Goal: Transaction & Acquisition: Purchase product/service

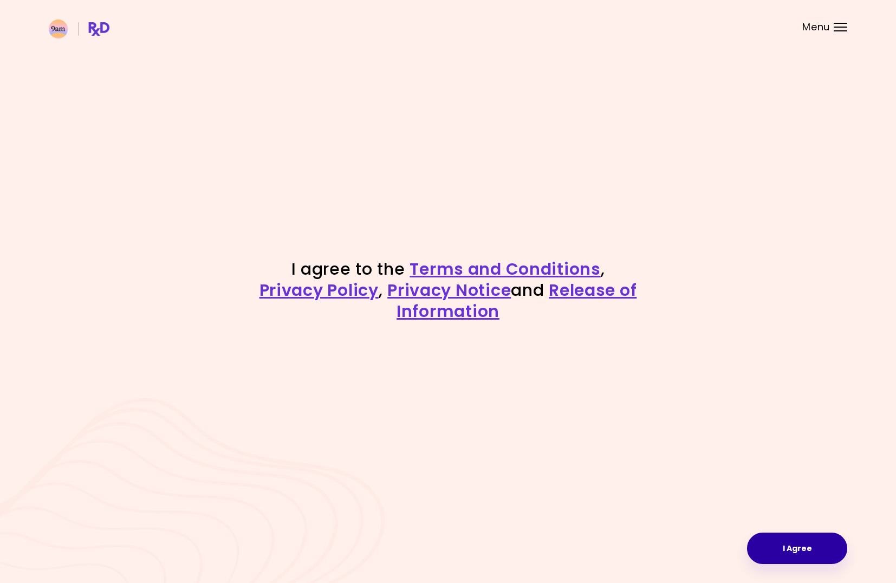
click at [812, 551] on button "I Agree" at bounding box center [797, 547] width 100 height 31
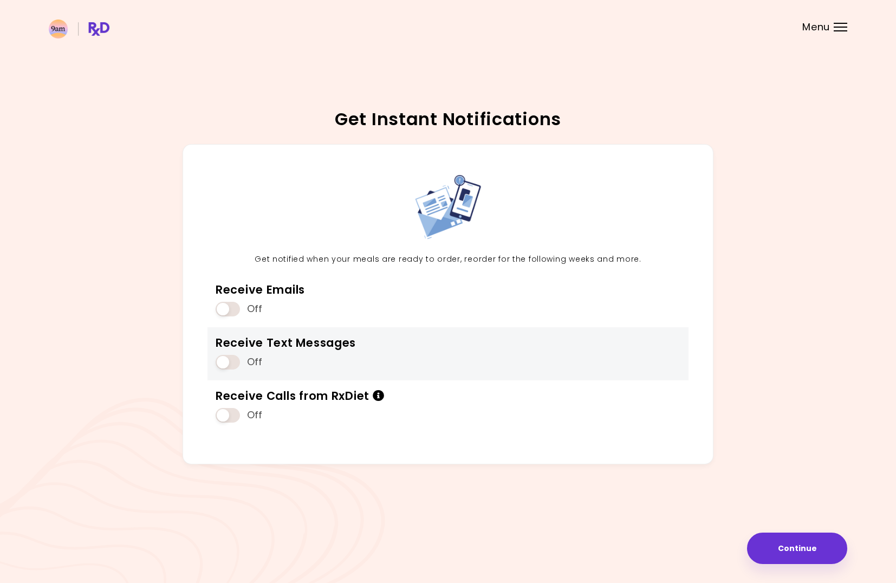
click at [228, 362] on span at bounding box center [227, 362] width 24 height 15
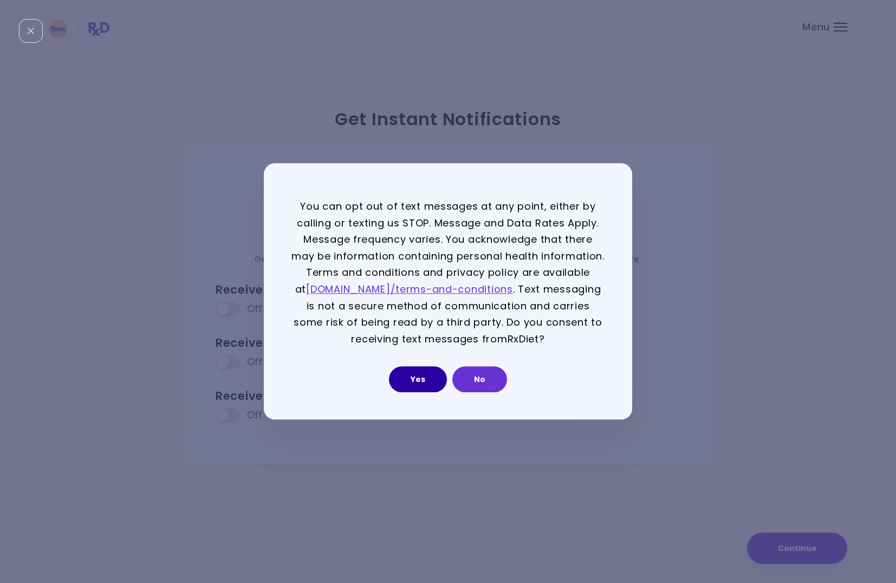
click at [416, 377] on button "Yes" at bounding box center [418, 380] width 58 height 26
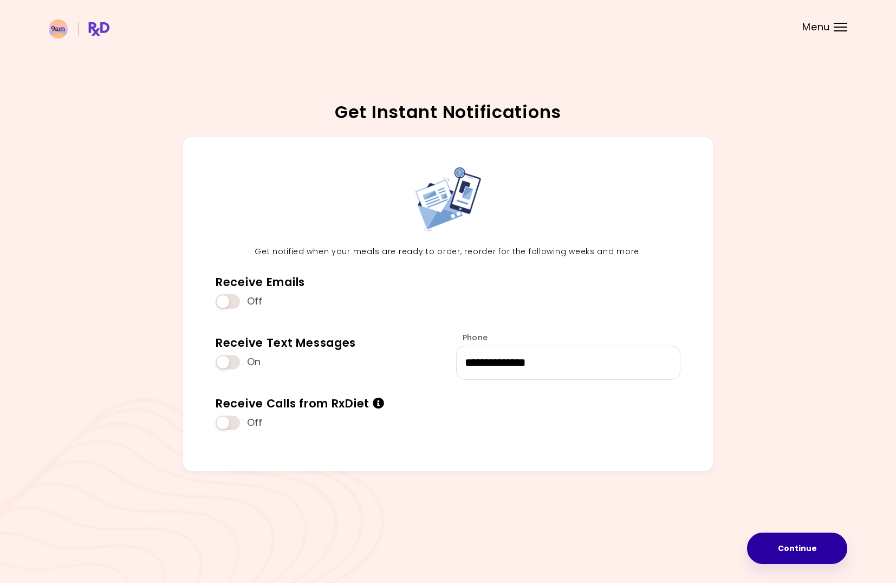
click at [788, 545] on button "Continue" at bounding box center [797, 547] width 100 height 31
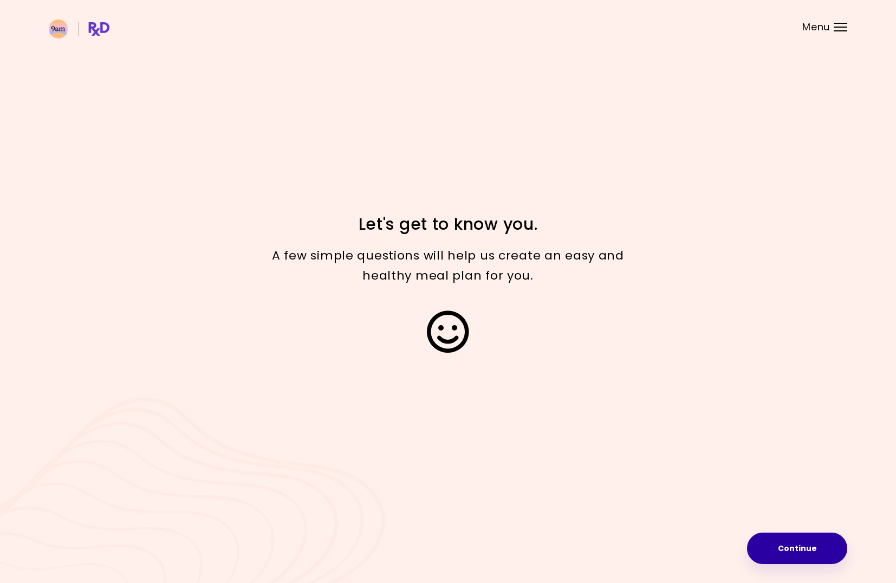
click at [802, 550] on button "Continue" at bounding box center [797, 547] width 100 height 31
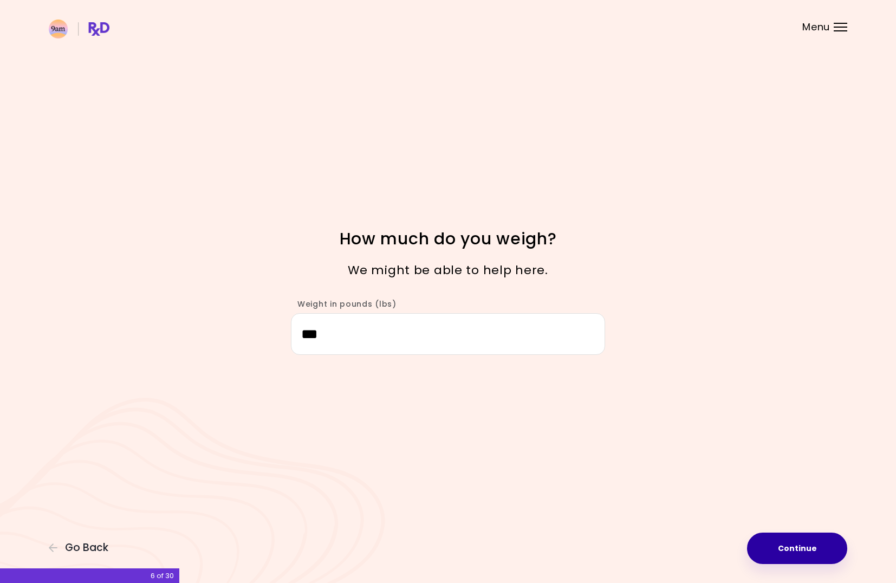
click at [806, 548] on button "Continue" at bounding box center [797, 547] width 100 height 31
select select "****"
click at [806, 548] on button "Continue" at bounding box center [797, 547] width 100 height 31
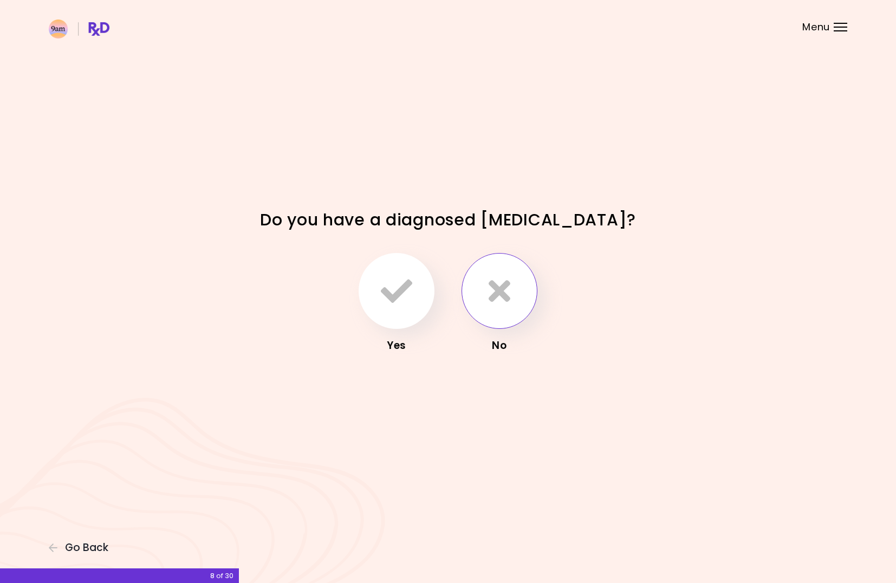
click at [508, 298] on icon "button" at bounding box center [499, 290] width 22 height 31
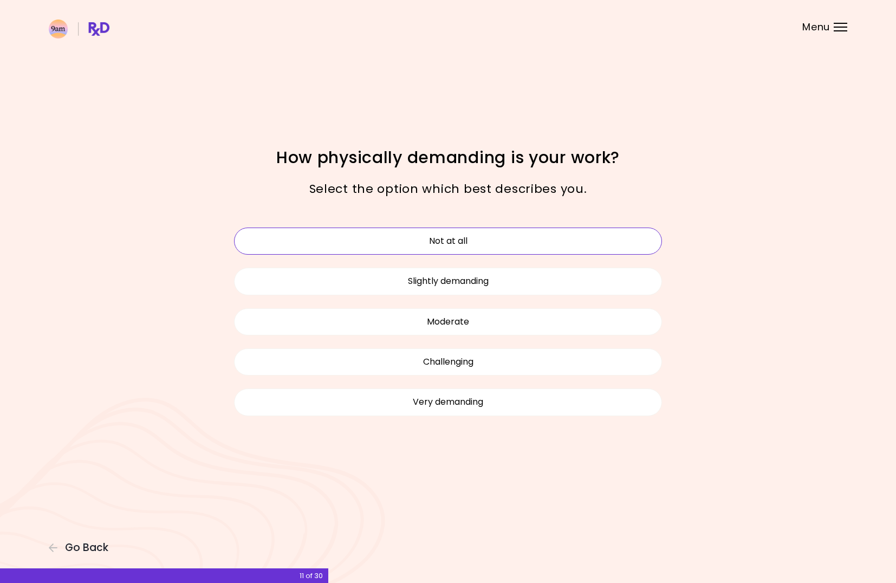
click at [474, 243] on button "Not at all" at bounding box center [448, 240] width 428 height 27
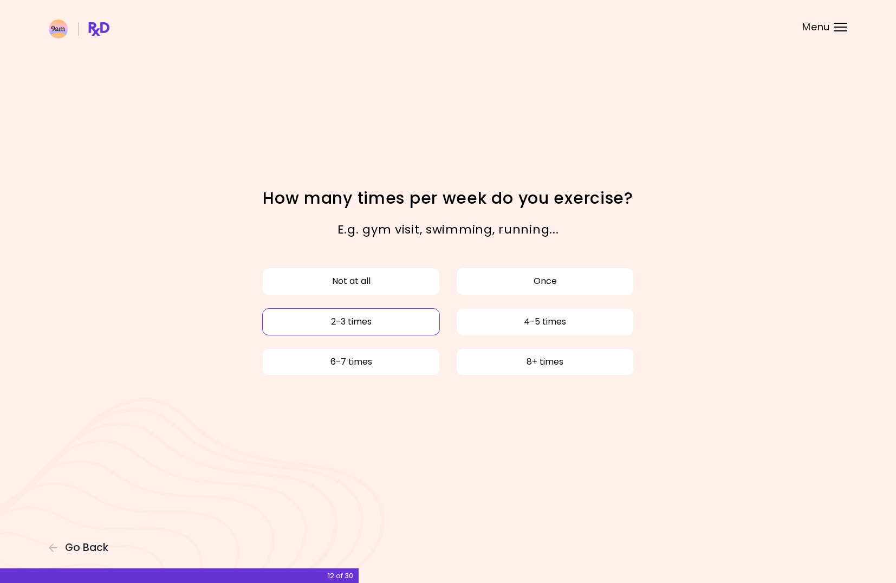
click at [358, 317] on button "2-3 times" at bounding box center [351, 321] width 178 height 27
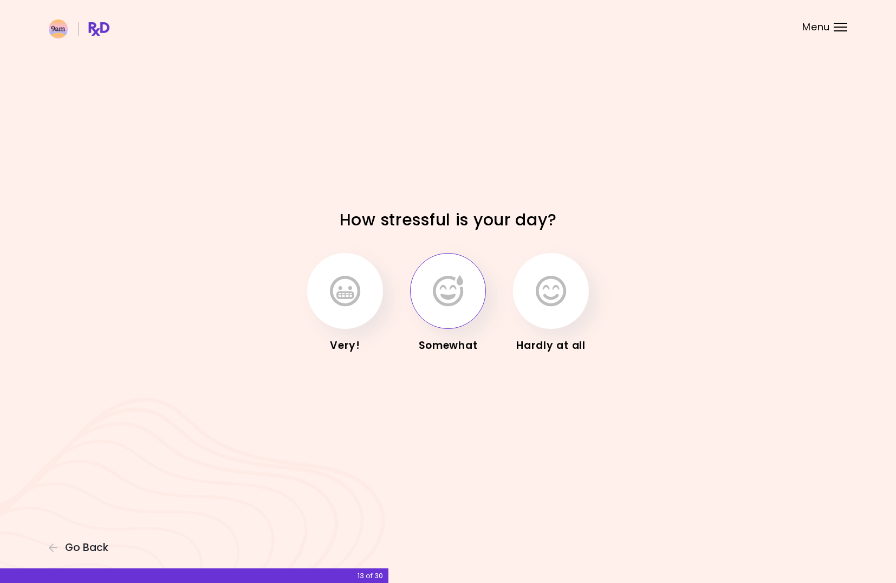
click at [433, 295] on icon "button" at bounding box center [448, 290] width 30 height 31
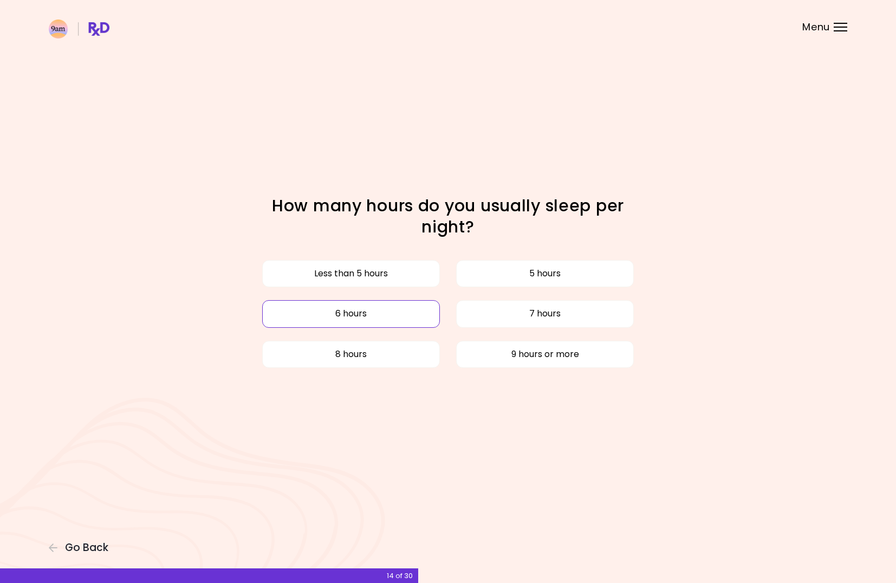
click at [351, 317] on button "6 hours" at bounding box center [351, 313] width 178 height 27
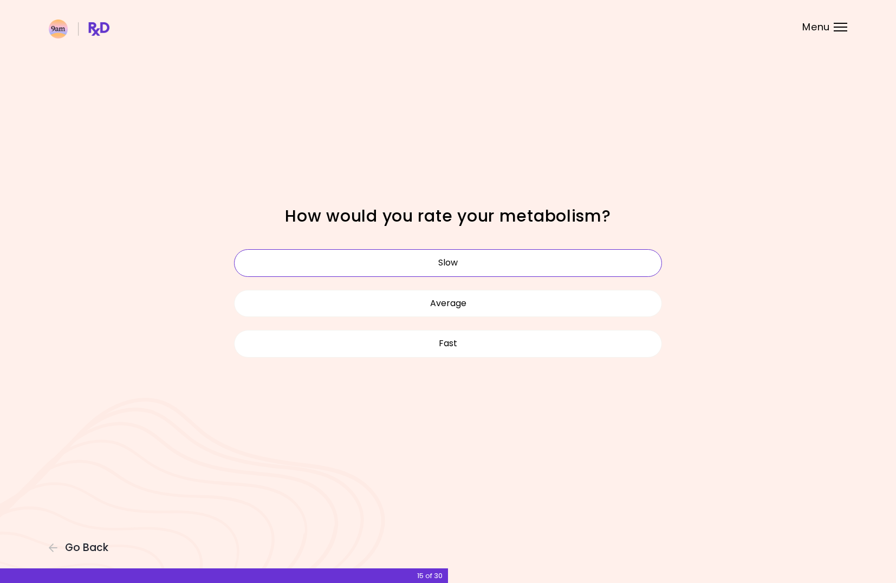
click at [470, 264] on button "Slow" at bounding box center [448, 262] width 428 height 27
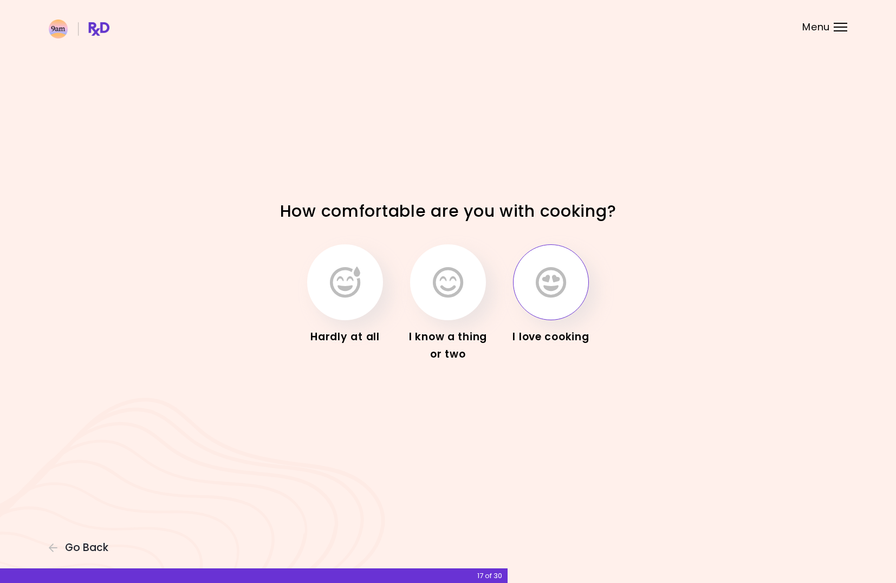
click at [541, 305] on button "button" at bounding box center [551, 282] width 76 height 76
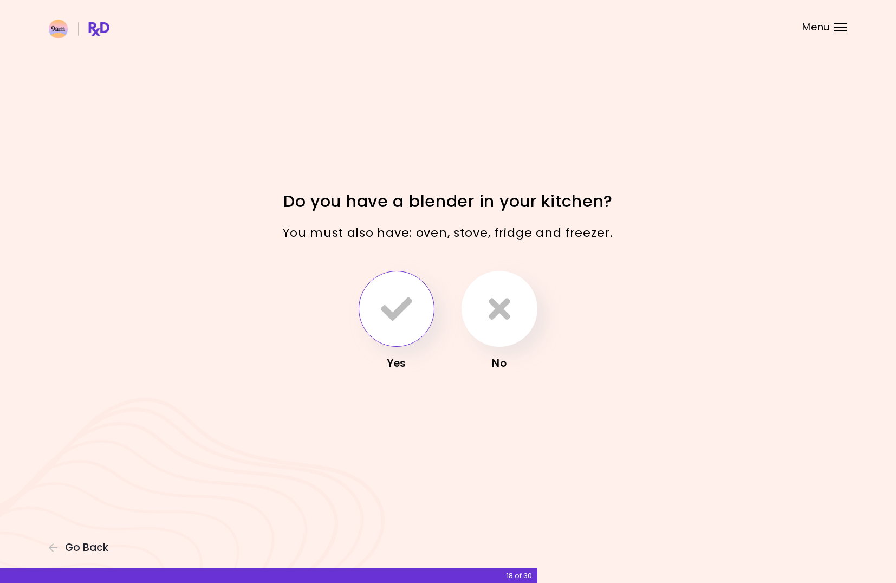
click at [400, 311] on icon "button" at bounding box center [396, 308] width 31 height 31
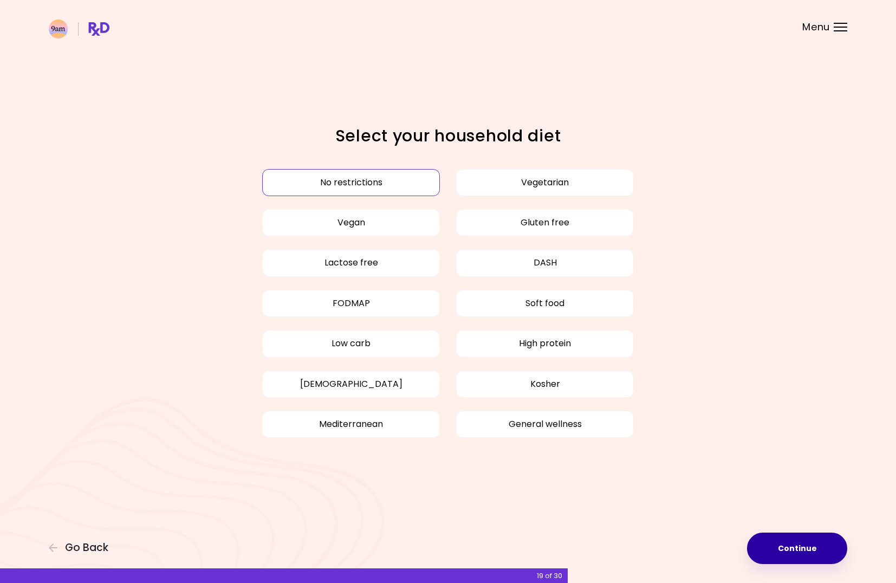
click at [786, 546] on button "Continue" at bounding box center [797, 547] width 100 height 31
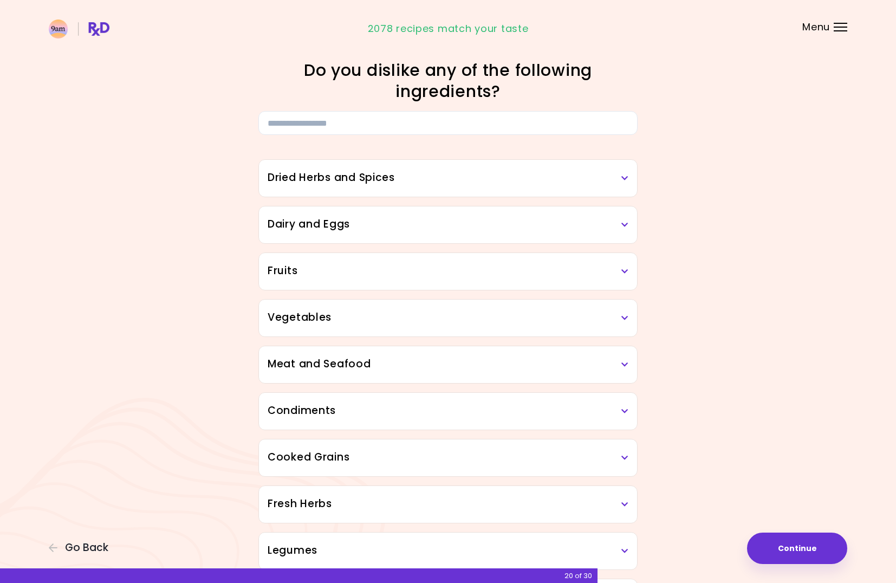
scroll to position [55, 0]
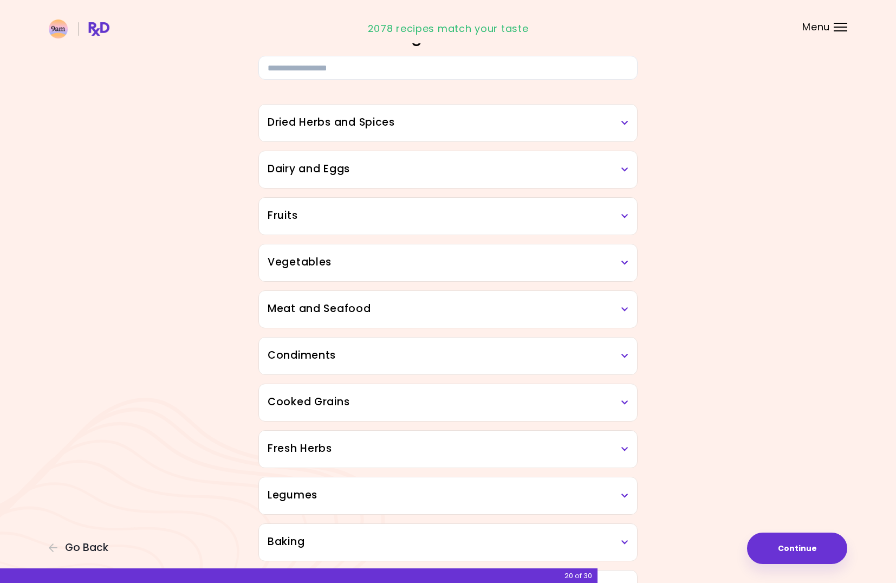
click at [619, 166] on h3 "Dairy and Eggs" at bounding box center [447, 169] width 361 height 16
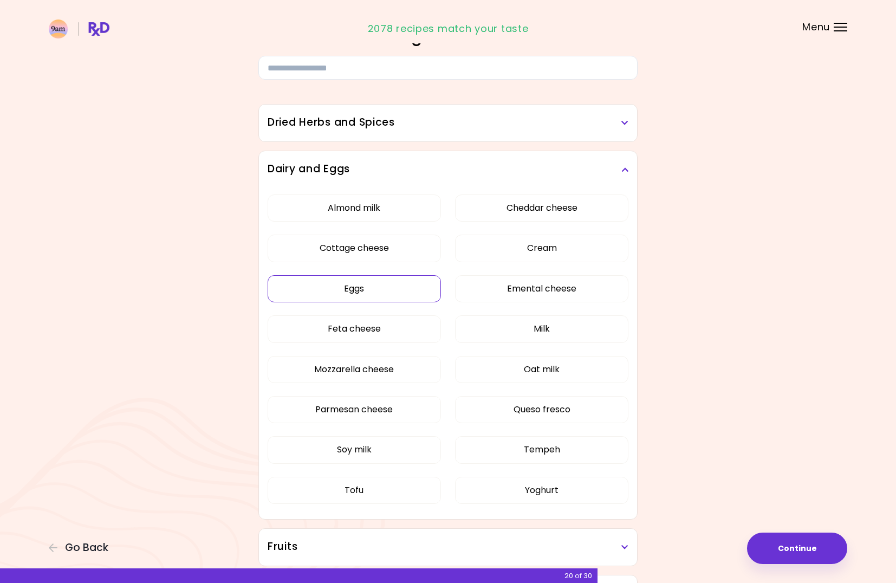
click at [346, 289] on button "Eggs" at bounding box center [353, 288] width 173 height 27
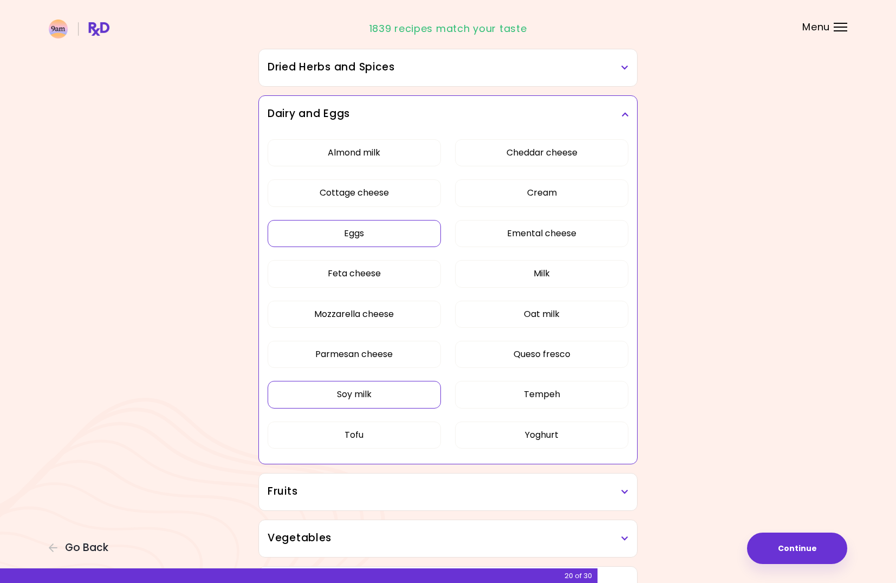
click at [376, 384] on button "Soy milk" at bounding box center [353, 394] width 173 height 27
click at [383, 436] on button "Tofu" at bounding box center [353, 434] width 173 height 27
click at [573, 199] on button "Cream" at bounding box center [541, 192] width 173 height 27
click at [570, 236] on button "Emental cheese" at bounding box center [541, 233] width 173 height 27
click at [571, 270] on button "Milk" at bounding box center [541, 273] width 173 height 27
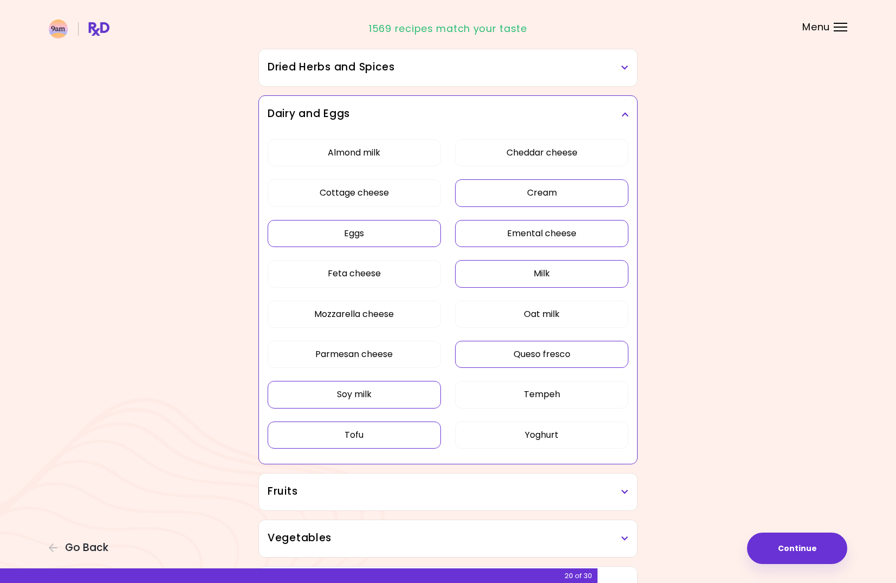
click at [564, 350] on button "Queso fresco" at bounding box center [541, 354] width 173 height 27
click at [563, 400] on button "Tempeh" at bounding box center [541, 394] width 173 height 27
click at [567, 436] on button "Yoghurt" at bounding box center [541, 434] width 173 height 27
click at [379, 193] on button "Cottage cheese" at bounding box center [353, 192] width 173 height 27
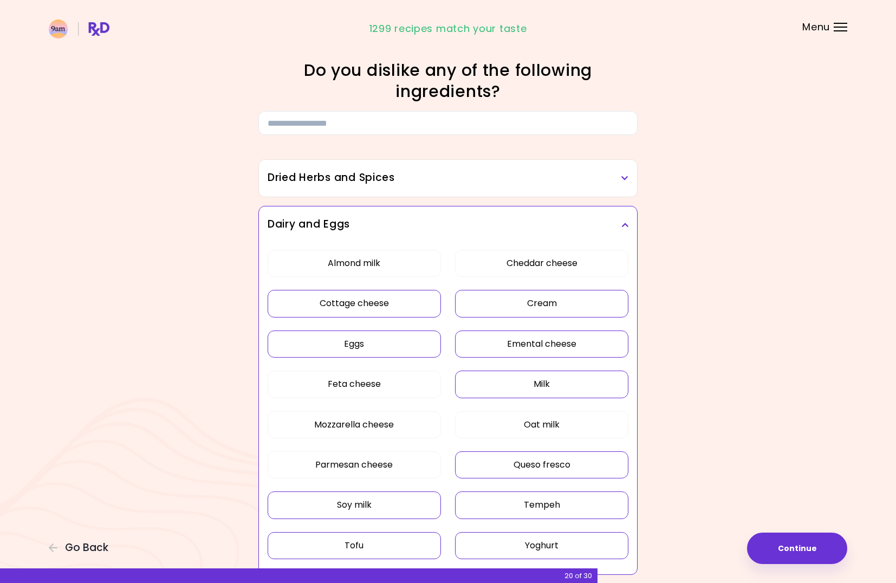
scroll to position [55, 0]
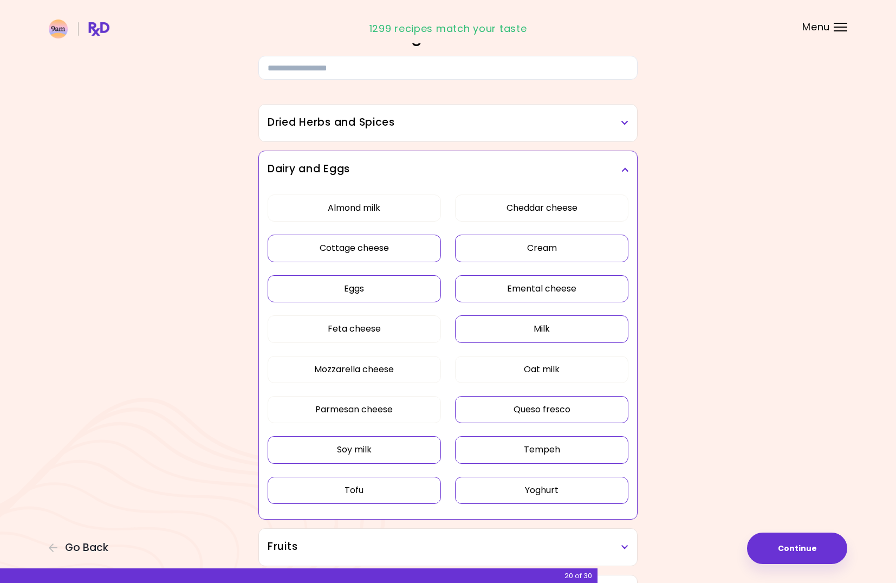
click at [624, 169] on icon at bounding box center [624, 170] width 7 height 8
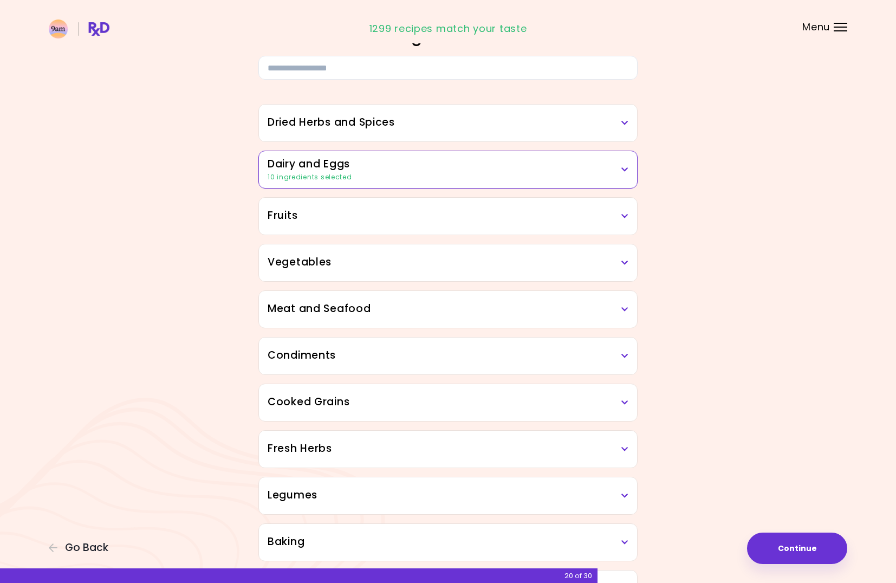
click at [622, 126] on icon at bounding box center [624, 123] width 7 height 8
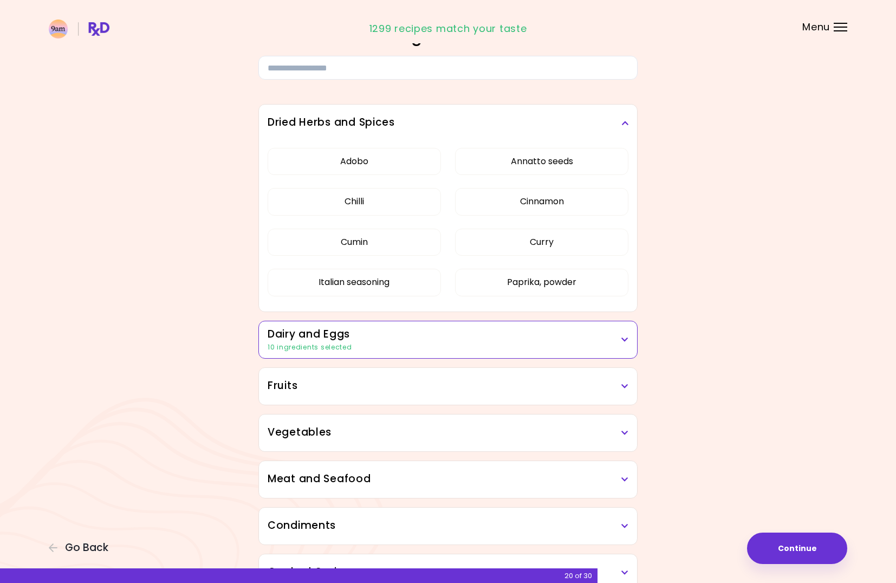
click at [622, 126] on icon at bounding box center [624, 123] width 7 height 8
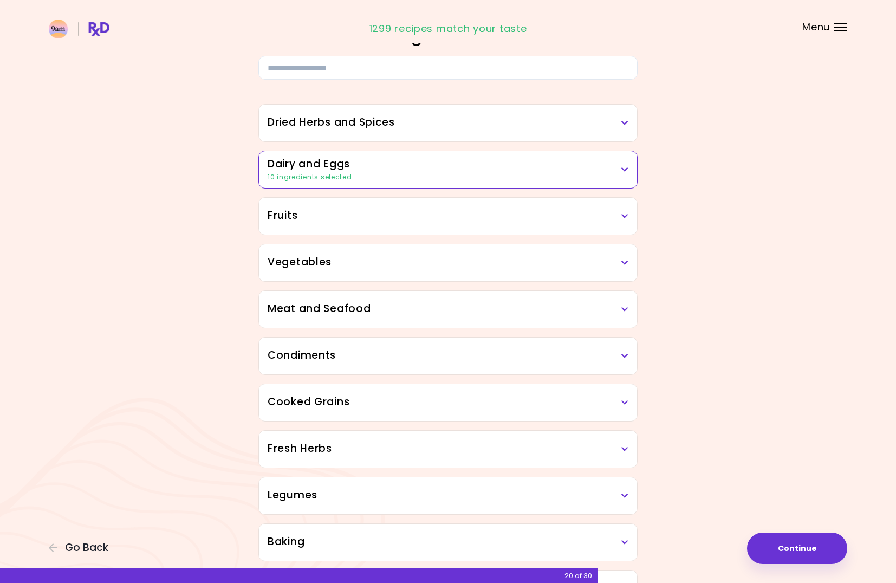
click at [624, 217] on icon at bounding box center [624, 216] width 7 height 8
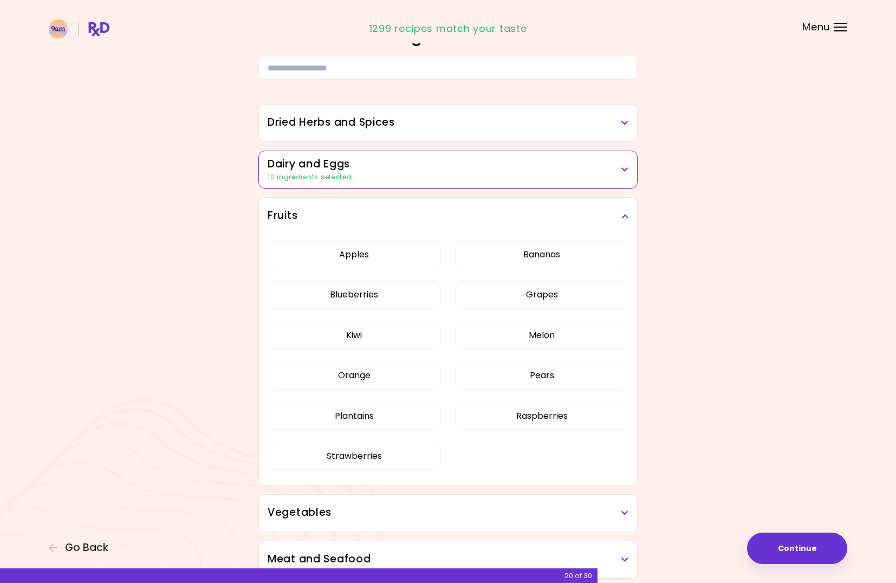
click at [623, 216] on icon at bounding box center [624, 216] width 7 height 8
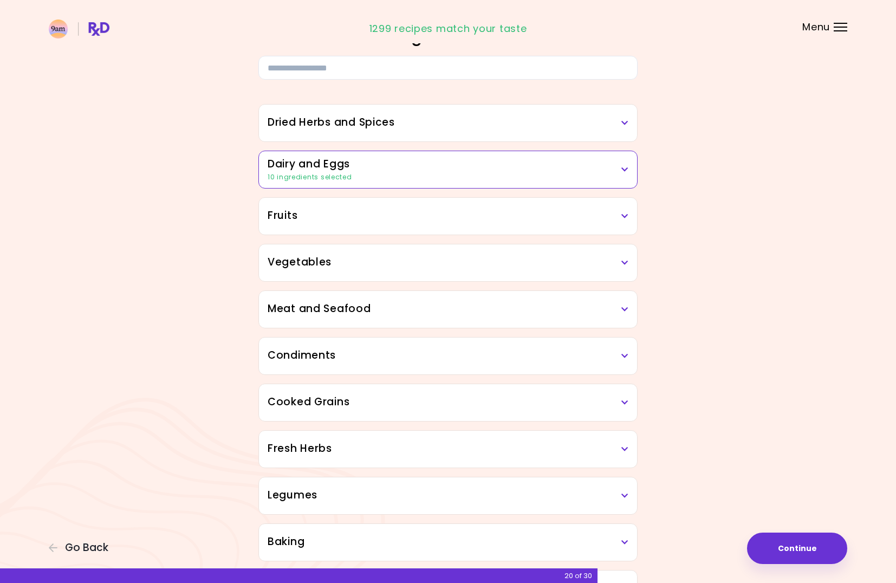
click at [624, 260] on icon at bounding box center [624, 263] width 7 height 8
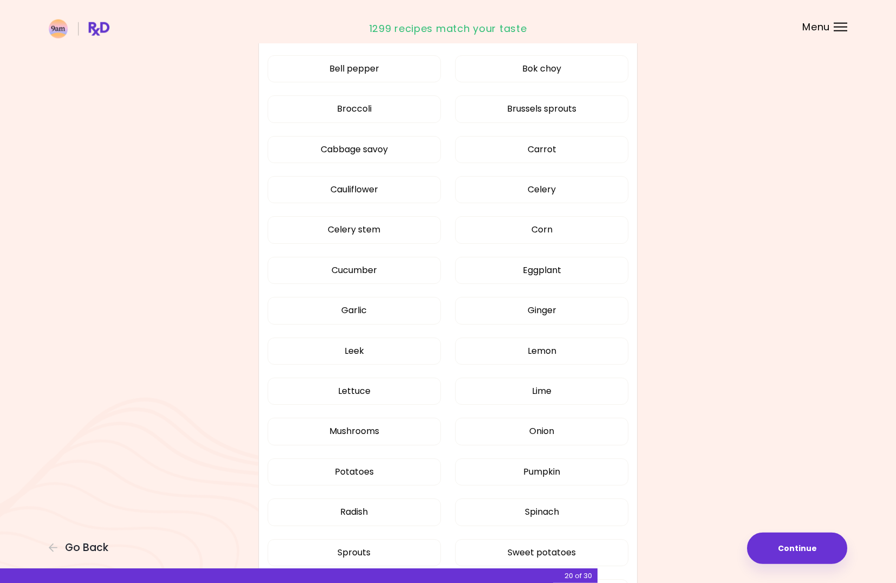
scroll to position [387, 0]
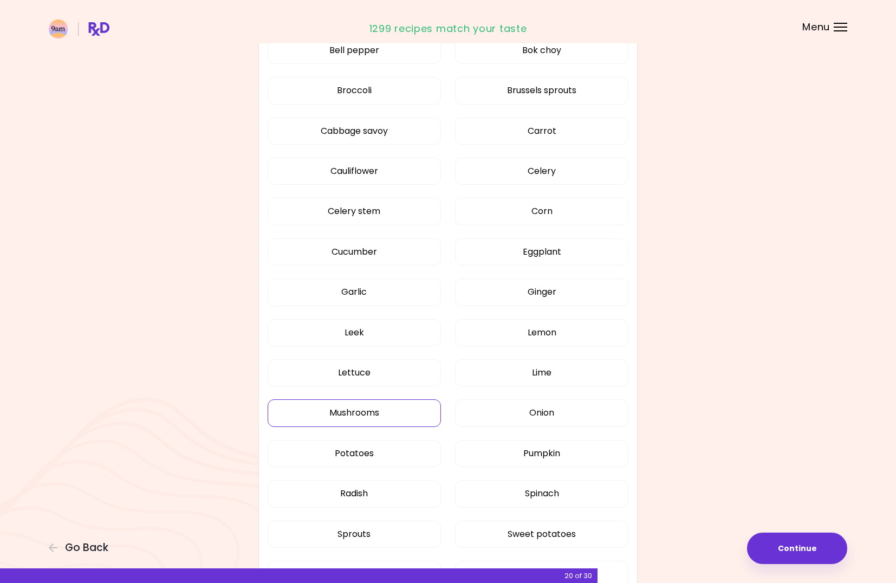
click at [361, 413] on button "Mushrooms" at bounding box center [353, 412] width 173 height 27
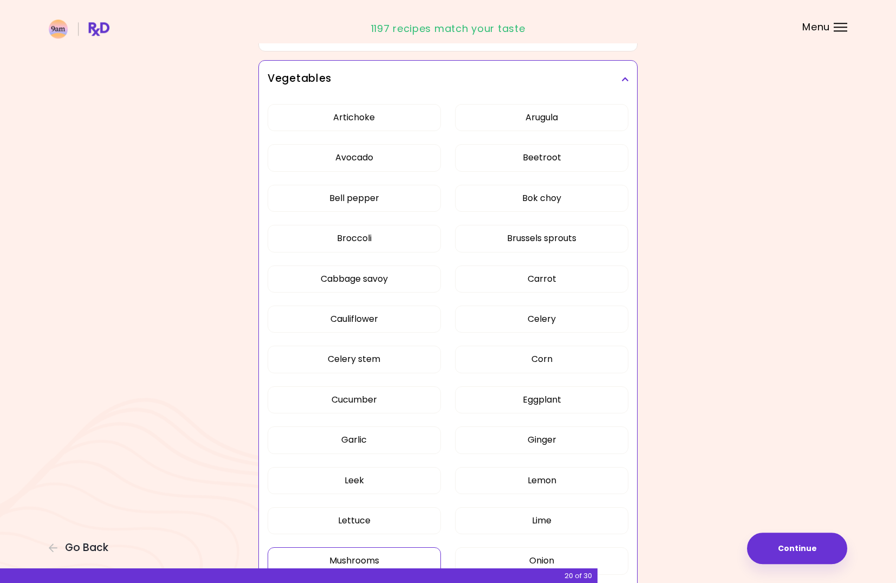
scroll to position [221, 0]
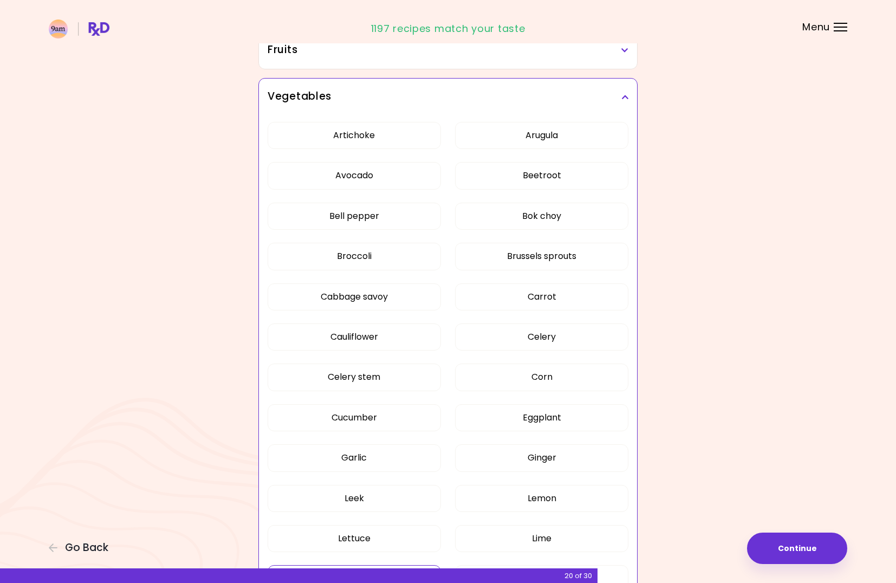
click at [624, 94] on icon at bounding box center [624, 97] width 7 height 8
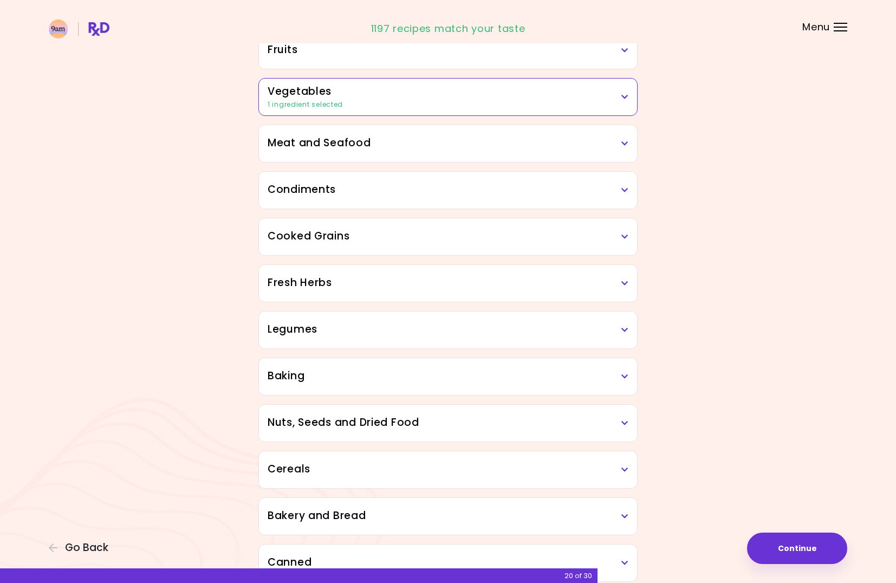
click at [620, 141] on h3 "Meat and Seafood" at bounding box center [447, 143] width 361 height 16
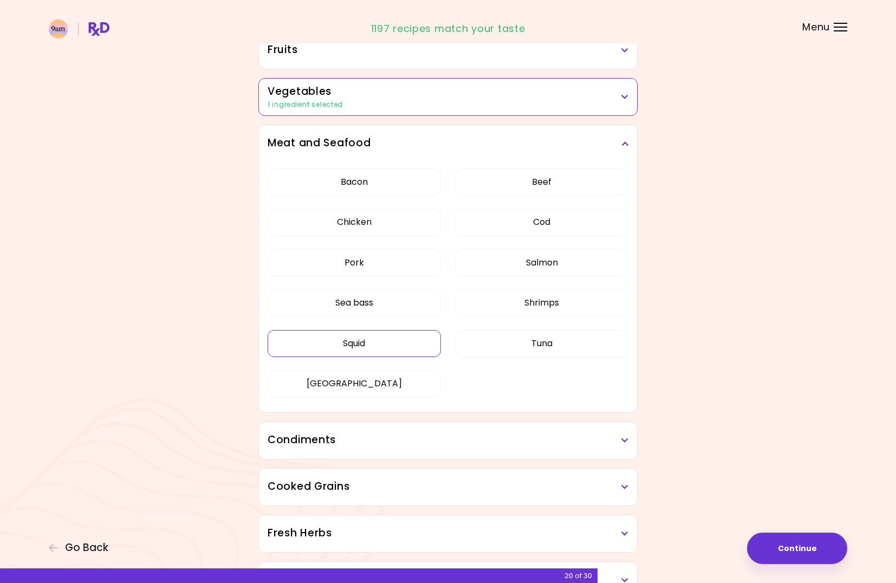
click at [362, 351] on button "Squid" at bounding box center [353, 343] width 173 height 27
click at [362, 311] on button "Sea bass" at bounding box center [353, 302] width 173 height 27
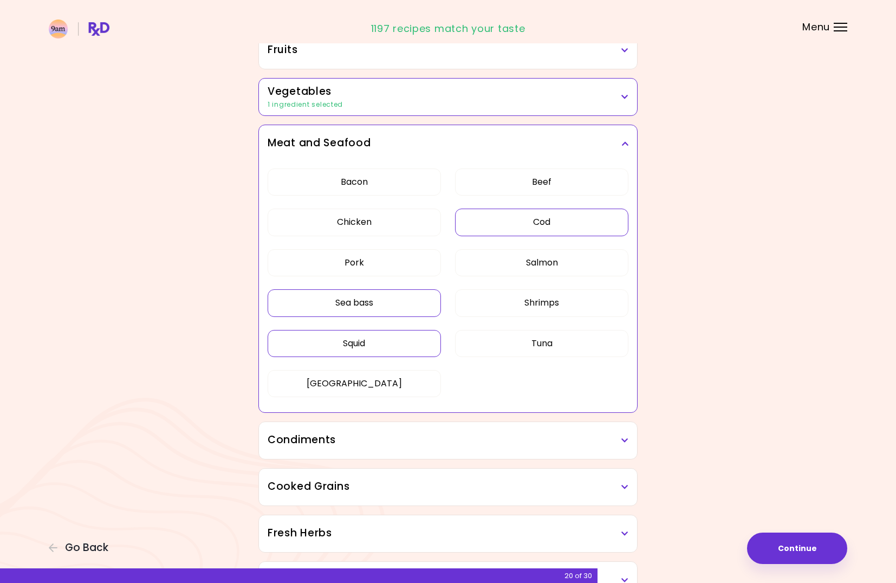
click at [544, 214] on button "Cod" at bounding box center [541, 221] width 173 height 27
click at [553, 273] on button "Salmon" at bounding box center [541, 262] width 173 height 27
click at [554, 295] on button "Shrimps" at bounding box center [541, 302] width 173 height 27
click at [555, 339] on button "Tuna" at bounding box center [541, 343] width 173 height 27
click at [622, 141] on icon at bounding box center [624, 144] width 7 height 8
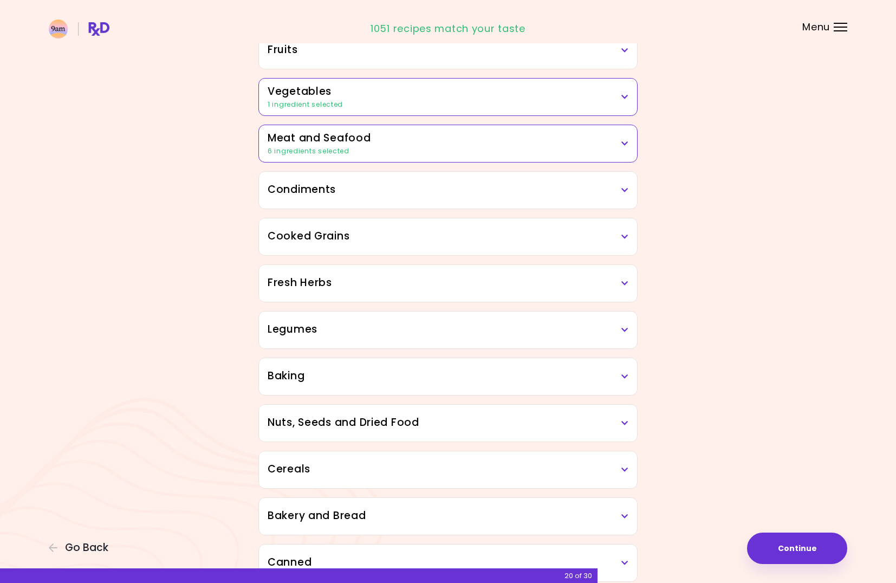
click at [624, 187] on icon at bounding box center [624, 190] width 7 height 8
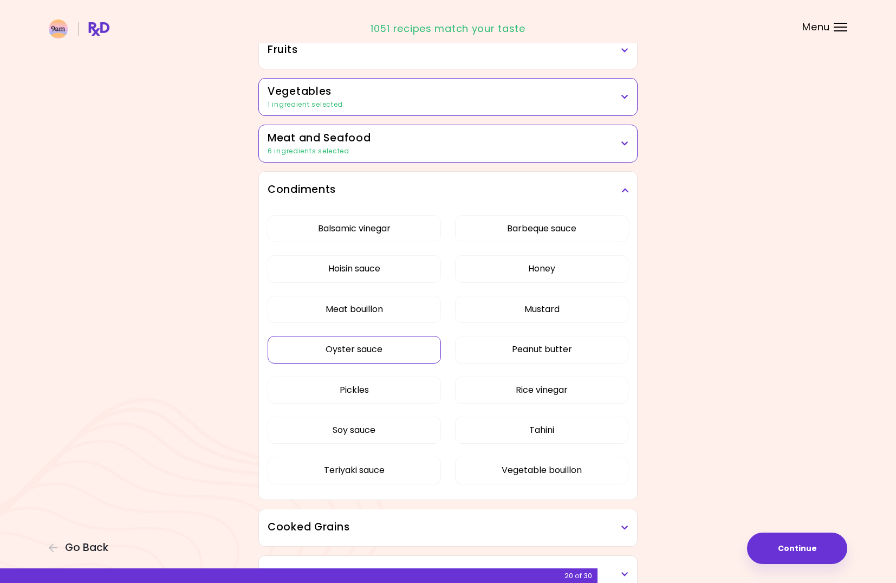
click at [374, 349] on button "Oyster sauce" at bounding box center [353, 349] width 173 height 27
click at [623, 190] on icon at bounding box center [624, 190] width 7 height 8
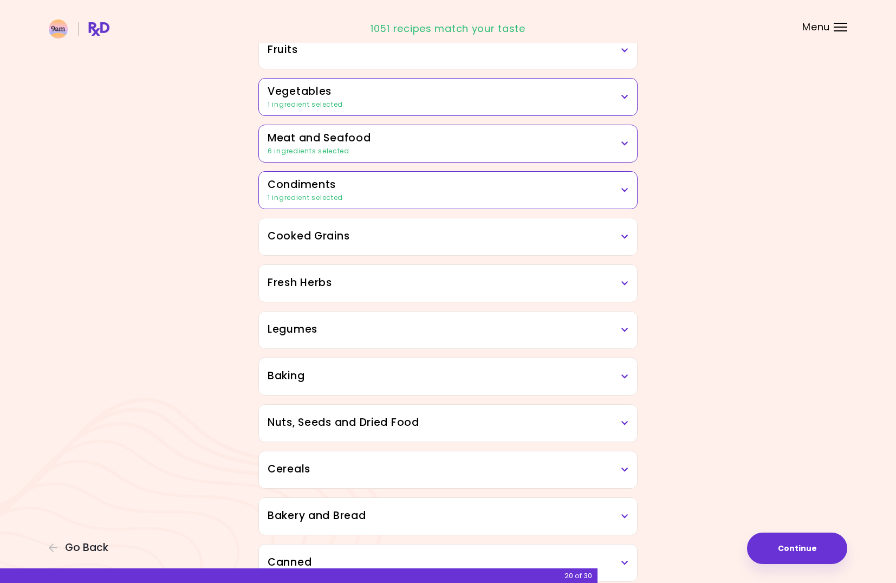
click at [625, 234] on icon at bounding box center [624, 237] width 7 height 8
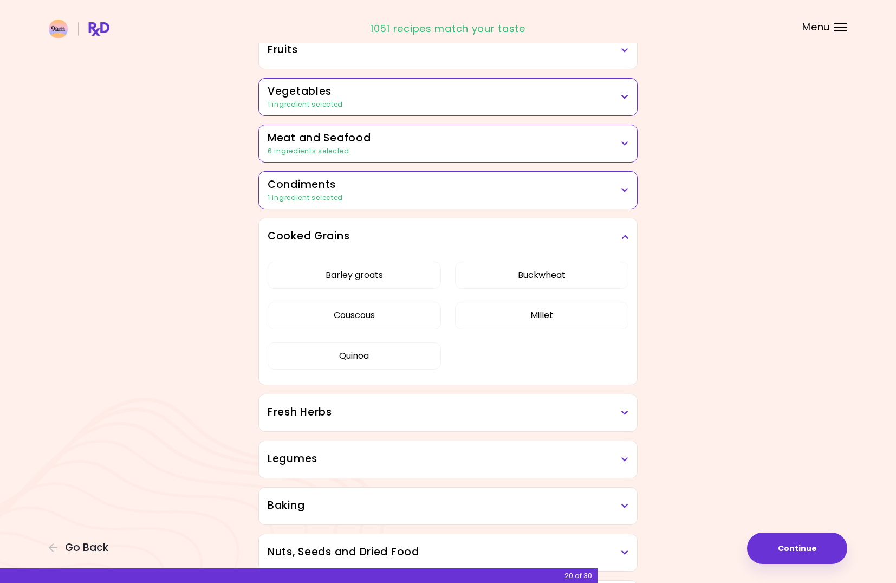
click at [625, 233] on icon at bounding box center [624, 237] width 7 height 8
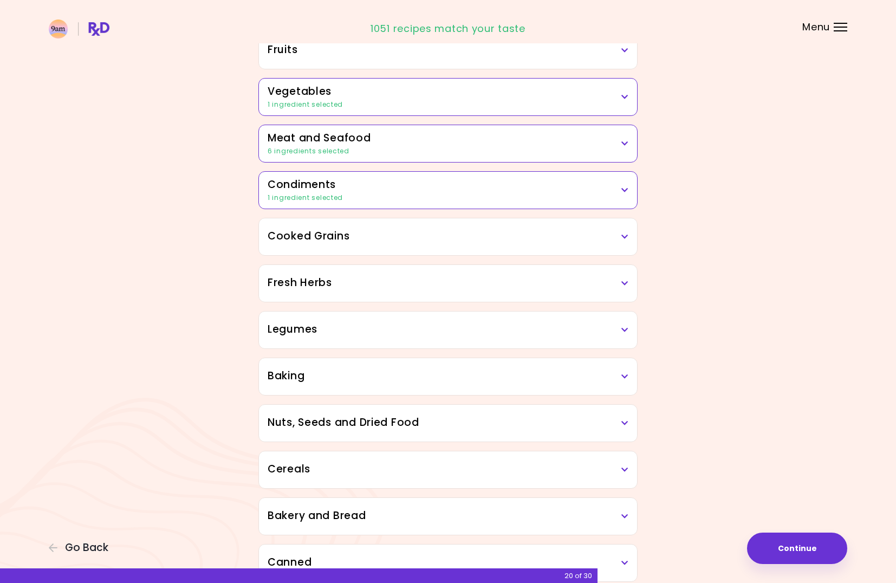
click at [625, 281] on icon at bounding box center [624, 283] width 7 height 8
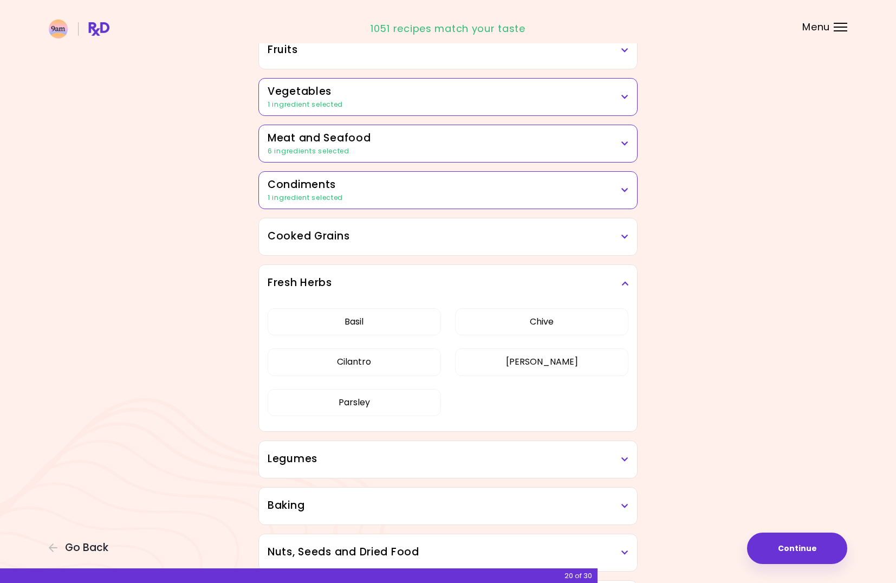
click at [625, 281] on icon at bounding box center [624, 283] width 7 height 8
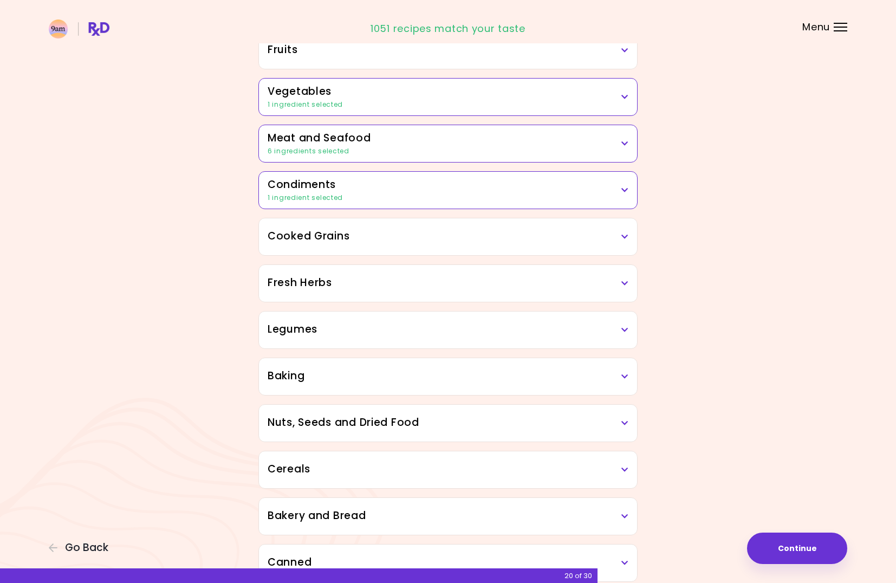
click at [623, 332] on icon at bounding box center [624, 330] width 7 height 8
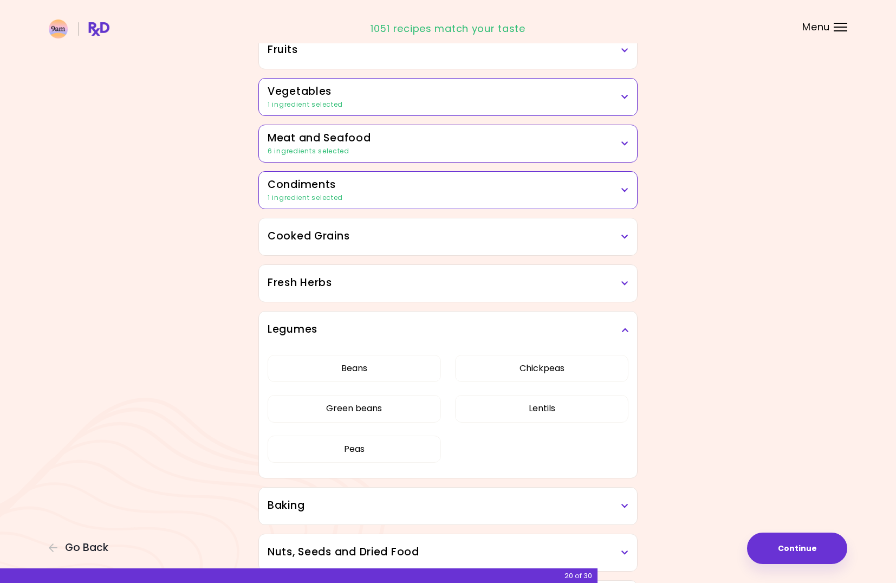
click at [623, 332] on icon at bounding box center [624, 330] width 7 height 8
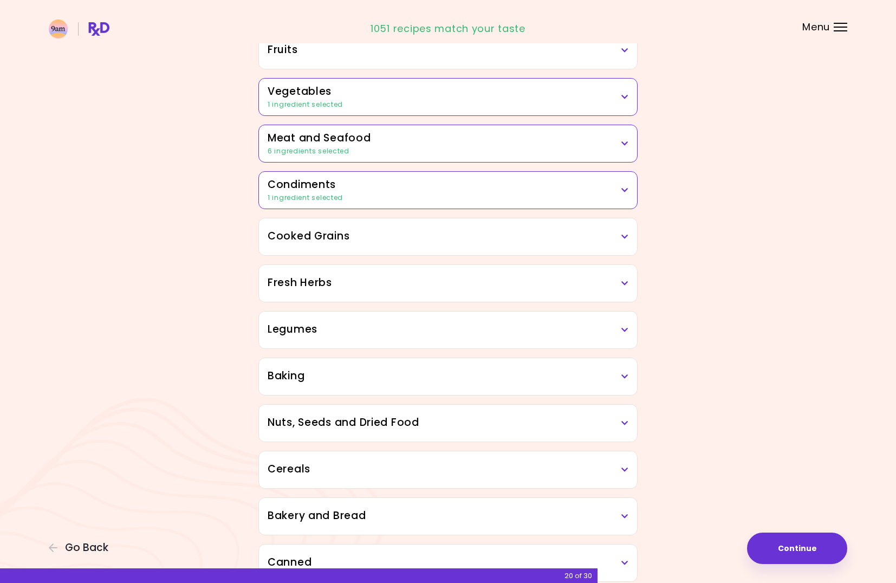
click at [624, 377] on icon at bounding box center [624, 377] width 7 height 8
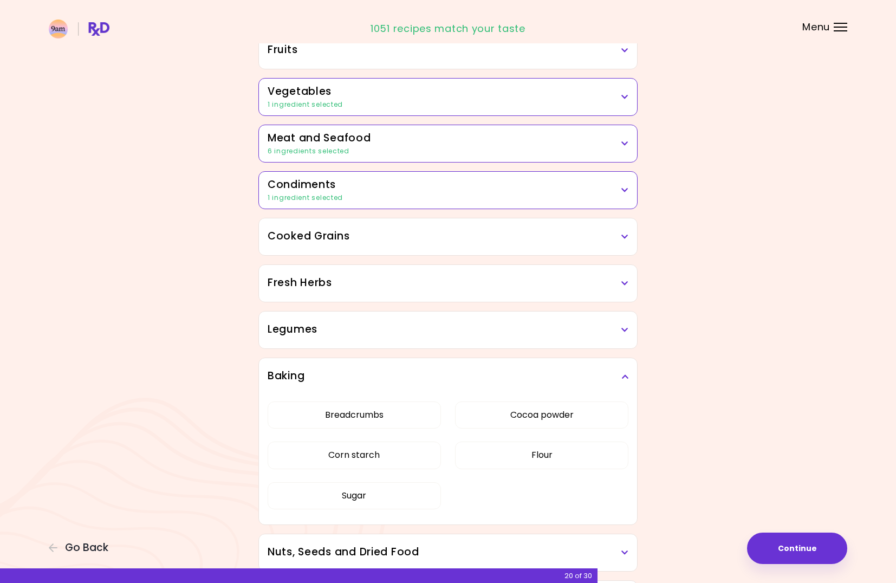
click at [624, 377] on icon at bounding box center [624, 377] width 7 height 8
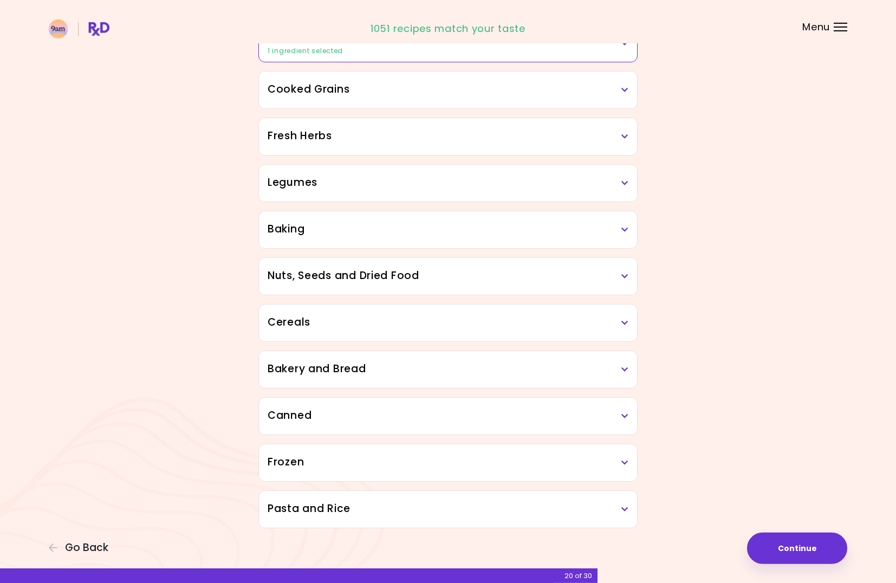
scroll to position [373, 0]
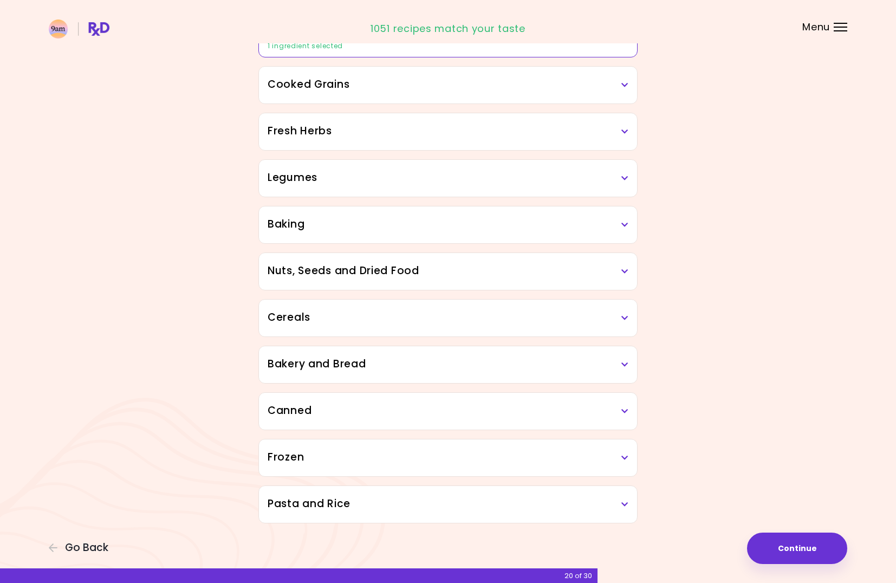
click at [630, 271] on div "Nuts, Seeds and Dried Food" at bounding box center [448, 271] width 378 height 37
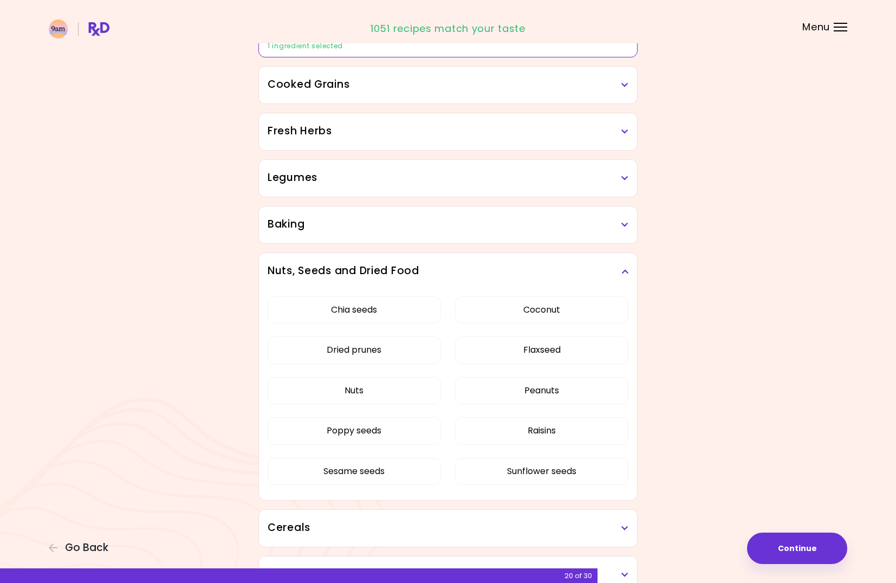
click at [630, 271] on div "Nuts, Seeds and Dried Food" at bounding box center [448, 271] width 378 height 37
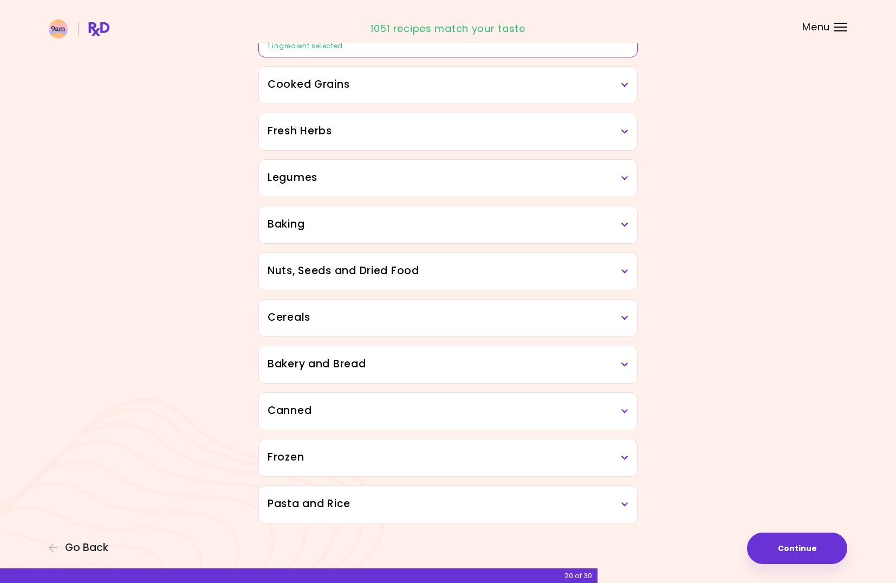
click at [619, 314] on h3 "Cereals" at bounding box center [447, 318] width 361 height 16
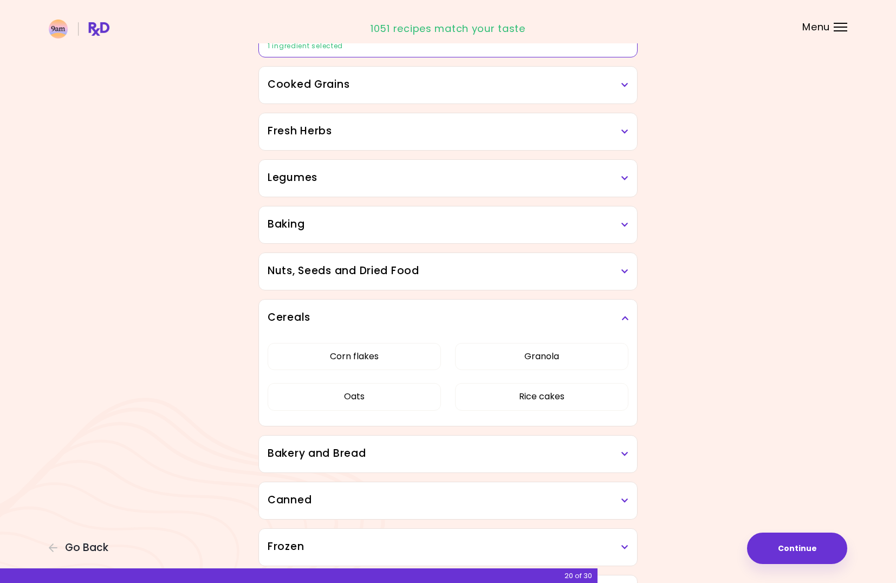
click at [620, 314] on h3 "Cereals" at bounding box center [447, 318] width 361 height 16
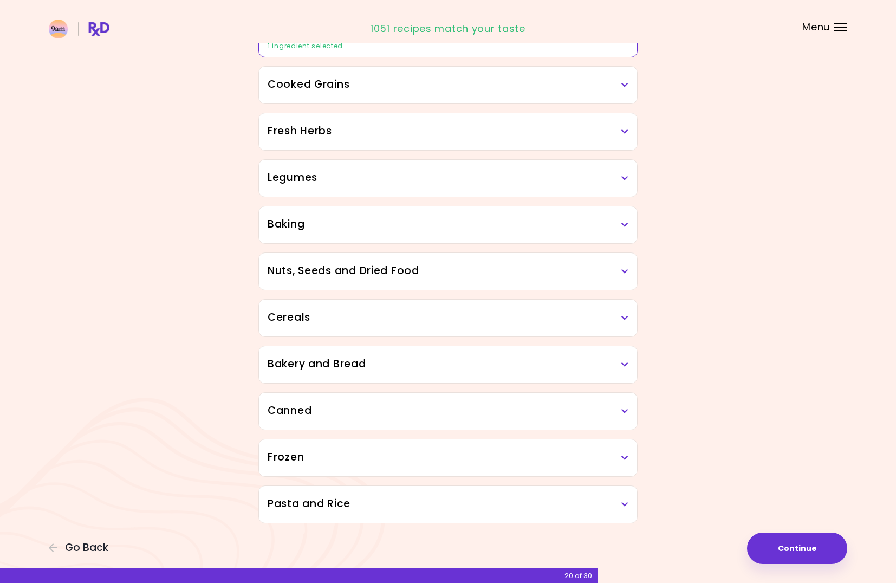
click at [625, 350] on div "Bakery and Bread" at bounding box center [448, 364] width 378 height 37
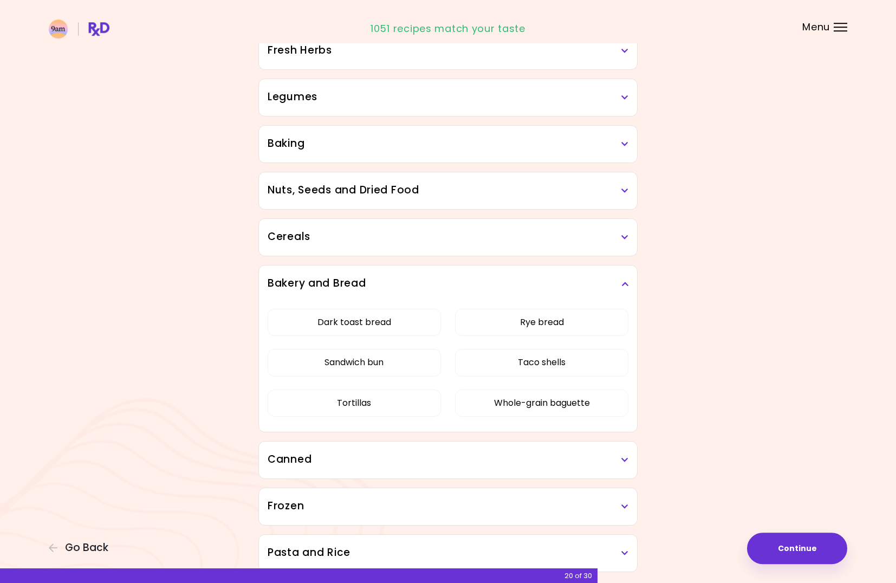
scroll to position [502, 0]
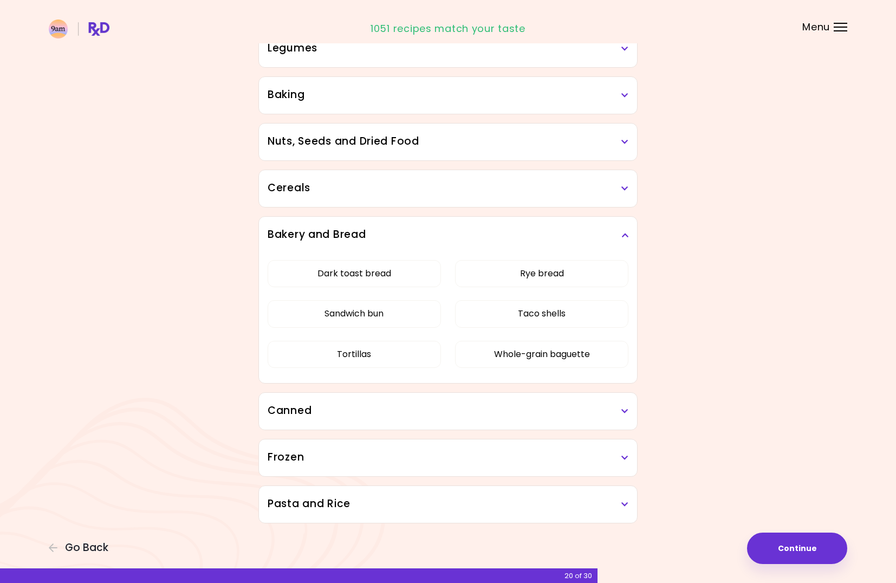
click at [622, 237] on icon at bounding box center [624, 235] width 7 height 8
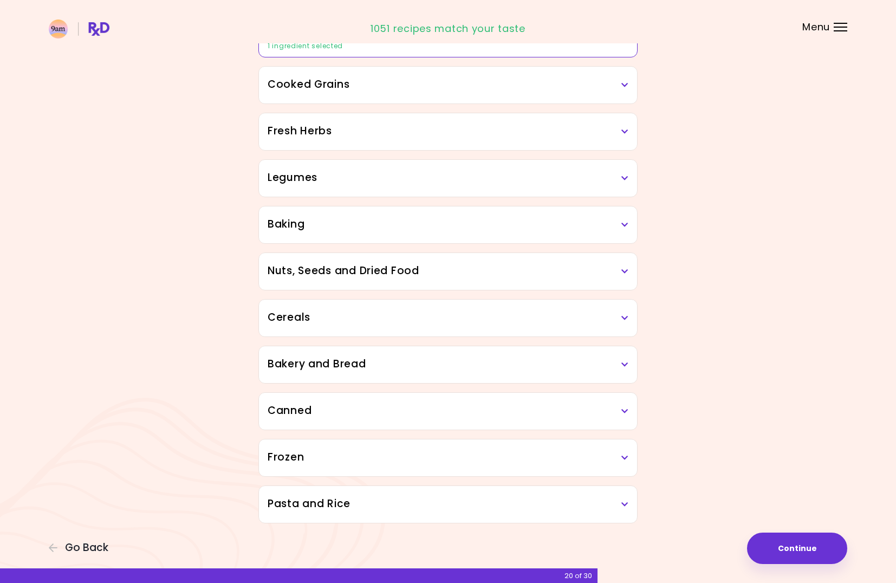
scroll to position [373, 0]
click at [624, 411] on icon at bounding box center [624, 411] width 7 height 8
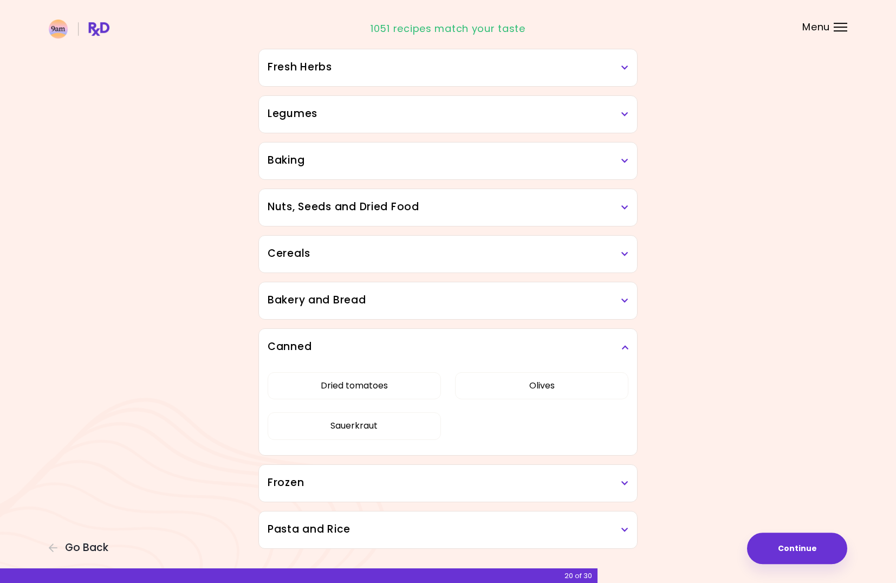
scroll to position [462, 0]
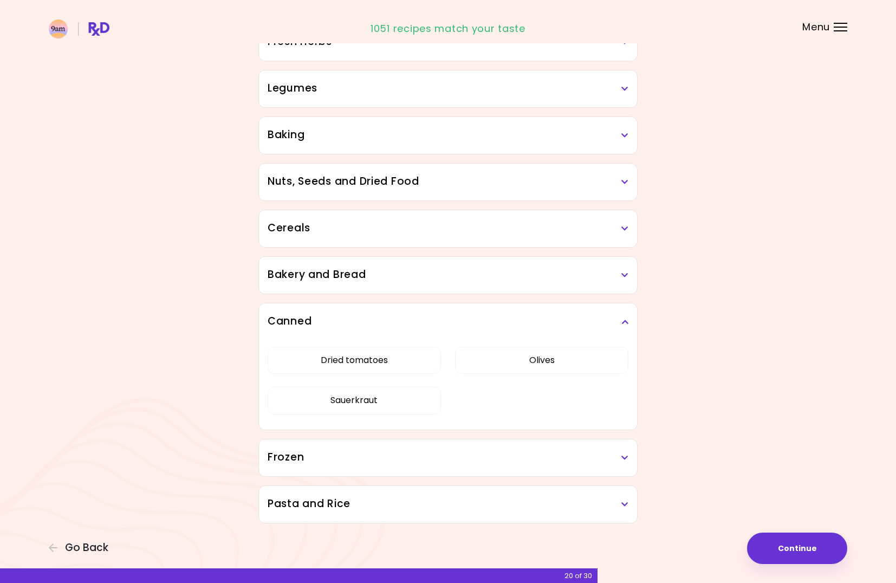
click at [622, 322] on icon at bounding box center [624, 322] width 7 height 8
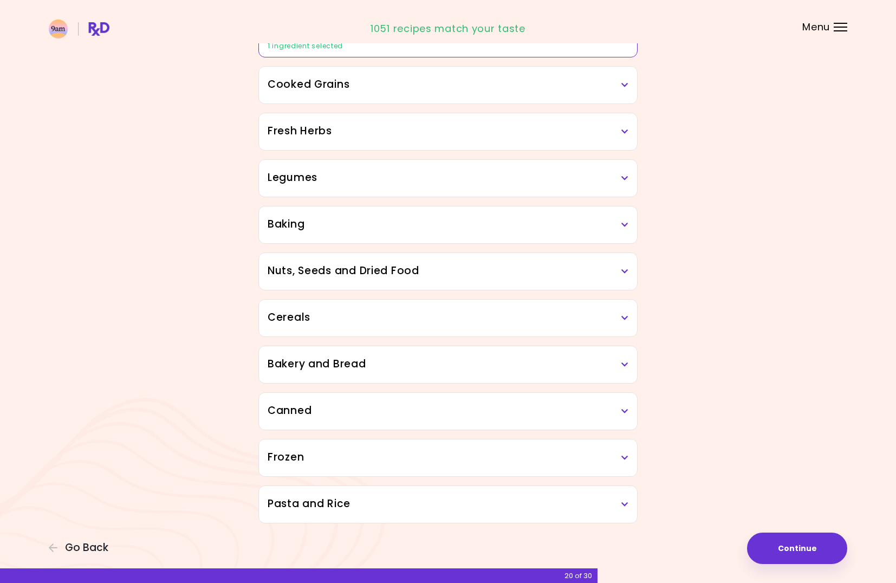
scroll to position [373, 0]
click at [622, 453] on h3 "Frozen" at bounding box center [447, 457] width 361 height 16
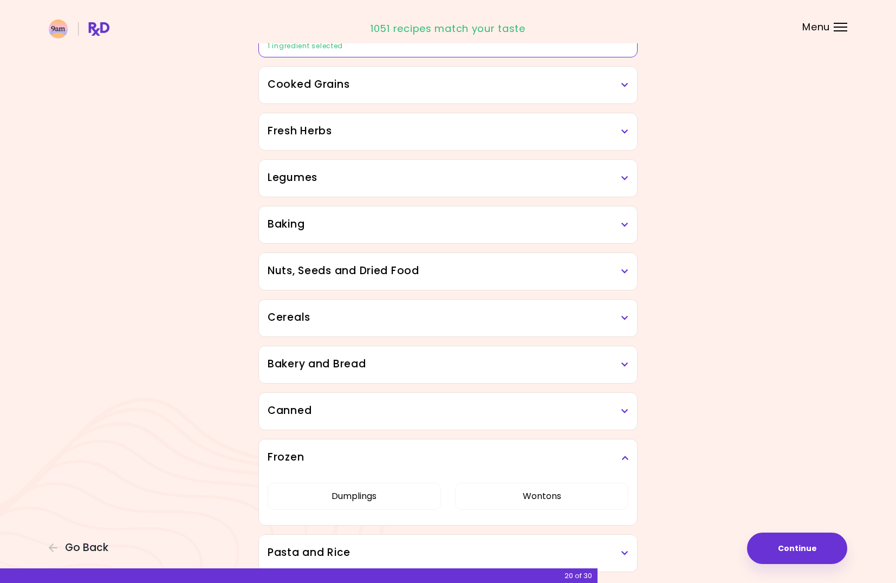
scroll to position [421, 0]
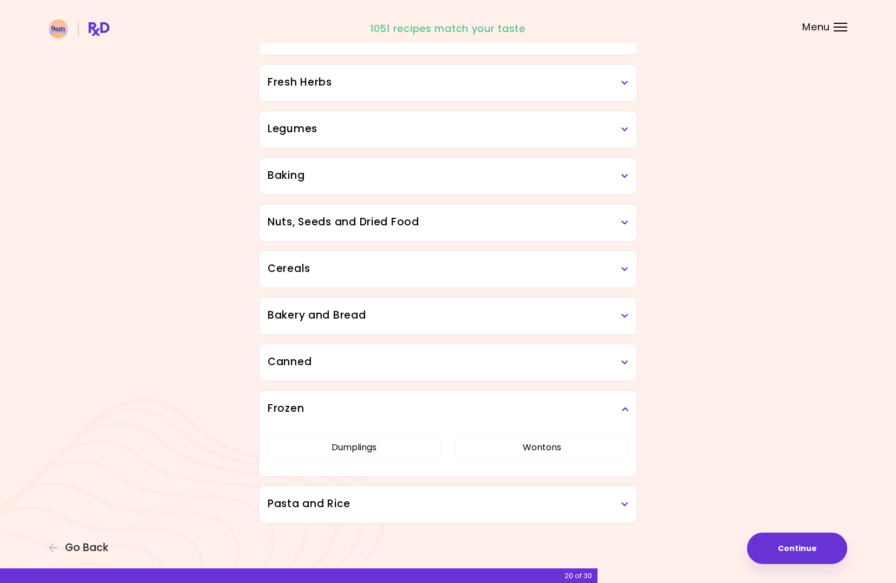
click at [624, 407] on icon at bounding box center [624, 409] width 7 height 8
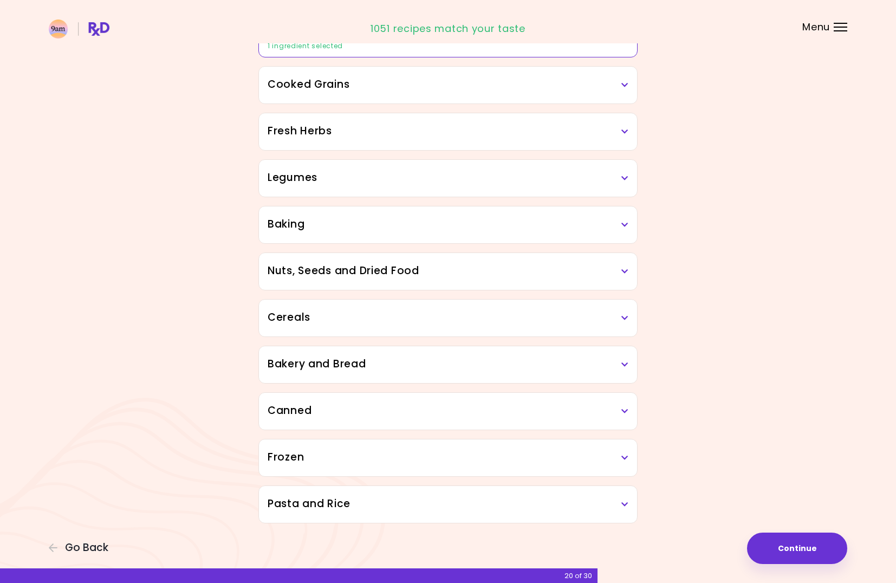
scroll to position [373, 0]
click at [623, 505] on icon at bounding box center [624, 504] width 7 height 8
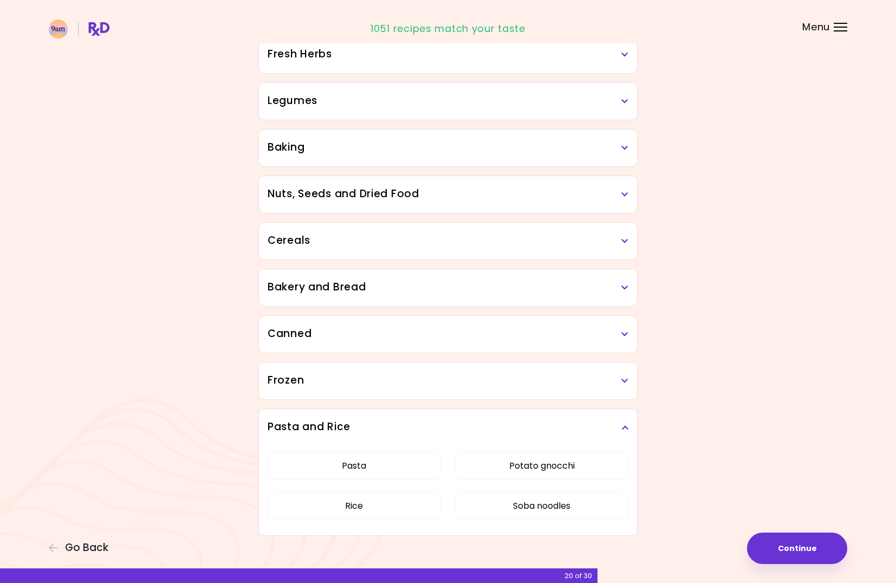
scroll to position [462, 0]
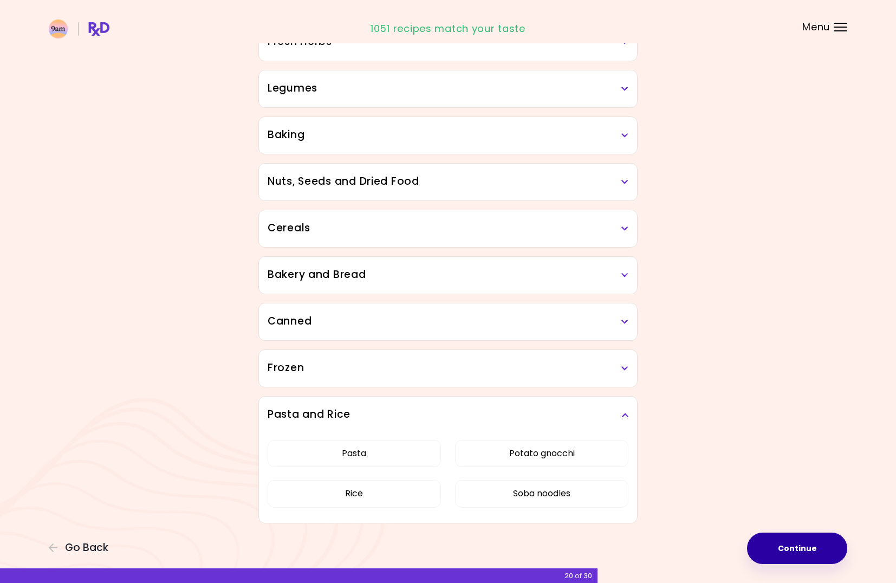
click at [805, 547] on button "Continue" at bounding box center [797, 547] width 100 height 31
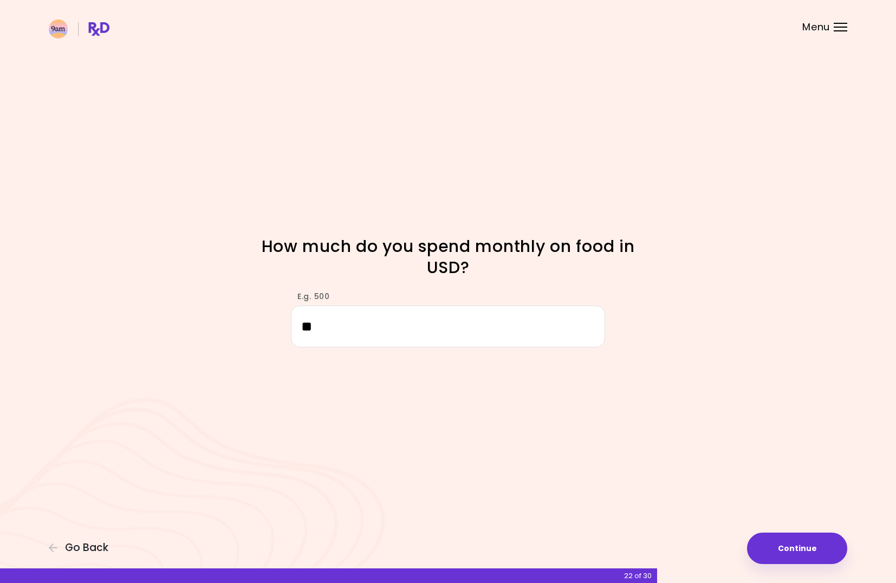
type input "*"
type input "****"
click at [815, 547] on button "Continue" at bounding box center [797, 547] width 100 height 31
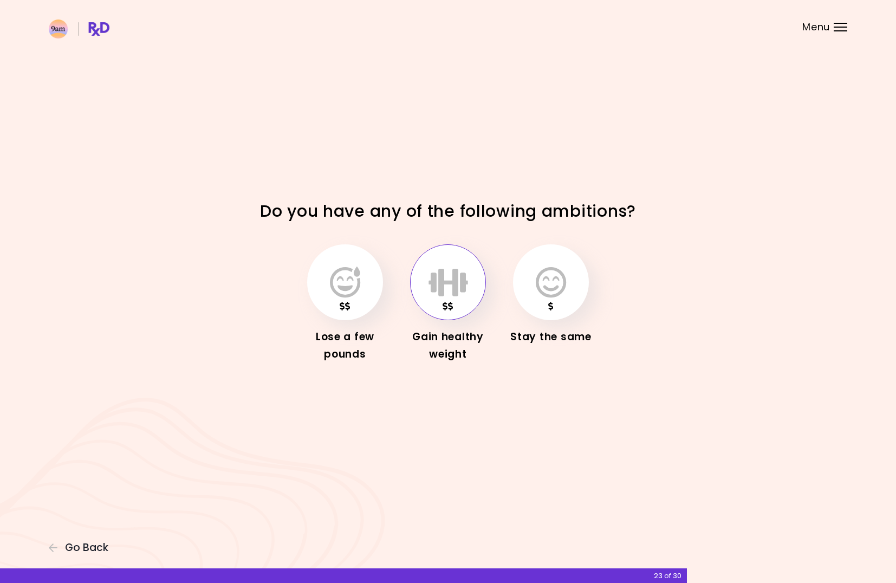
click at [448, 295] on icon "button" at bounding box center [448, 281] width 40 height 31
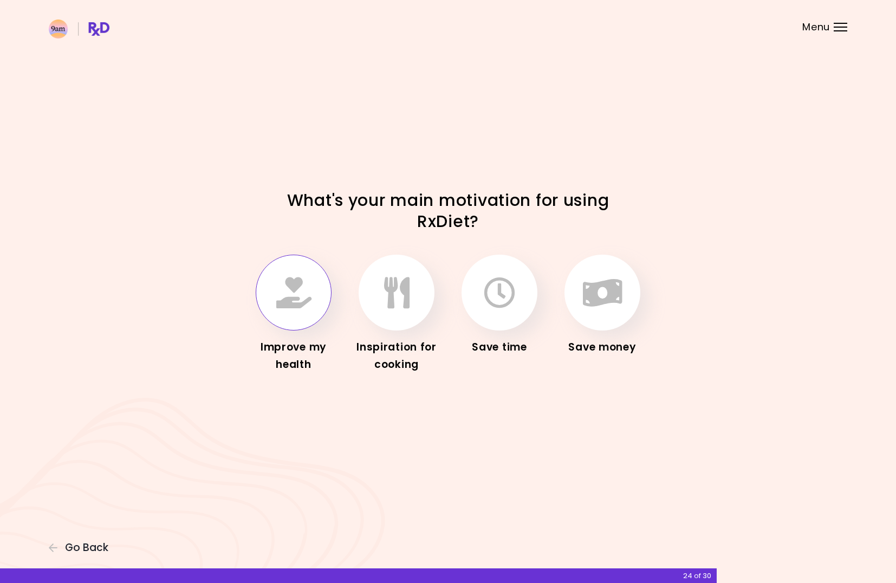
click at [289, 303] on icon "button" at bounding box center [293, 292] width 35 height 31
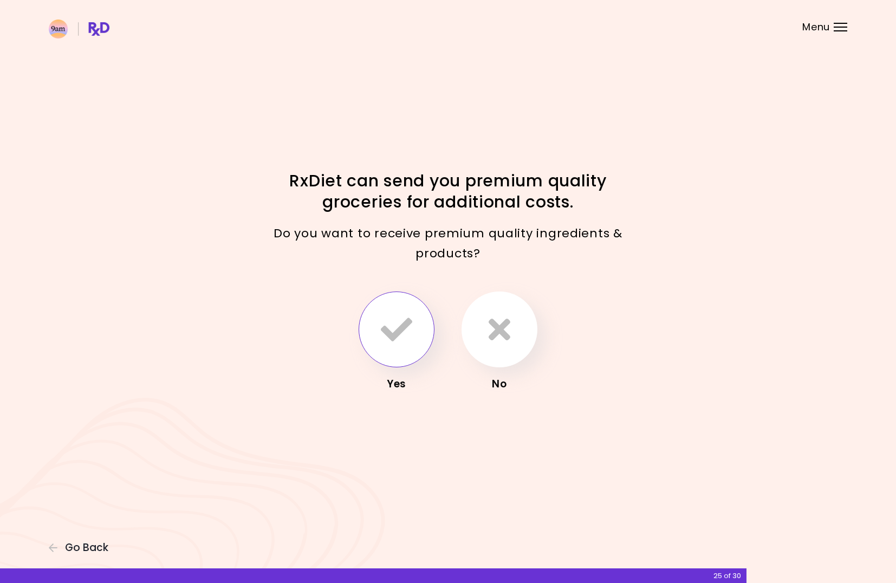
click at [403, 337] on icon "button" at bounding box center [396, 328] width 31 height 31
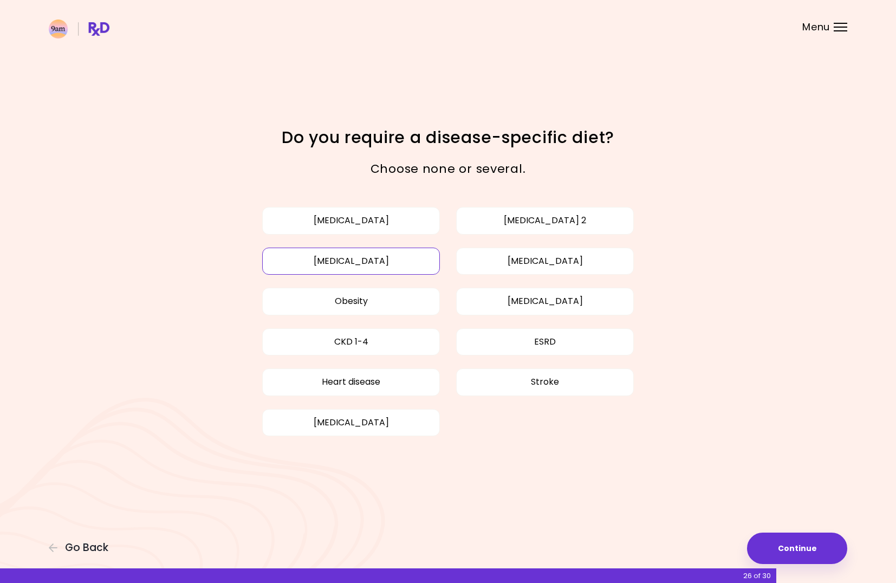
click at [330, 265] on button "[MEDICAL_DATA]" at bounding box center [351, 260] width 178 height 27
click at [362, 305] on button "Obesity" at bounding box center [351, 301] width 178 height 27
click at [792, 546] on button "Continue" at bounding box center [797, 547] width 100 height 31
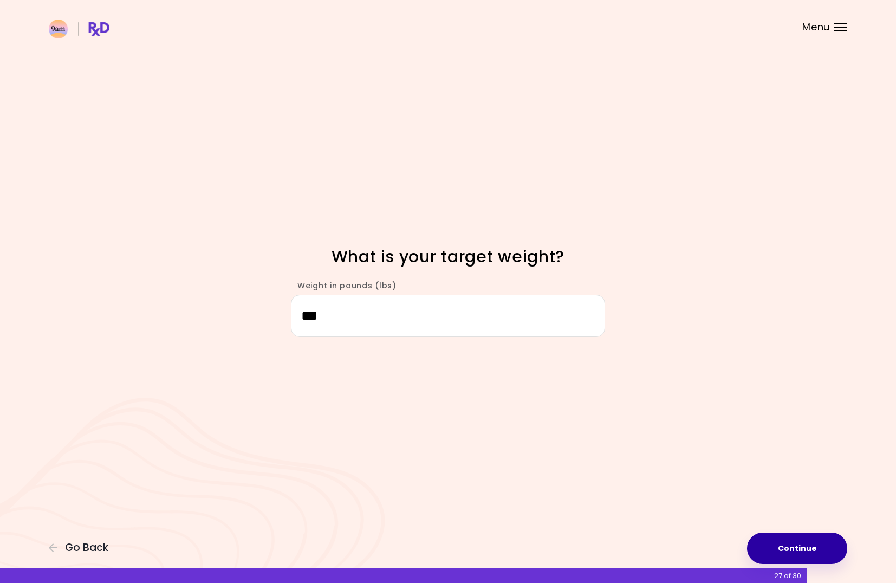
type input "***"
click at [806, 547] on button "Continue" at bounding box center [797, 547] width 100 height 31
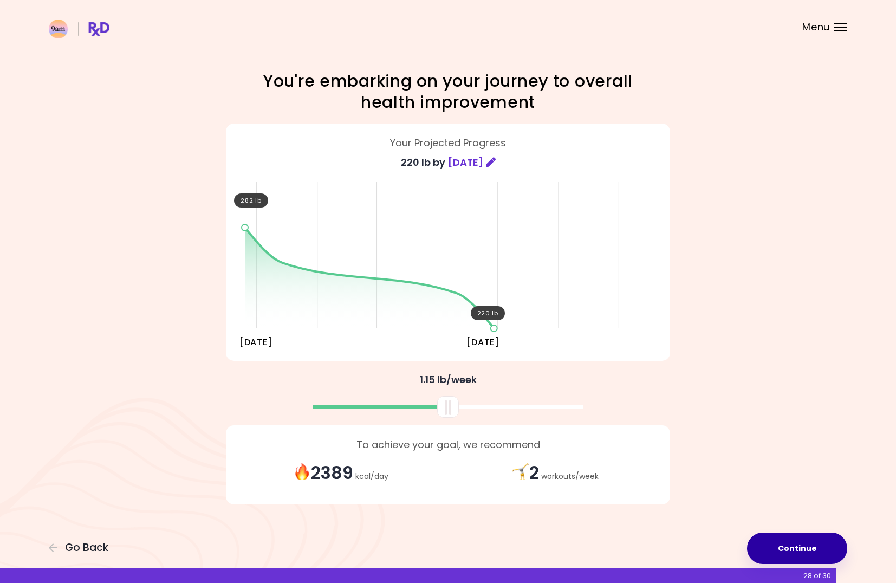
click at [802, 546] on button "Continue" at bounding box center [797, 547] width 100 height 31
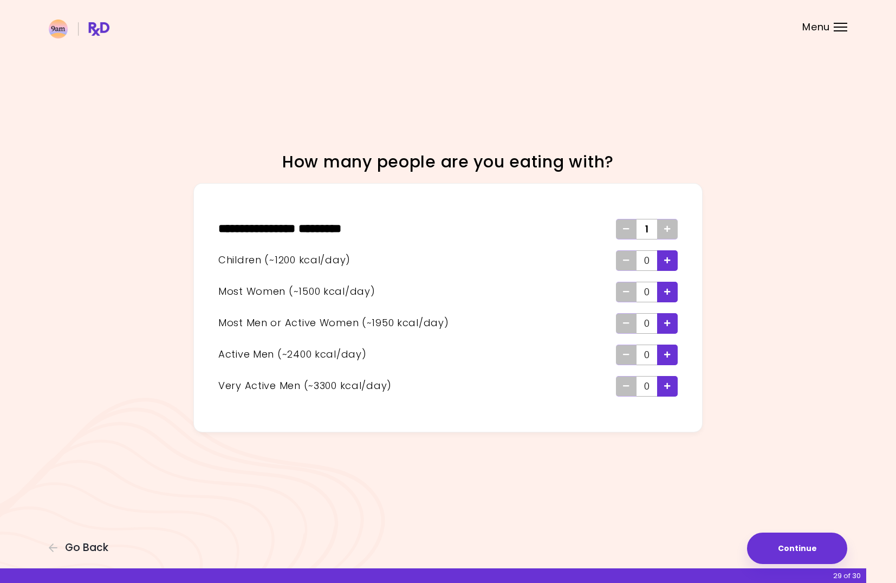
click at [673, 262] on div "Add - Child" at bounding box center [667, 260] width 21 height 21
click at [662, 355] on div "Add - Active Man" at bounding box center [667, 354] width 21 height 21
click at [667, 326] on icon "Add - Man or Active Woman" at bounding box center [667, 322] width 6 height 7
click at [799, 541] on button "Continue" at bounding box center [797, 547] width 100 height 31
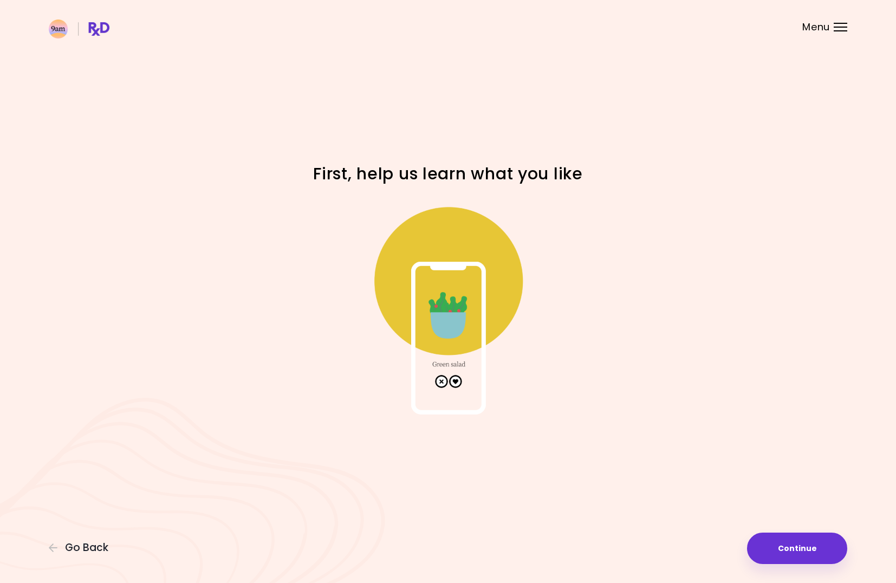
click at [456, 382] on img at bounding box center [447, 306] width 217 height 217
click at [459, 379] on img at bounding box center [447, 306] width 217 height 217
click at [473, 309] on img at bounding box center [447, 306] width 217 height 217
click at [802, 548] on button "Continue" at bounding box center [797, 547] width 100 height 31
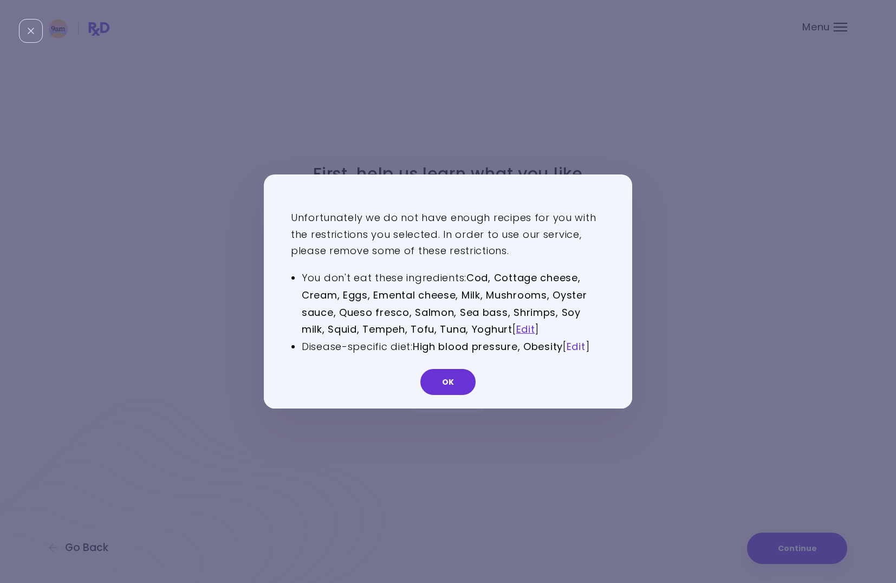
click at [577, 350] on link "Edit" at bounding box center [575, 346] width 19 height 14
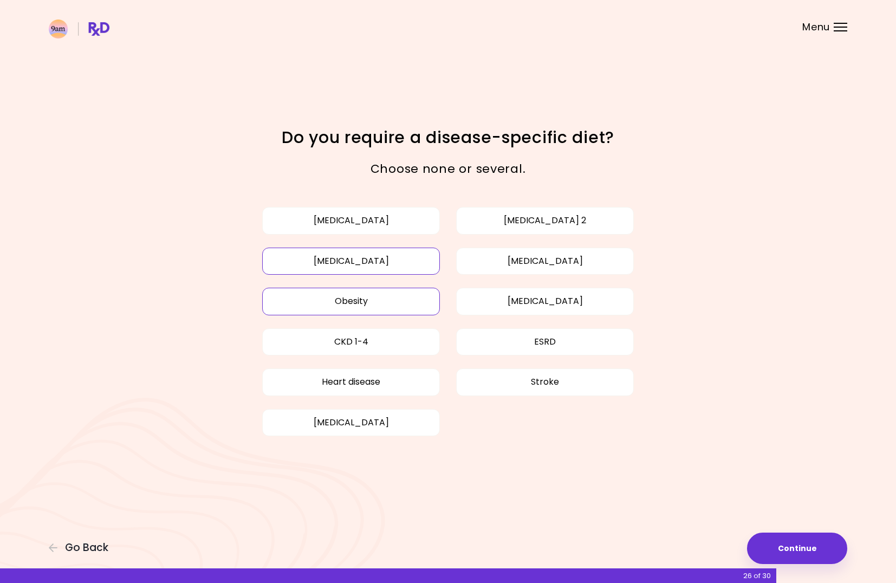
click at [378, 300] on button "Obesity" at bounding box center [351, 301] width 178 height 27
click at [369, 253] on button "[MEDICAL_DATA]" at bounding box center [351, 260] width 178 height 27
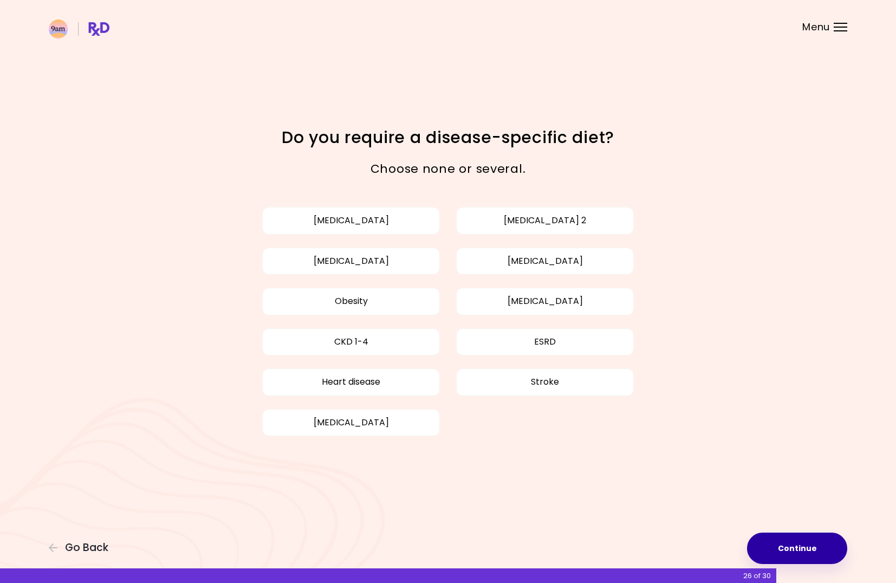
click at [806, 545] on button "Continue" at bounding box center [797, 547] width 100 height 31
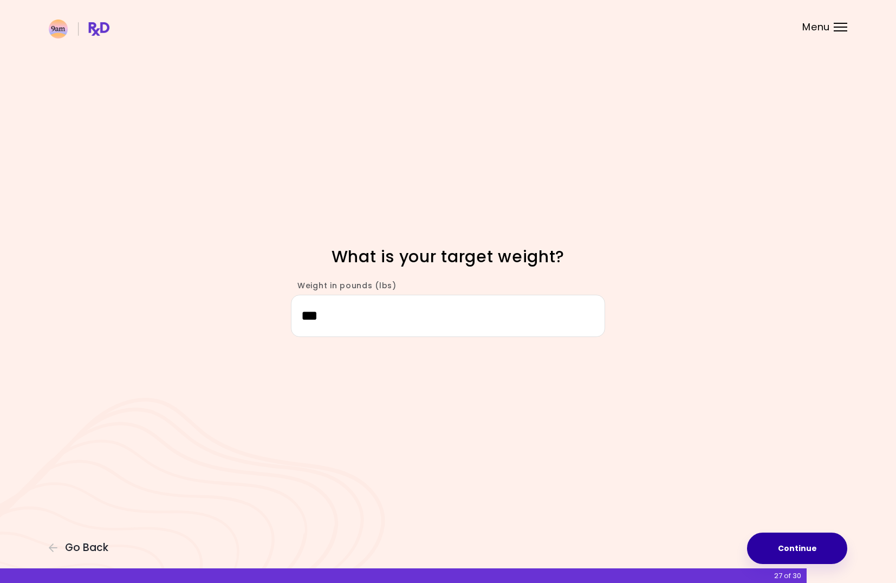
click at [815, 553] on button "Continue" at bounding box center [797, 547] width 100 height 31
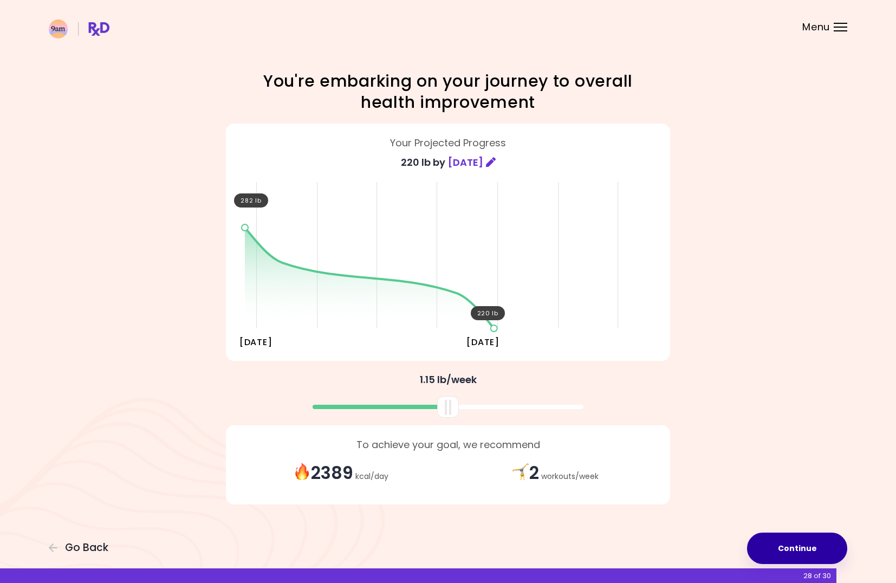
click at [815, 550] on button "Continue" at bounding box center [797, 547] width 100 height 31
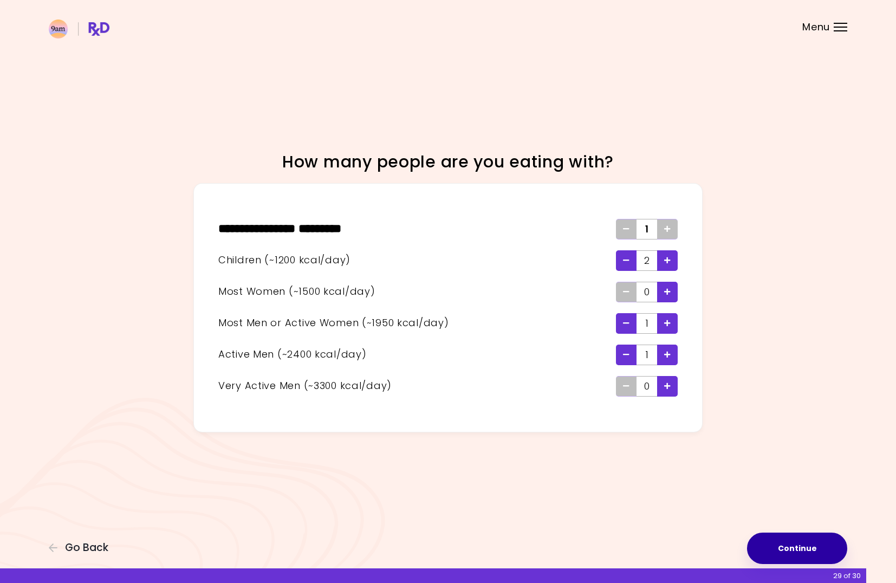
click at [815, 550] on button "Continue" at bounding box center [797, 547] width 100 height 31
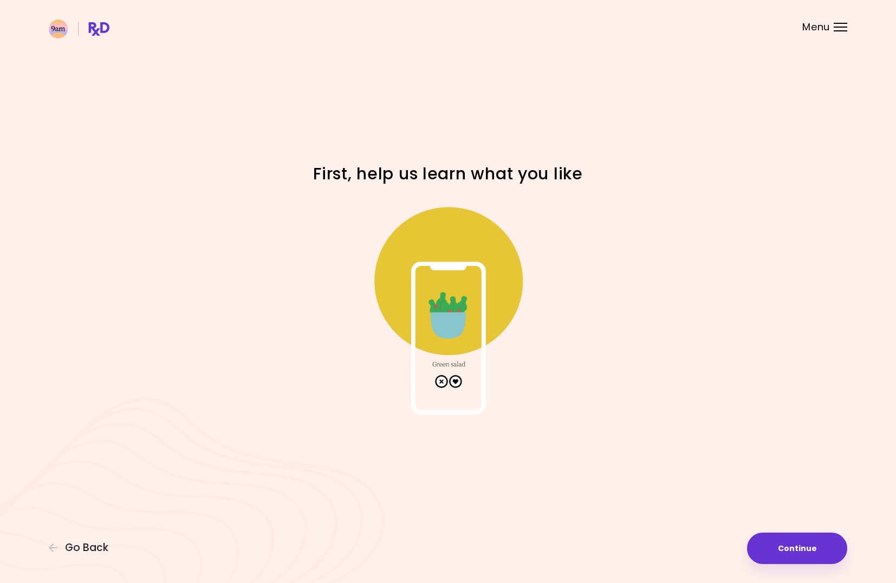
click at [502, 290] on img at bounding box center [447, 306] width 217 height 217
click at [809, 540] on button "Continue" at bounding box center [797, 547] width 100 height 31
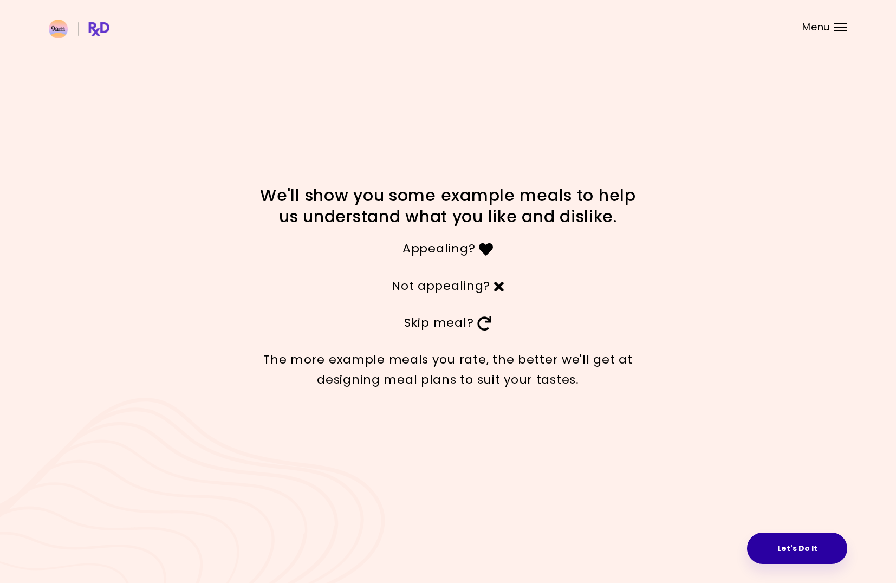
click at [796, 552] on button "Let's Do It" at bounding box center [797, 547] width 100 height 31
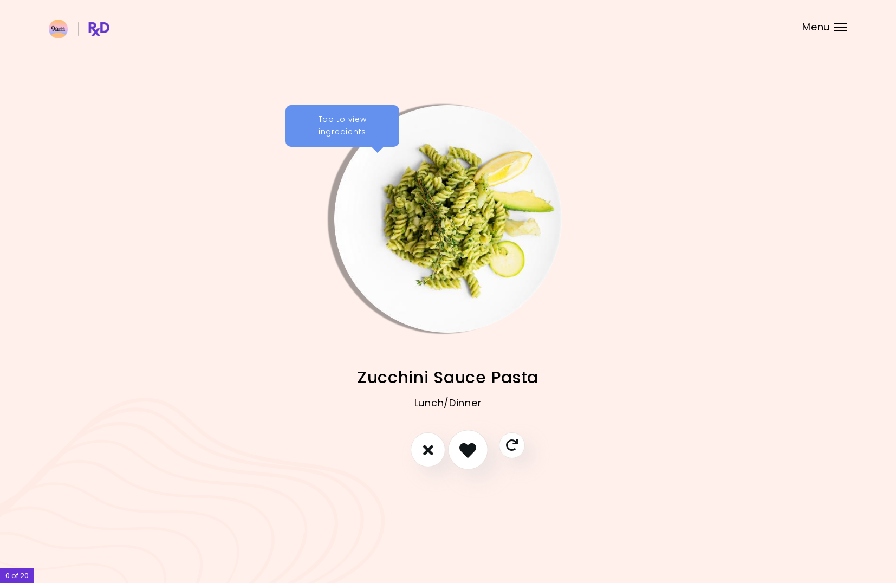
click at [465, 445] on icon "I like this recipe" at bounding box center [467, 449] width 17 height 17
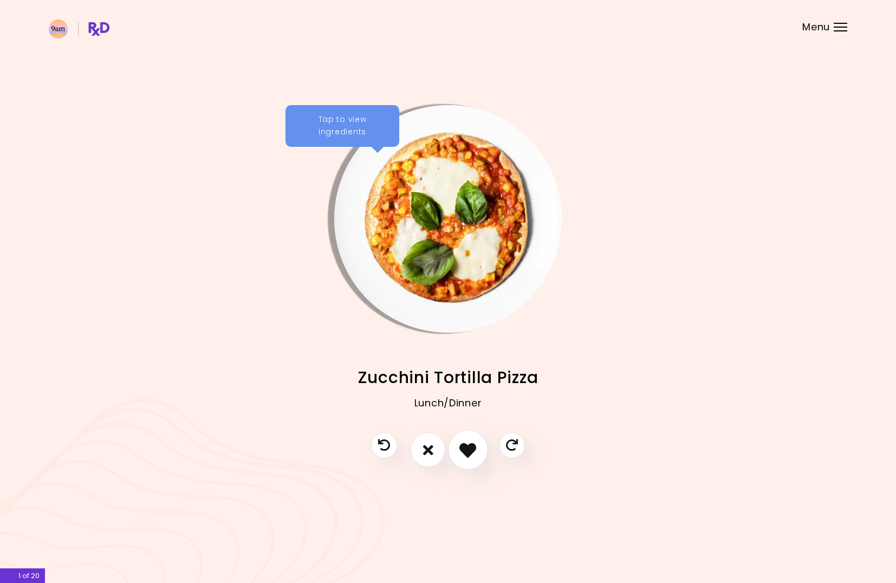
click at [467, 447] on icon "I like this recipe" at bounding box center [467, 449] width 17 height 17
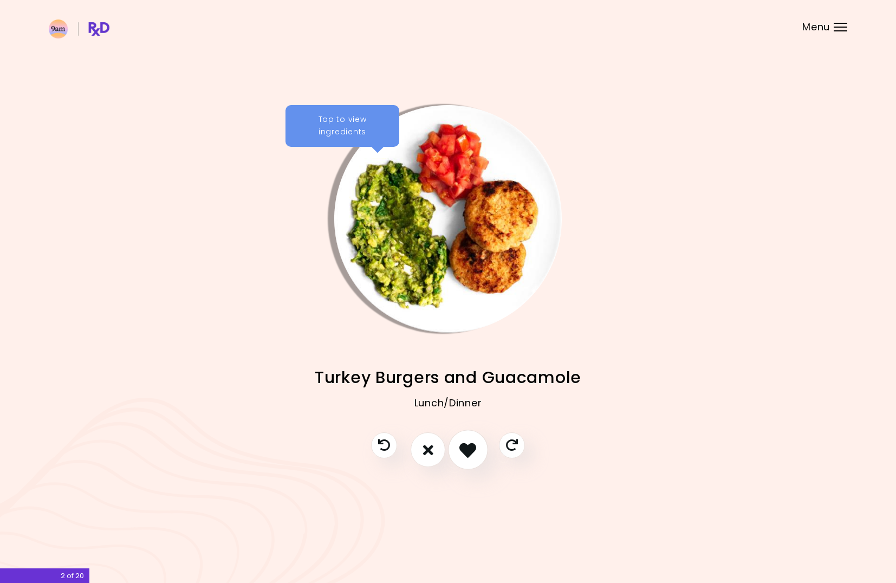
click at [467, 447] on icon "I like this recipe" at bounding box center [467, 449] width 17 height 17
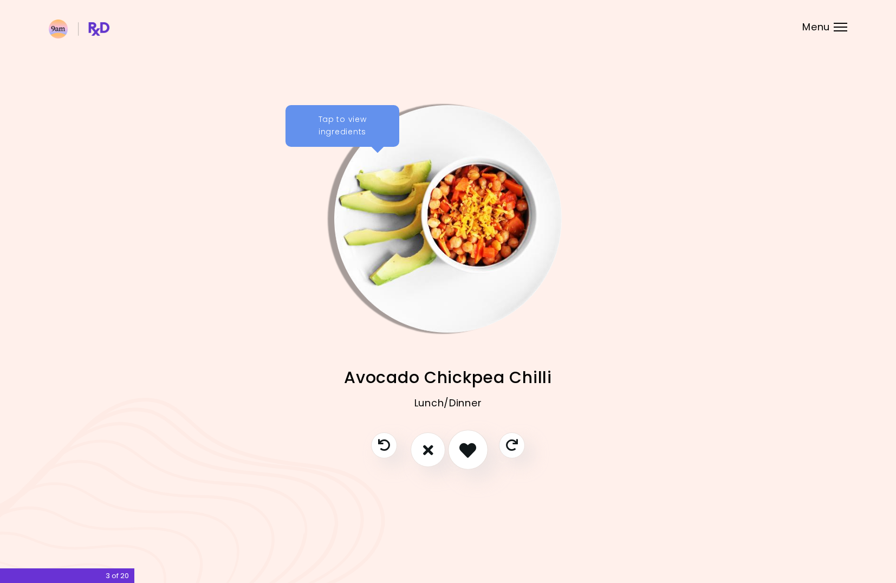
click at [467, 447] on icon "I like this recipe" at bounding box center [467, 449] width 17 height 17
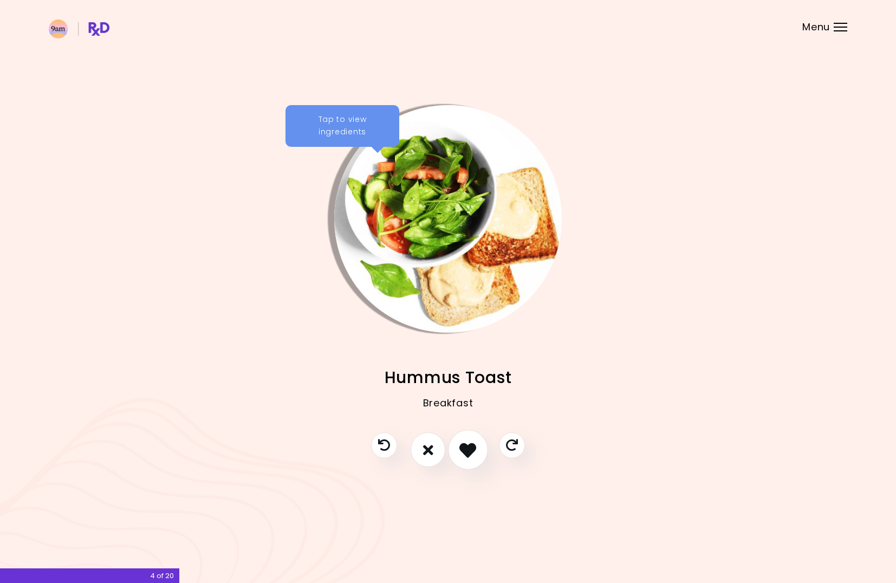
click at [467, 447] on icon "I like this recipe" at bounding box center [467, 449] width 17 height 17
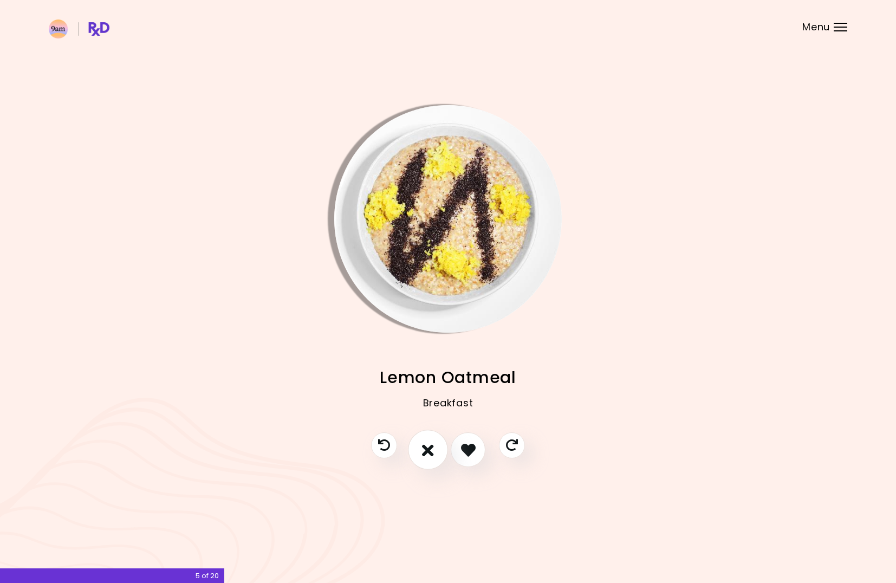
click at [433, 447] on icon "I don't like this recipe" at bounding box center [428, 449] width 12 height 17
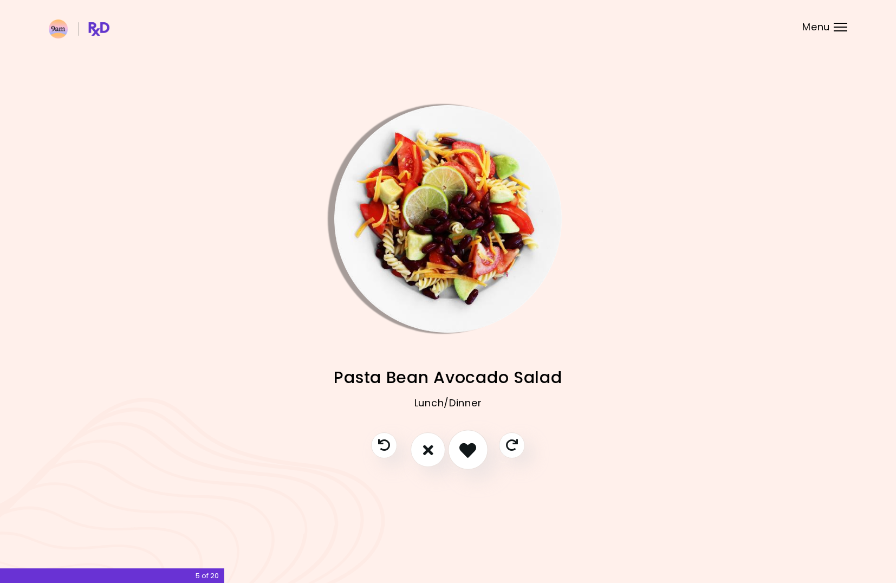
click at [466, 443] on icon "I like this recipe" at bounding box center [467, 449] width 17 height 17
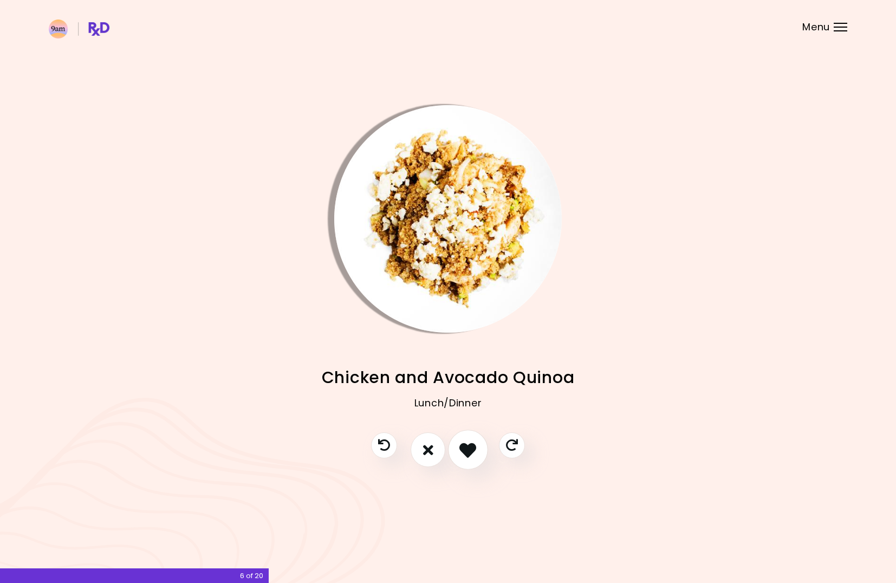
click at [466, 443] on icon "I like this recipe" at bounding box center [467, 449] width 17 height 17
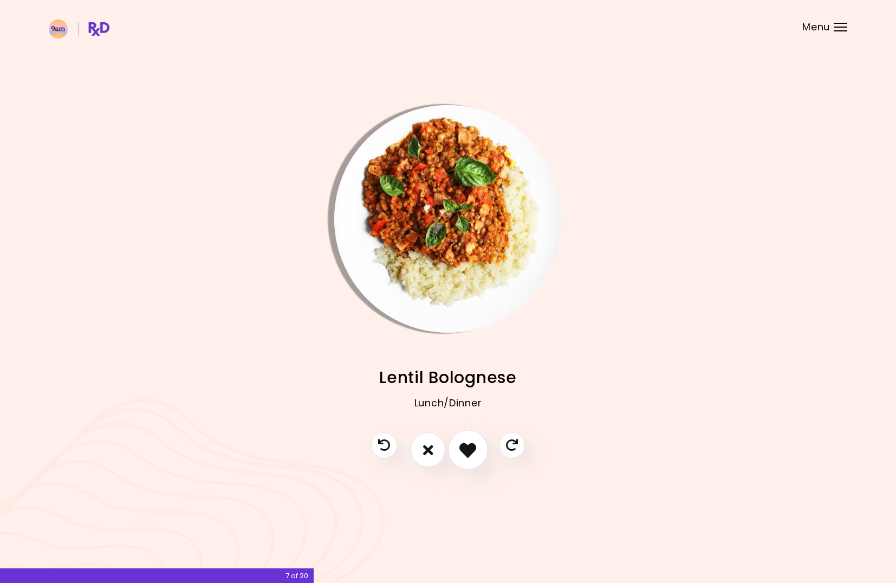
click at [466, 444] on icon "I like this recipe" at bounding box center [467, 449] width 17 height 17
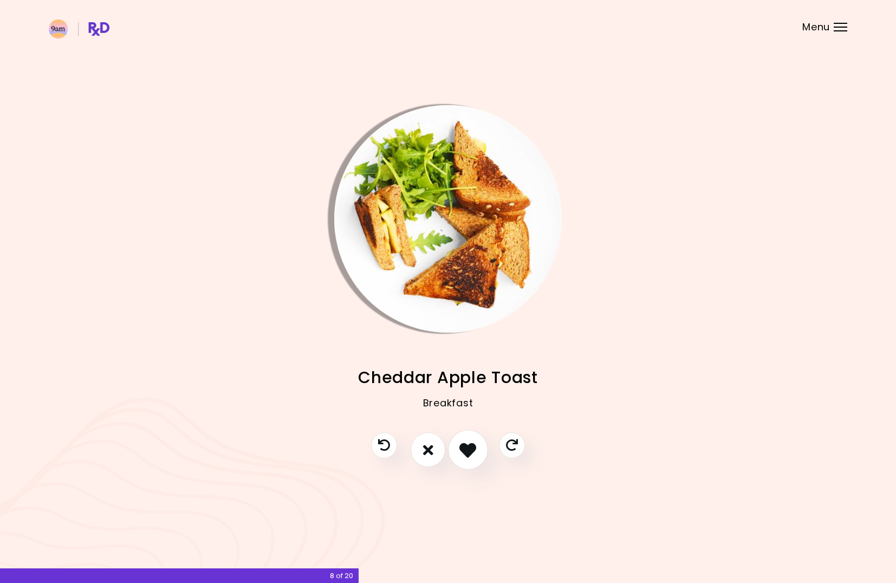
click at [466, 445] on icon "I like this recipe" at bounding box center [467, 449] width 17 height 17
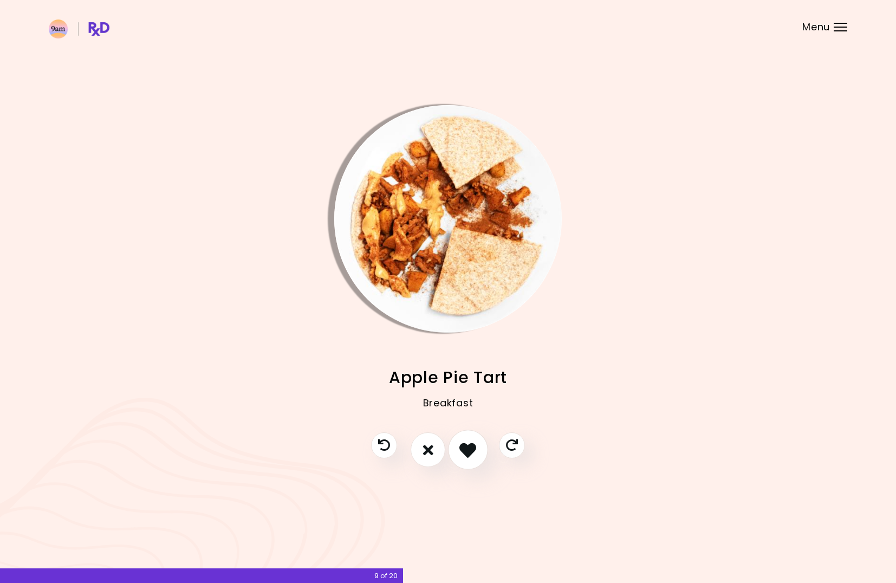
click at [466, 445] on icon "I like this recipe" at bounding box center [467, 449] width 17 height 17
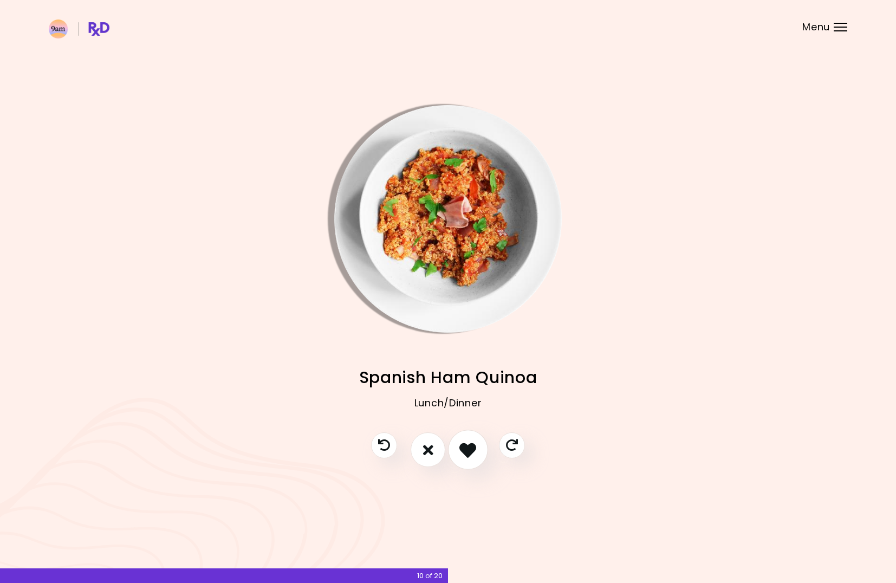
click at [466, 445] on icon "I like this recipe" at bounding box center [467, 449] width 17 height 17
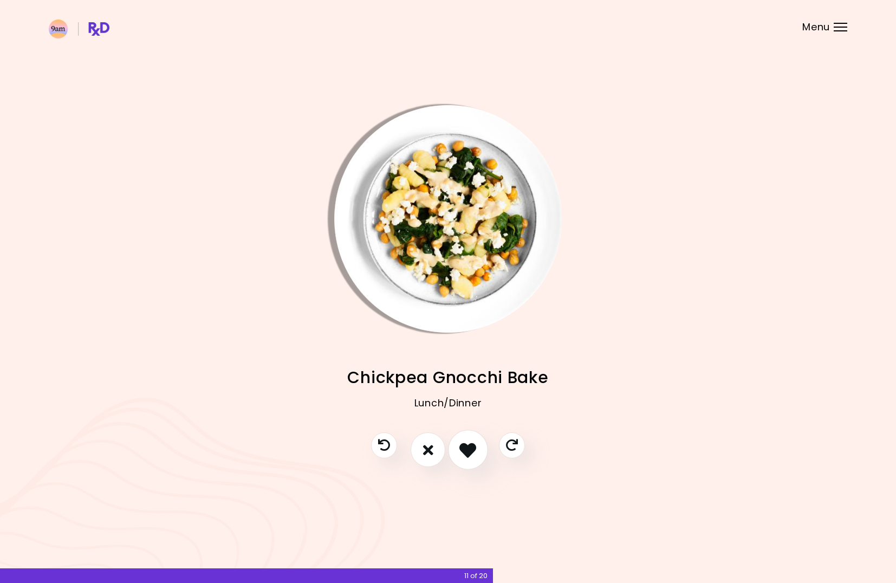
click at [466, 446] on icon "I like this recipe" at bounding box center [467, 449] width 17 height 17
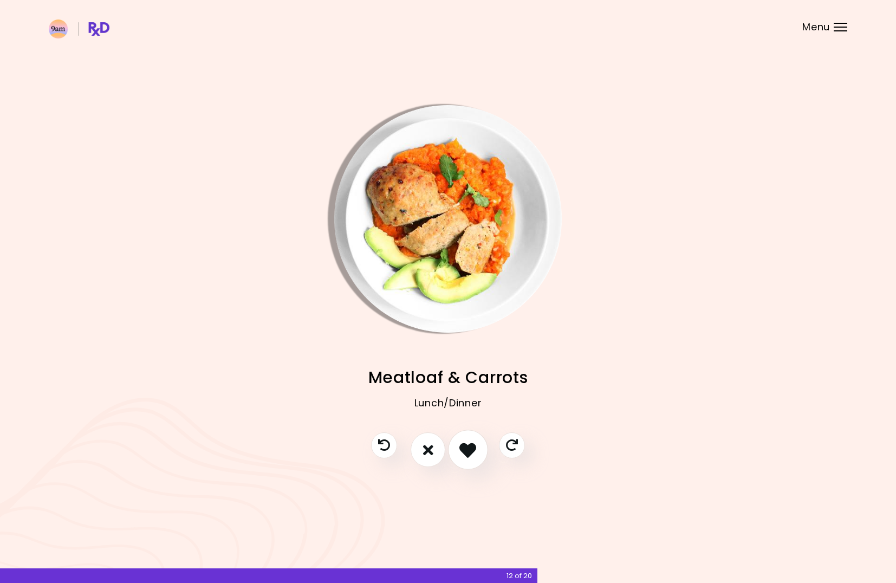
click at [466, 446] on icon "I like this recipe" at bounding box center [467, 449] width 17 height 17
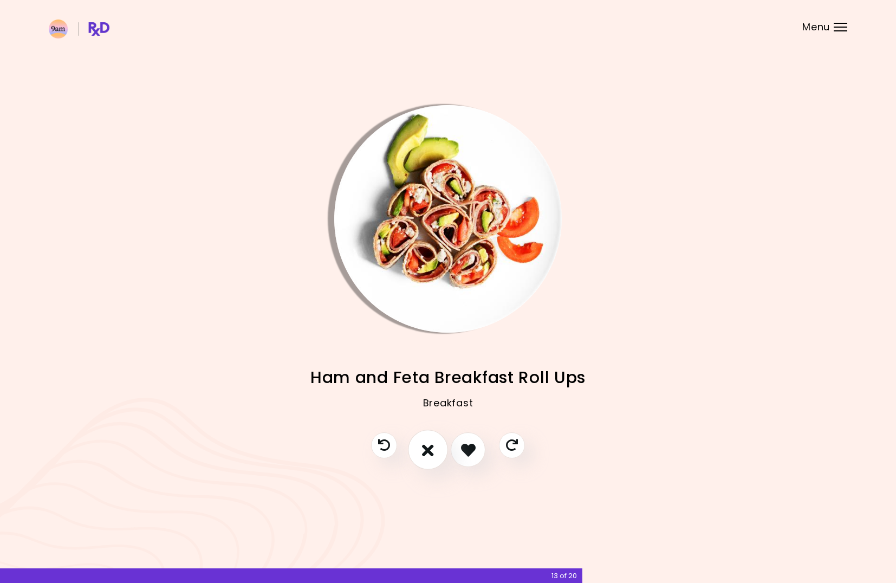
click at [431, 451] on icon "I don't like this recipe" at bounding box center [428, 449] width 12 height 17
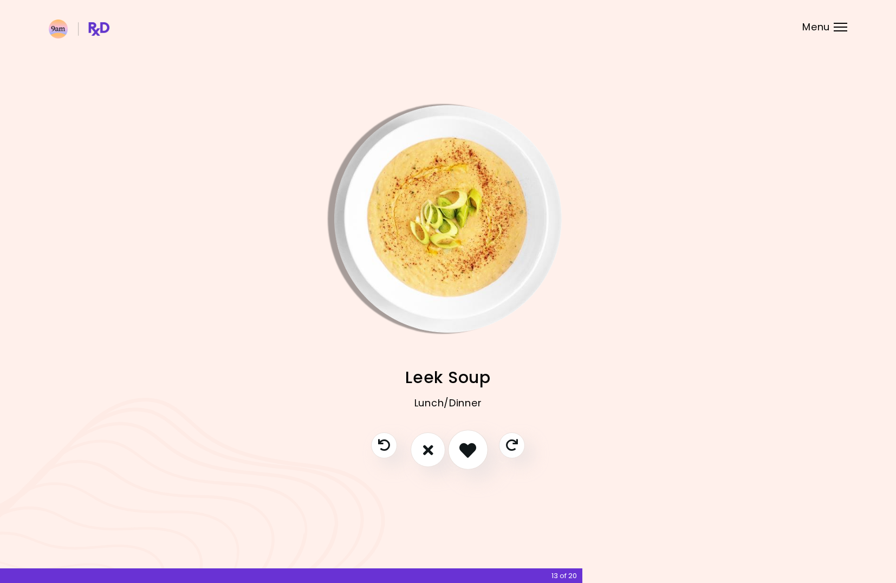
click at [469, 445] on icon "I like this recipe" at bounding box center [467, 449] width 17 height 17
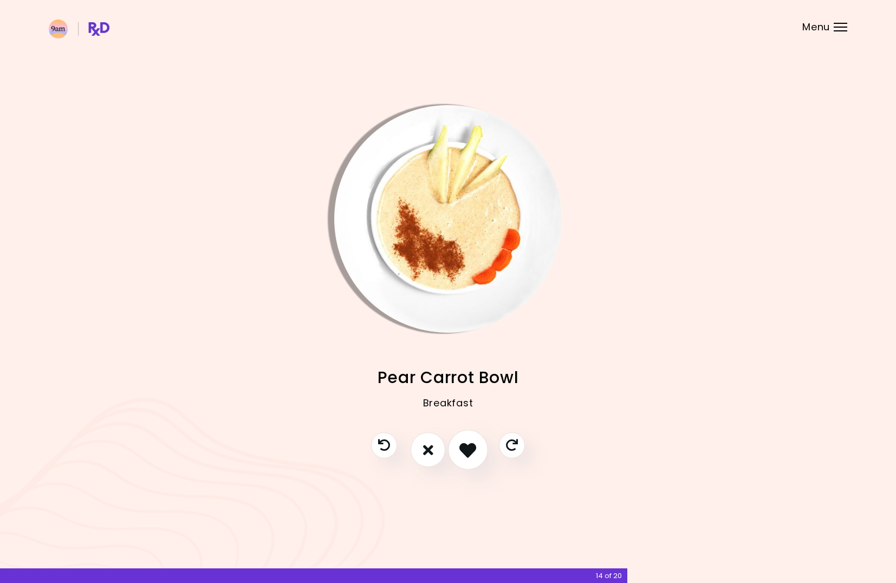
click at [469, 445] on icon "I like this recipe" at bounding box center [467, 449] width 17 height 17
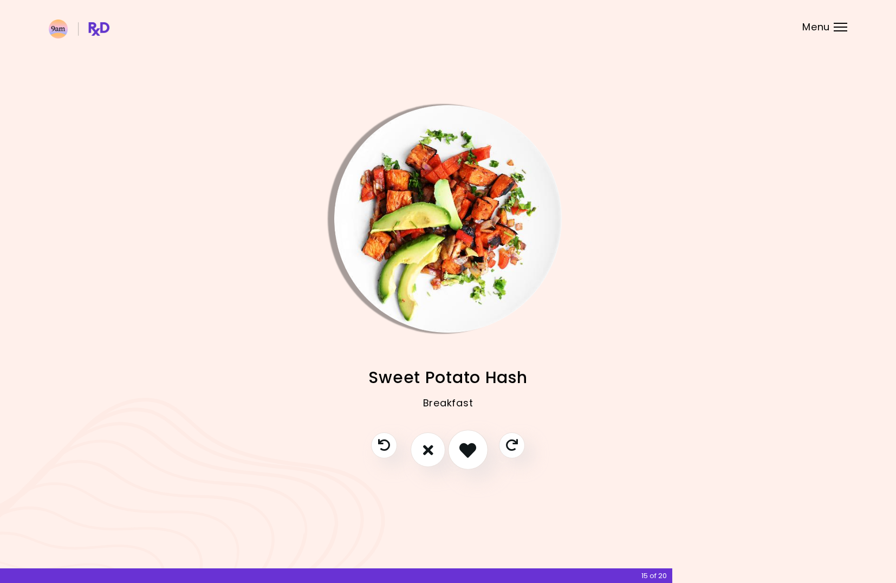
click at [469, 445] on icon "I like this recipe" at bounding box center [467, 449] width 17 height 17
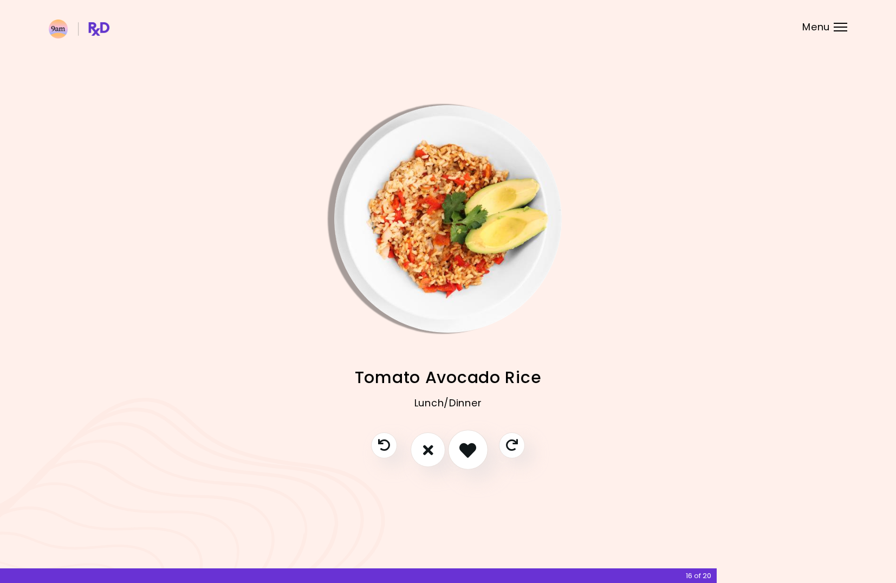
click at [469, 445] on icon "I like this recipe" at bounding box center [467, 449] width 17 height 17
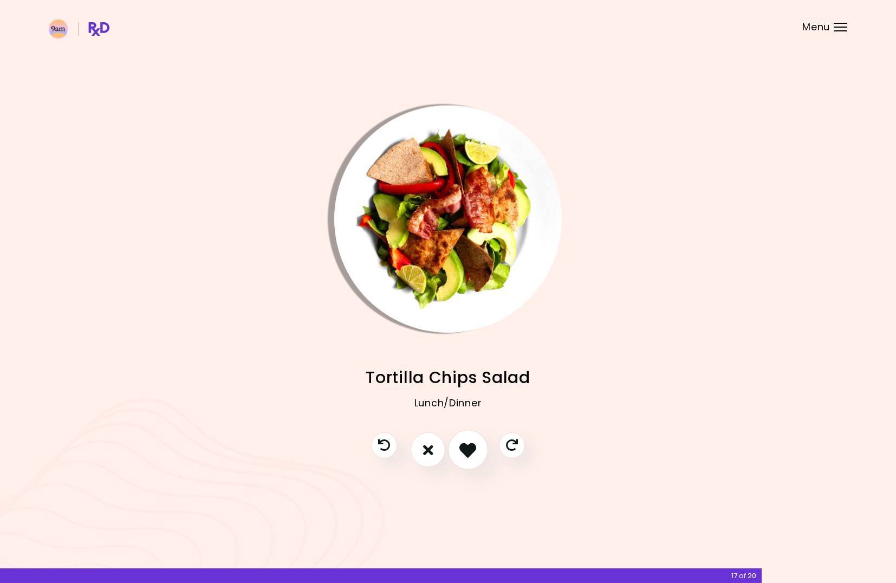
click at [469, 445] on icon "I like this recipe" at bounding box center [467, 449] width 17 height 17
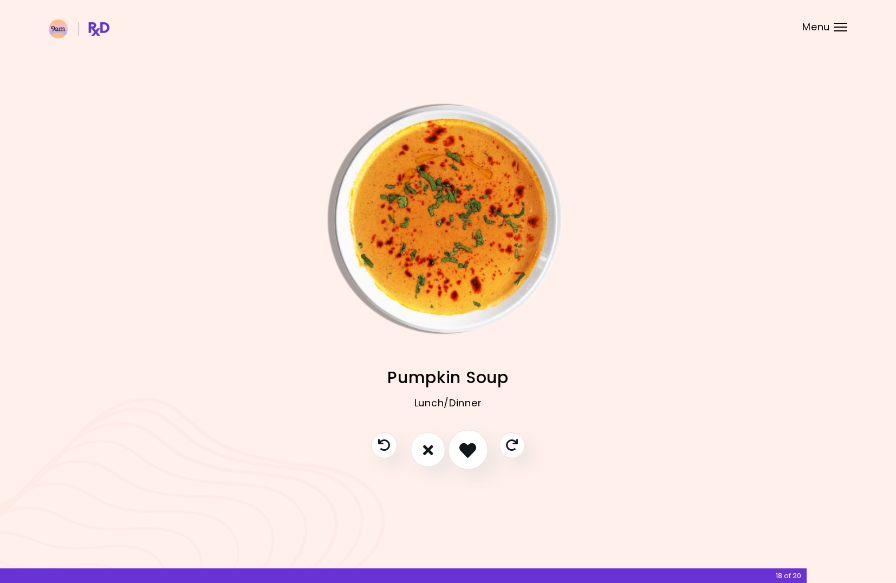
click at [469, 448] on icon "I like this recipe" at bounding box center [467, 449] width 17 height 17
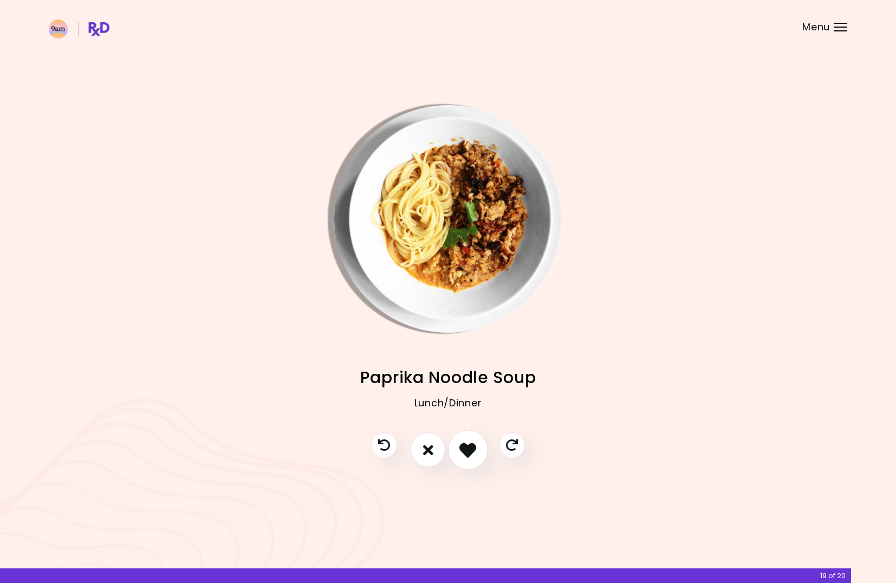
click at [469, 448] on icon "I like this recipe" at bounding box center [467, 449] width 17 height 17
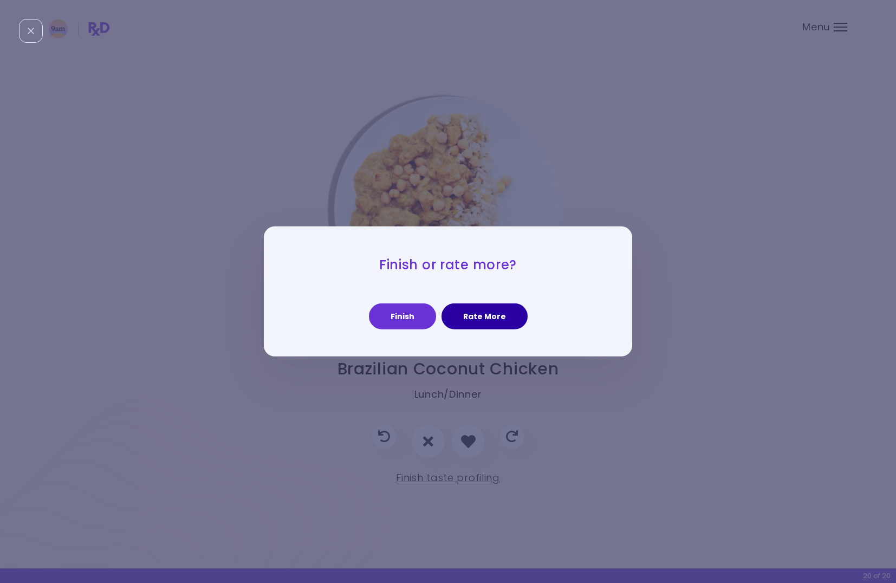
click at [491, 312] on button "Rate More" at bounding box center [484, 316] width 86 height 26
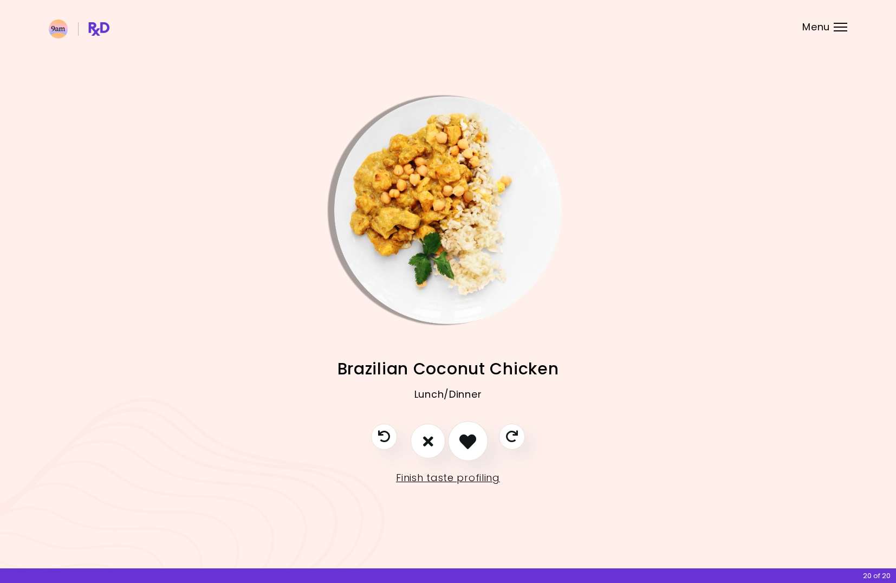
click at [469, 440] on icon "I like this recipe" at bounding box center [467, 441] width 17 height 17
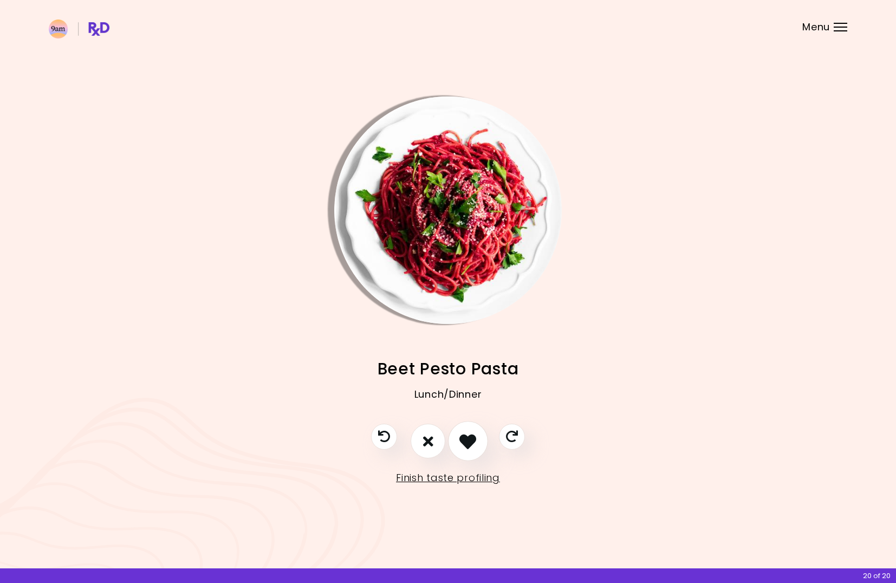
click at [469, 439] on icon "I like this recipe" at bounding box center [467, 441] width 17 height 17
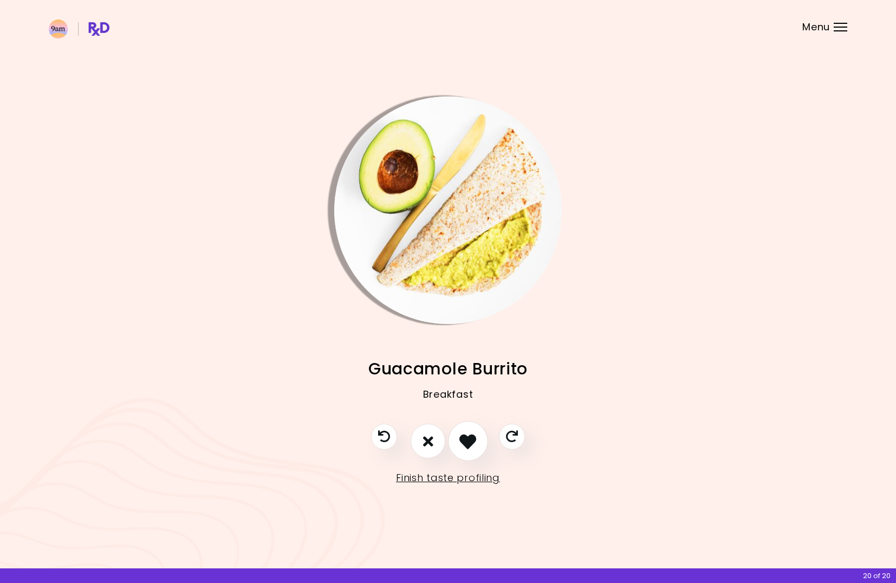
click at [469, 439] on icon "I like this recipe" at bounding box center [467, 441] width 17 height 17
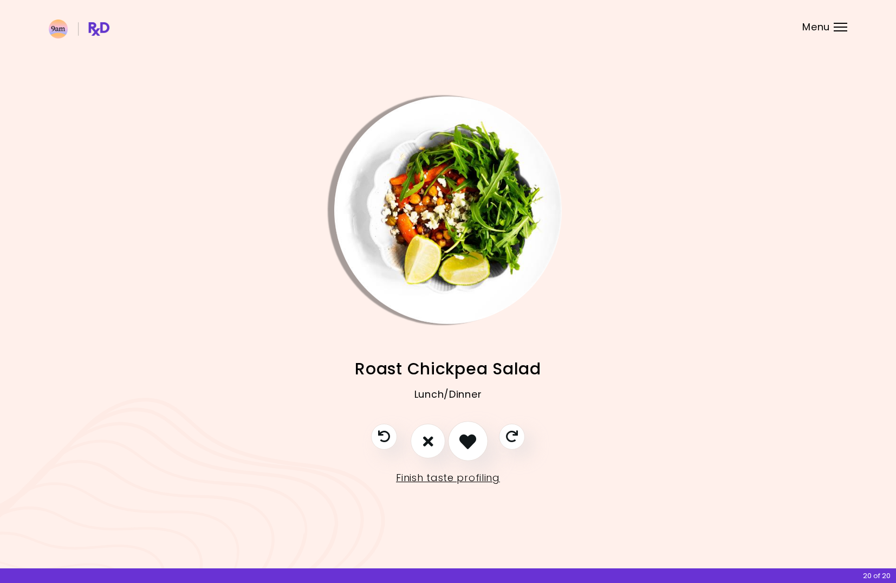
click at [469, 439] on icon "I like this recipe" at bounding box center [467, 441] width 17 height 17
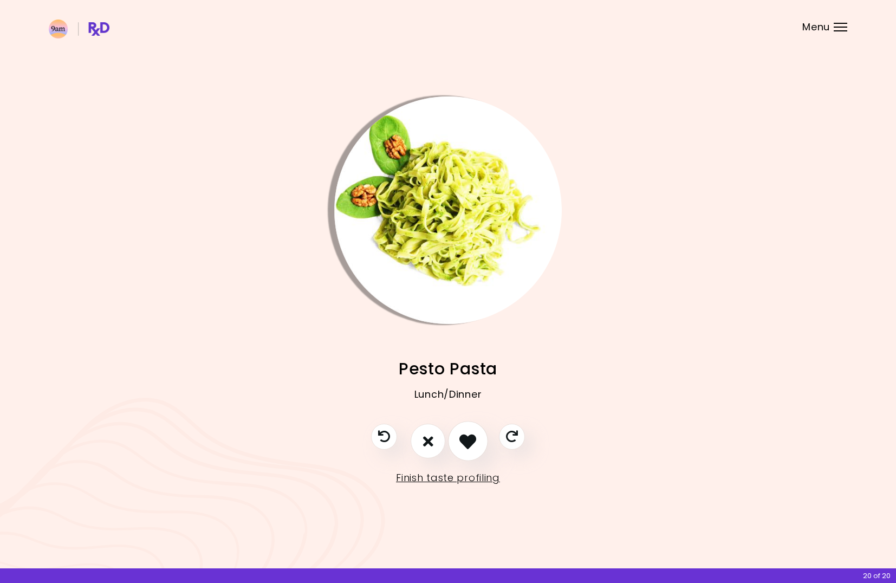
click at [469, 439] on icon "I like this recipe" at bounding box center [467, 441] width 17 height 17
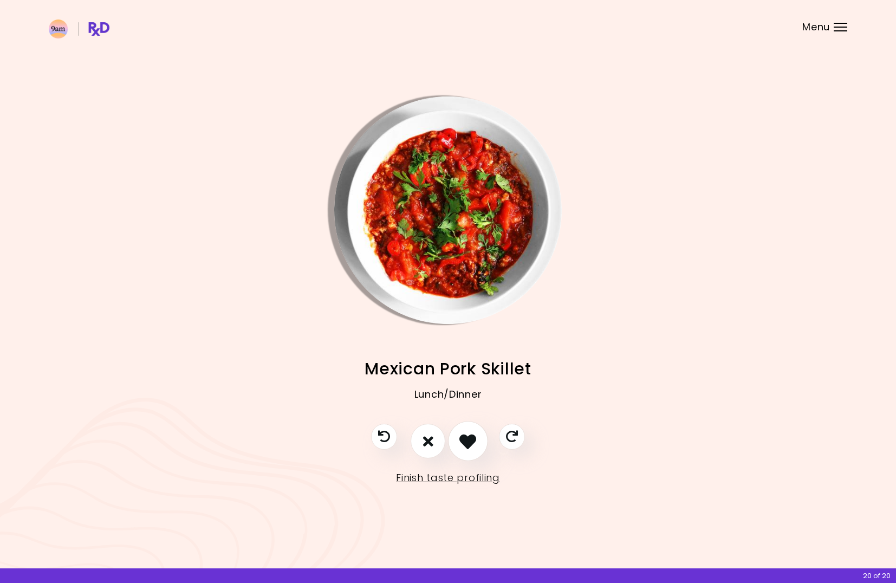
click at [469, 439] on icon "I like this recipe" at bounding box center [467, 441] width 17 height 17
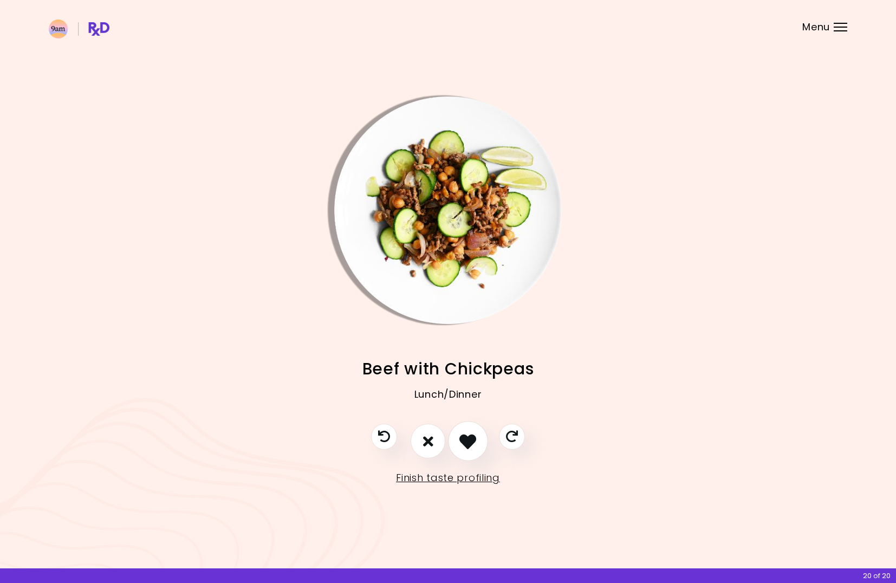
click at [469, 439] on icon "I like this recipe" at bounding box center [467, 441] width 17 height 17
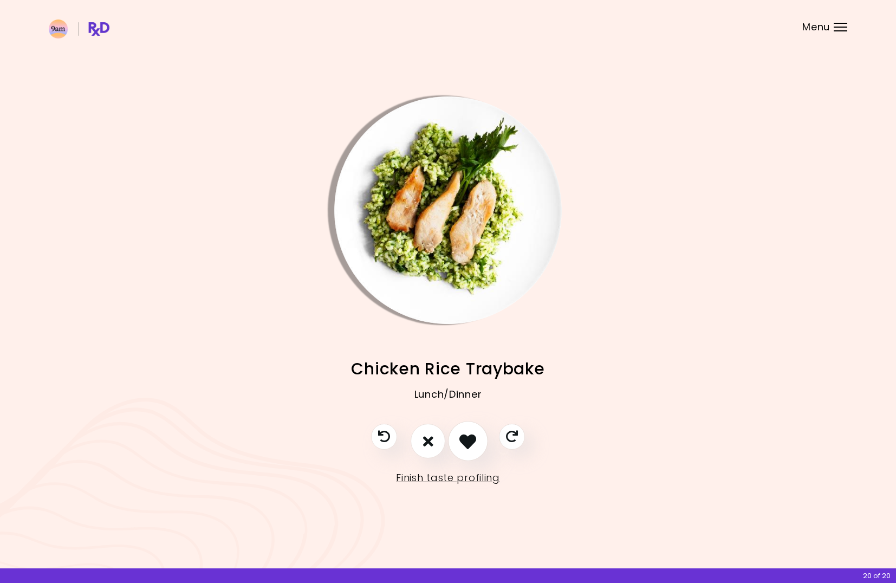
click at [469, 439] on icon "I like this recipe" at bounding box center [467, 441] width 17 height 17
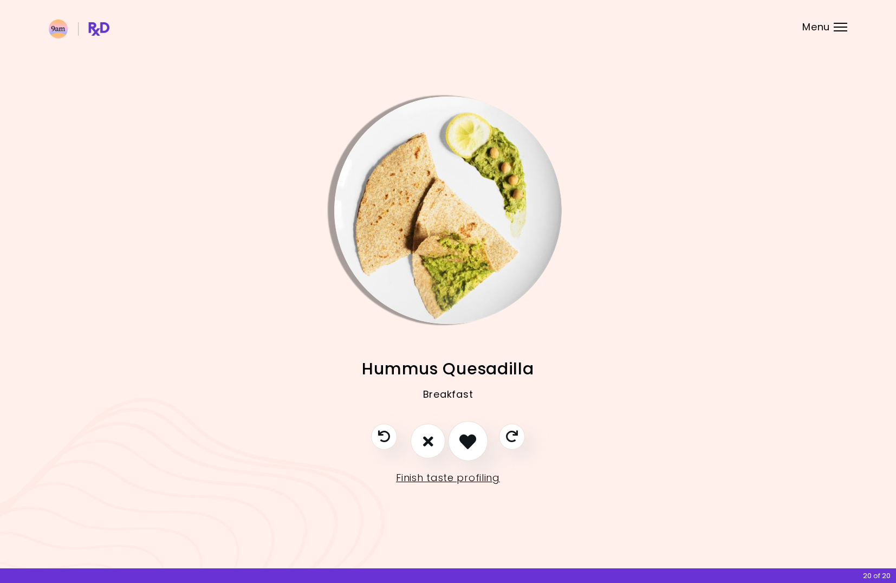
click at [469, 439] on icon "I like this recipe" at bounding box center [467, 441] width 17 height 17
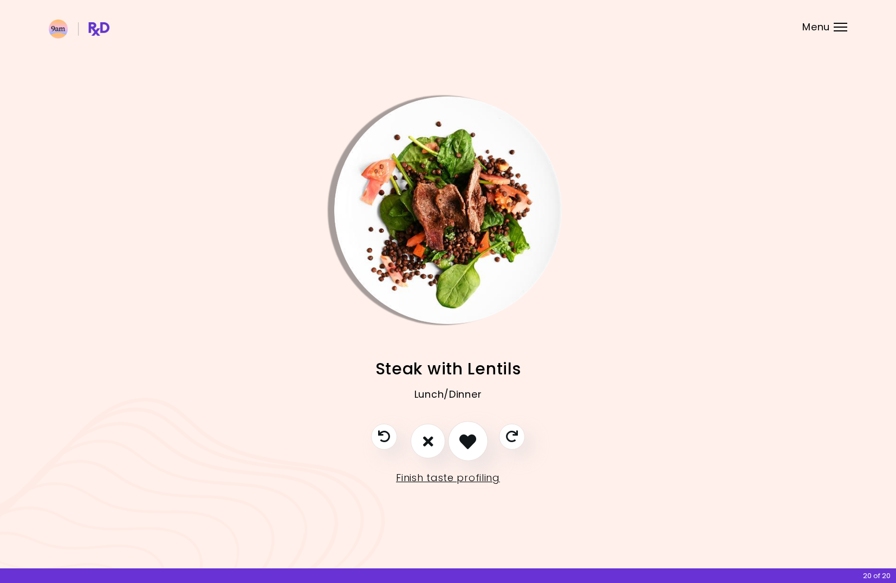
click at [469, 439] on icon "I like this recipe" at bounding box center [467, 441] width 17 height 17
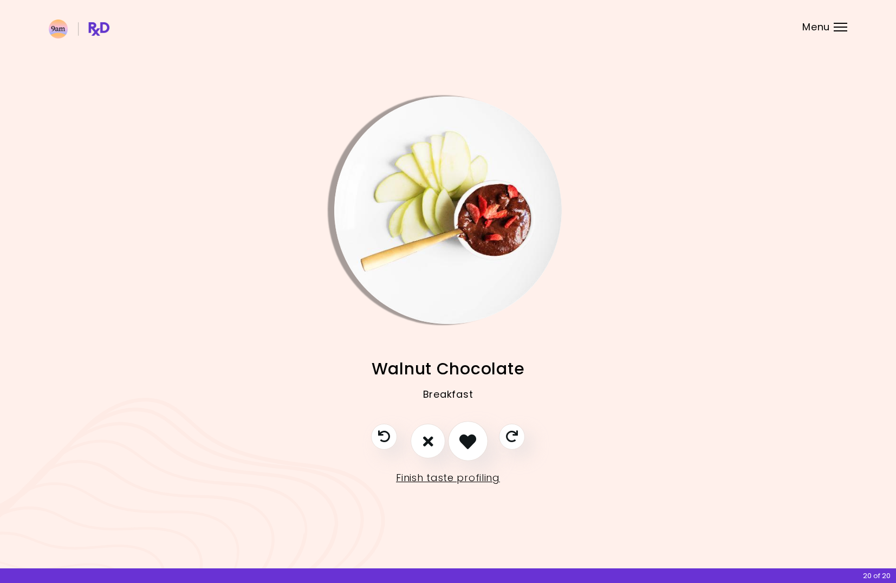
click at [469, 439] on icon "I like this recipe" at bounding box center [467, 441] width 17 height 17
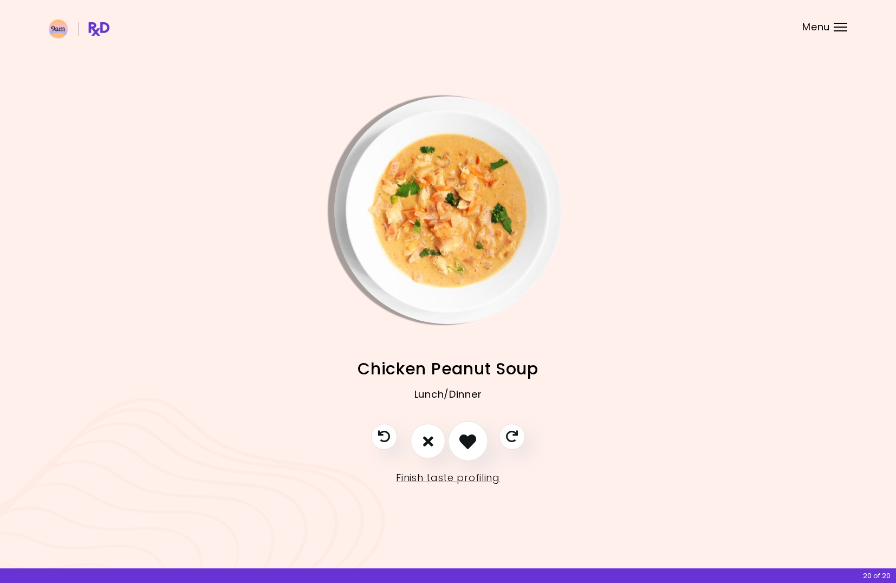
click at [469, 439] on icon "I like this recipe" at bounding box center [467, 441] width 17 height 17
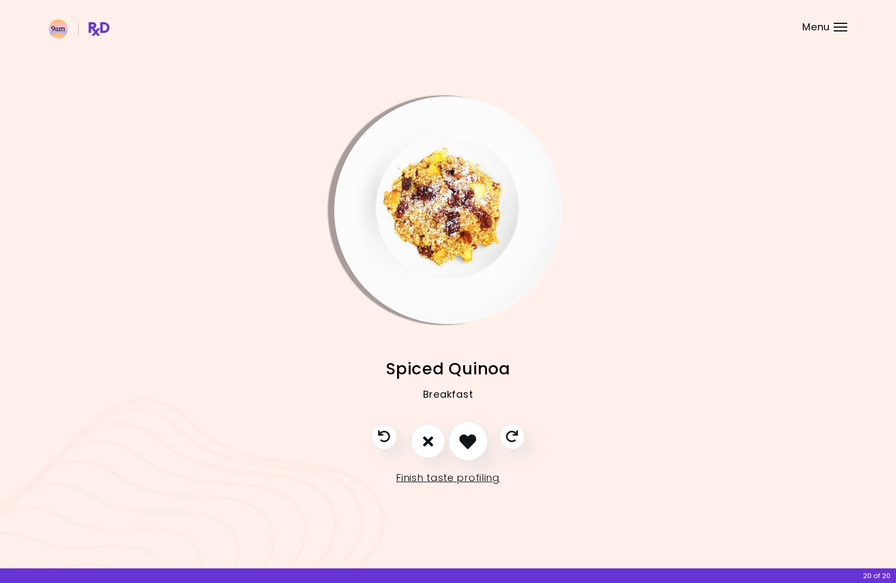
click at [469, 439] on icon "I like this recipe" at bounding box center [467, 441] width 17 height 17
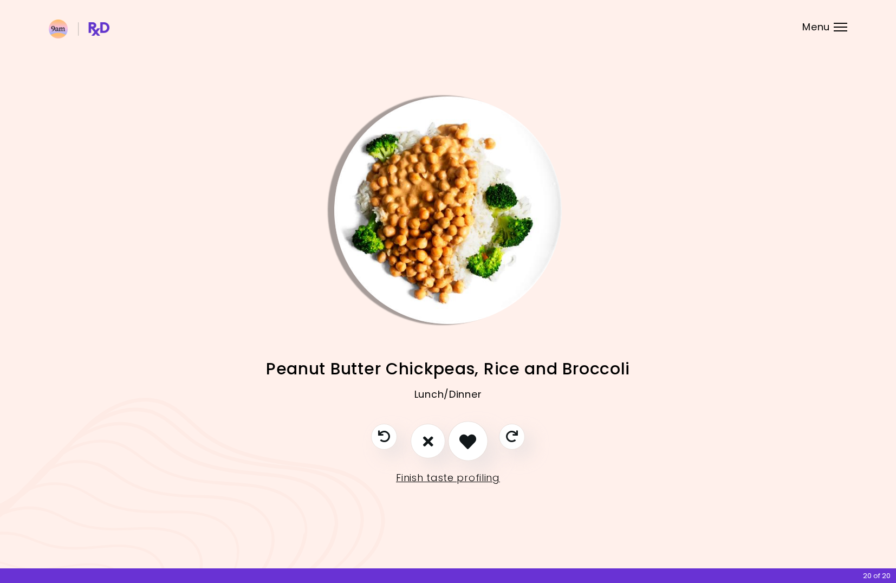
click at [469, 439] on icon "I like this recipe" at bounding box center [467, 441] width 17 height 17
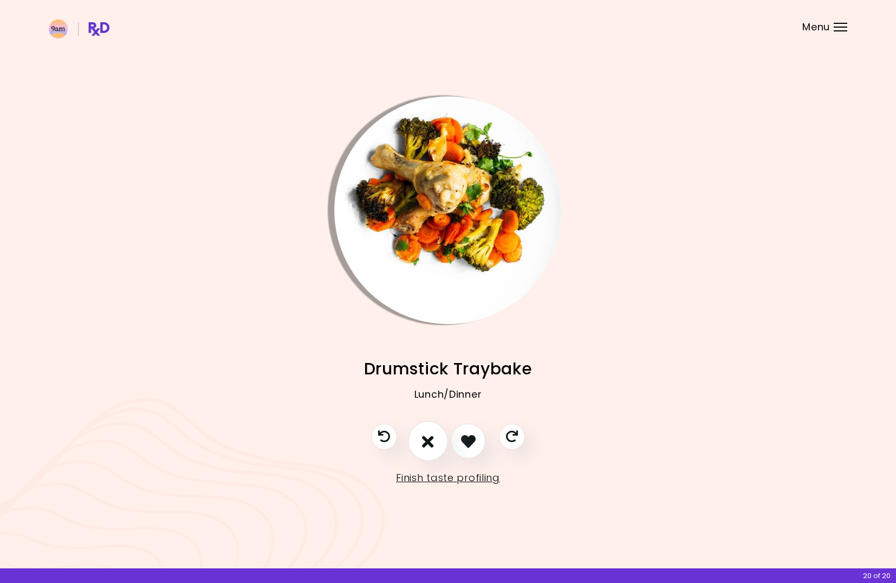
click at [429, 442] on icon "I don't like this recipe" at bounding box center [428, 441] width 12 height 17
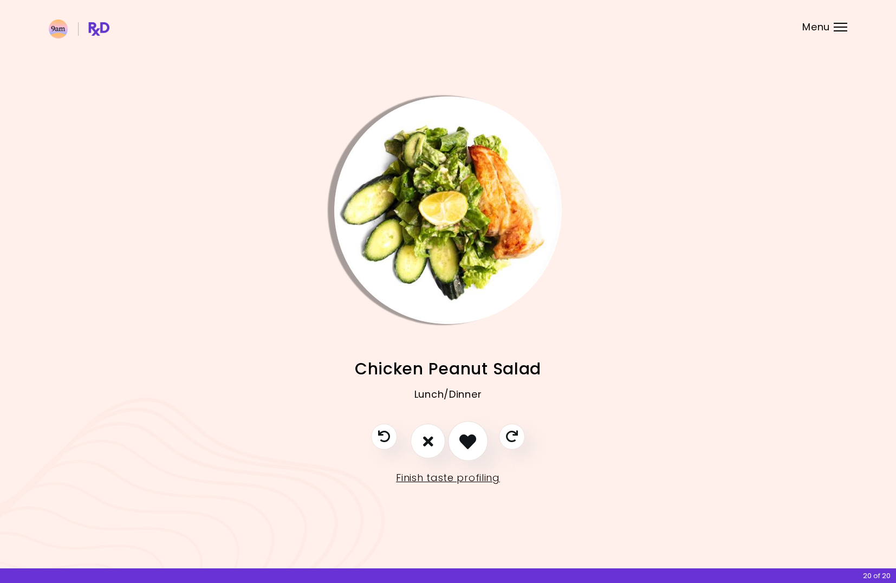
click at [473, 440] on icon "I like this recipe" at bounding box center [467, 441] width 17 height 17
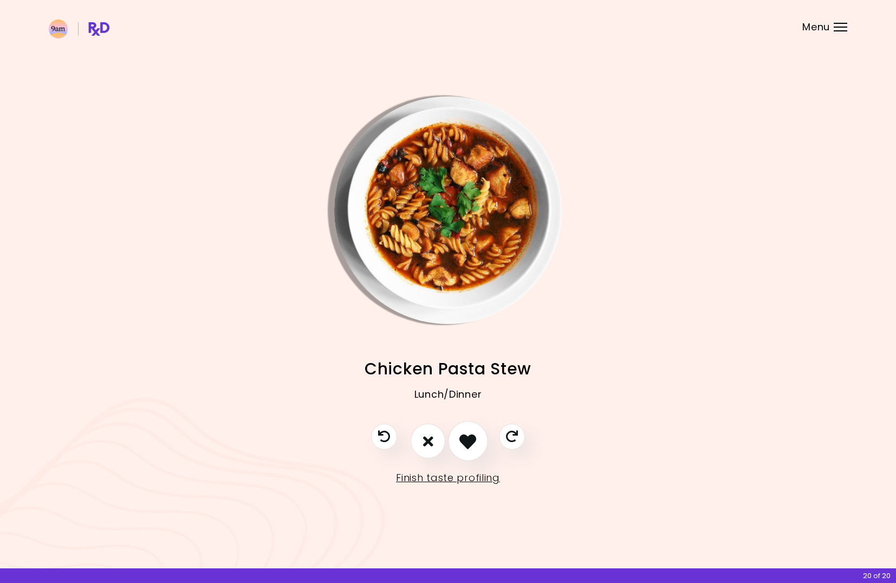
click at [471, 442] on icon "I like this recipe" at bounding box center [467, 441] width 17 height 17
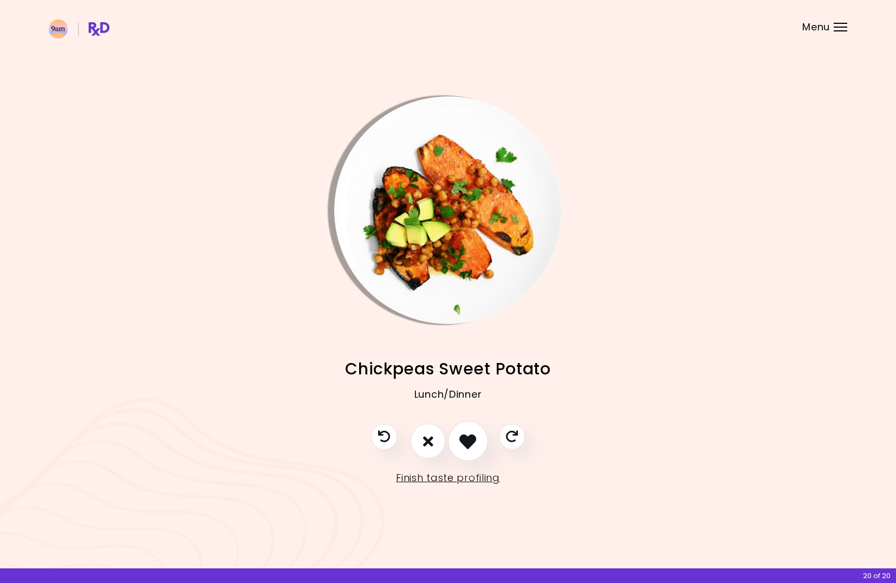
click at [471, 442] on icon "I like this recipe" at bounding box center [467, 441] width 17 height 17
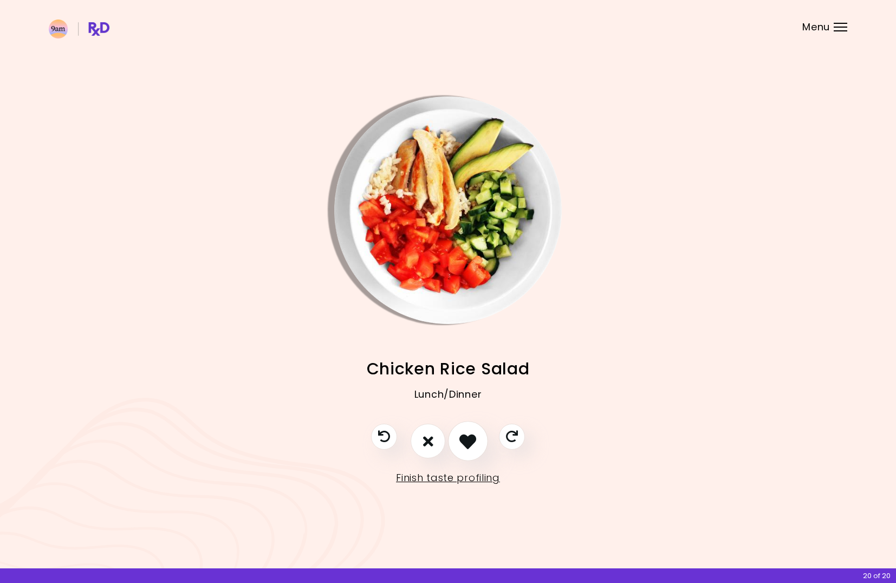
click at [471, 442] on icon "I like this recipe" at bounding box center [467, 441] width 17 height 17
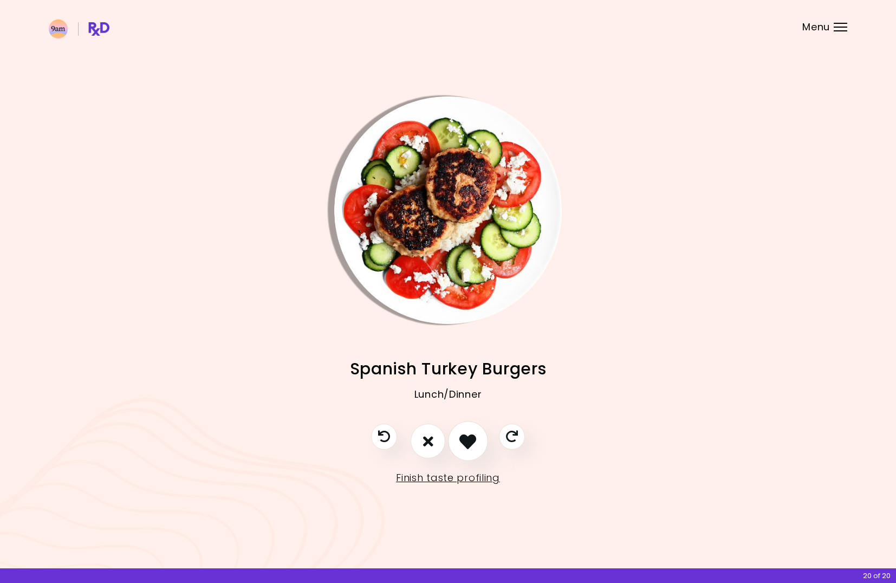
click at [471, 442] on icon "I like this recipe" at bounding box center [467, 441] width 17 height 17
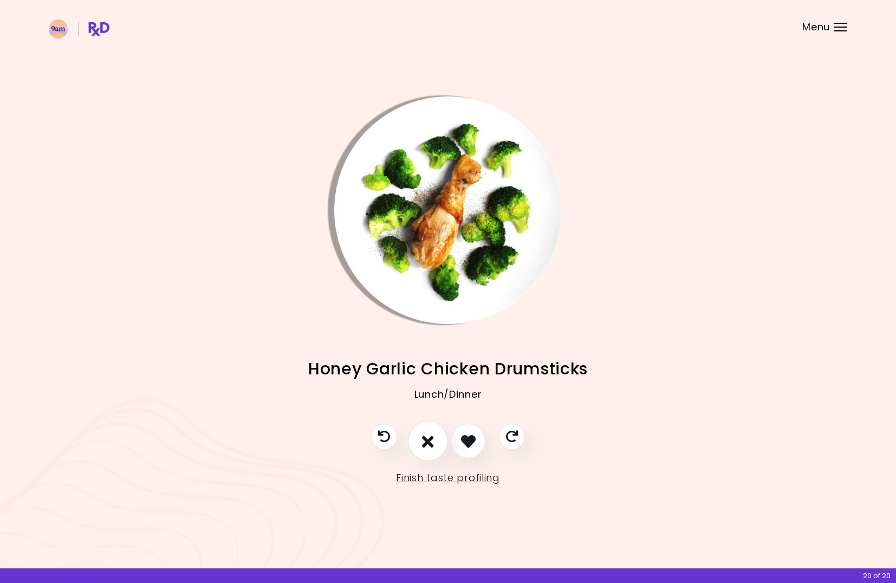
click at [434, 441] on button "I don't like this recipe" at bounding box center [428, 441] width 40 height 40
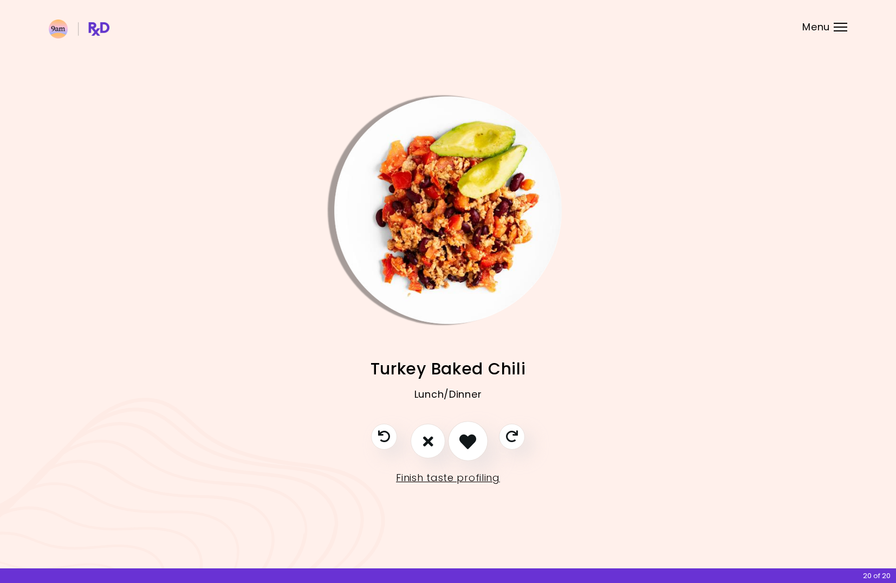
click at [464, 439] on icon "I like this recipe" at bounding box center [467, 441] width 17 height 17
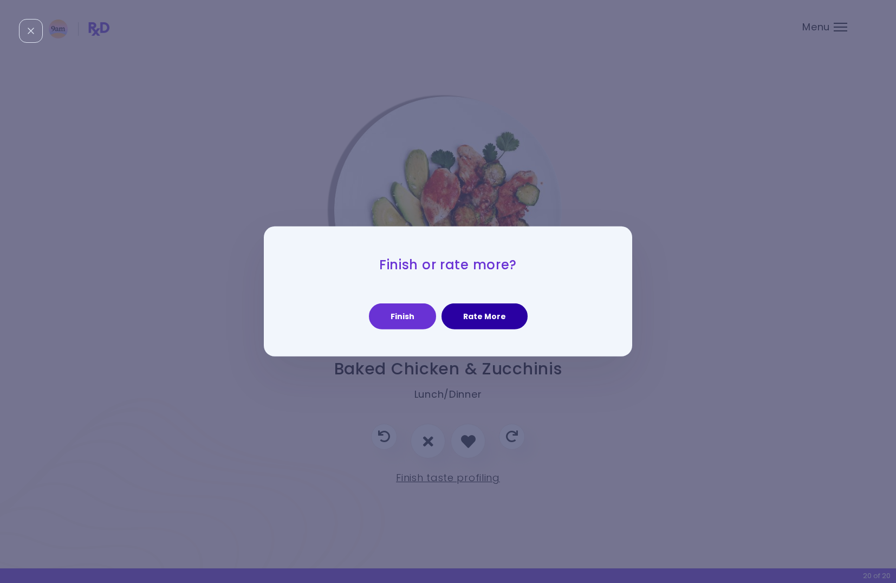
click at [479, 308] on button "Rate More" at bounding box center [484, 316] width 86 height 26
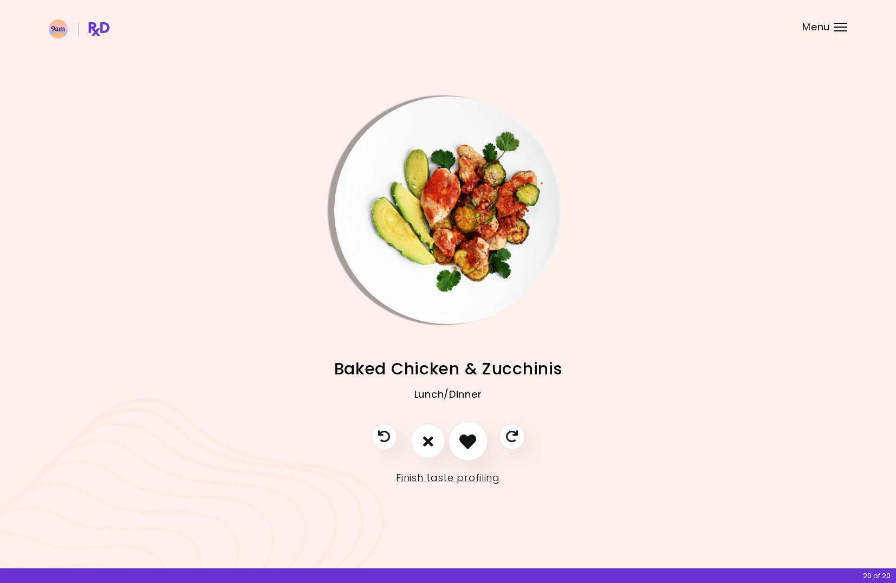
click at [466, 439] on icon "I like this recipe" at bounding box center [467, 441] width 17 height 17
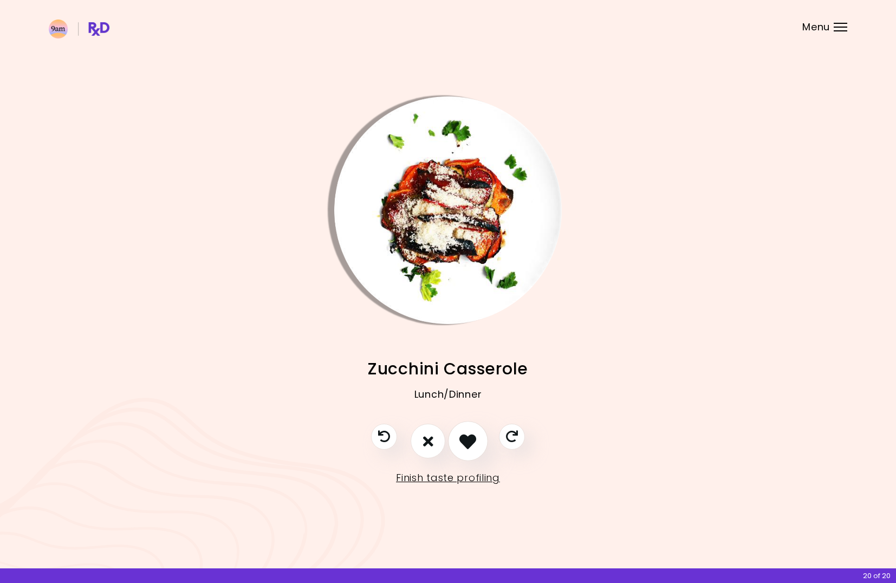
click at [466, 441] on icon "I like this recipe" at bounding box center [467, 441] width 17 height 17
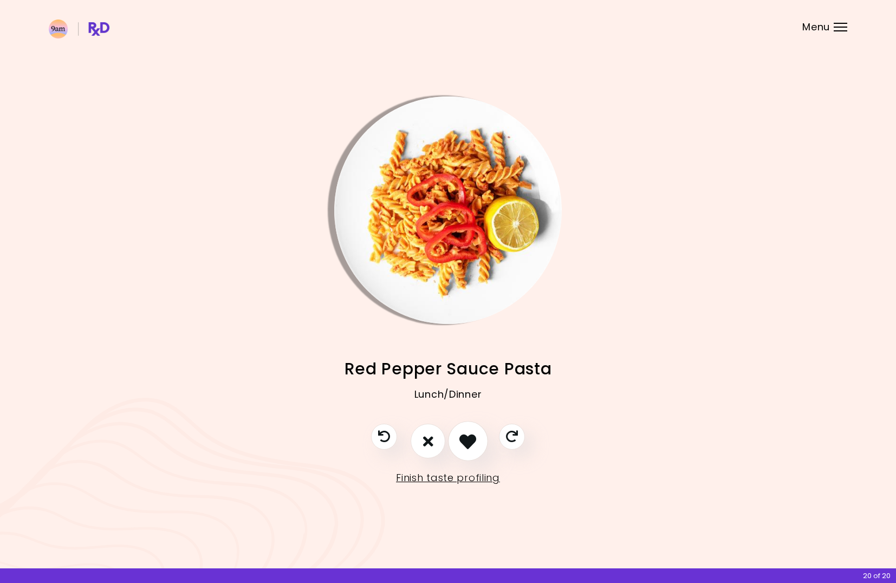
click at [466, 441] on icon "I like this recipe" at bounding box center [467, 441] width 17 height 17
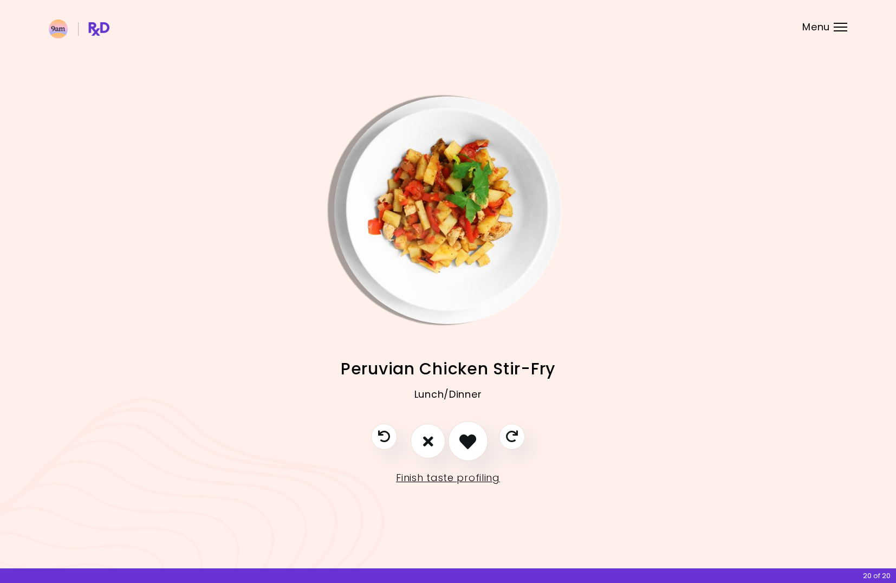
click at [467, 442] on icon "I like this recipe" at bounding box center [467, 441] width 17 height 17
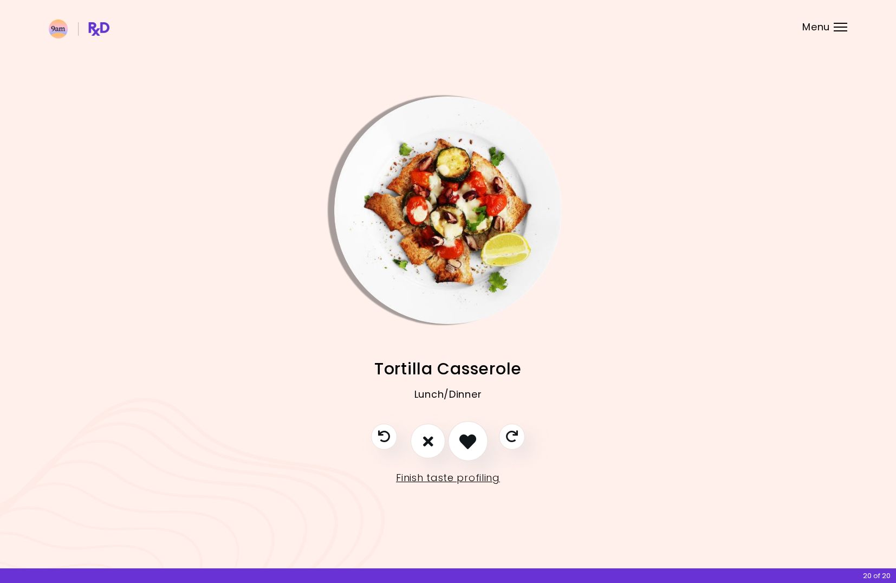
click at [467, 442] on icon "I like this recipe" at bounding box center [467, 441] width 17 height 17
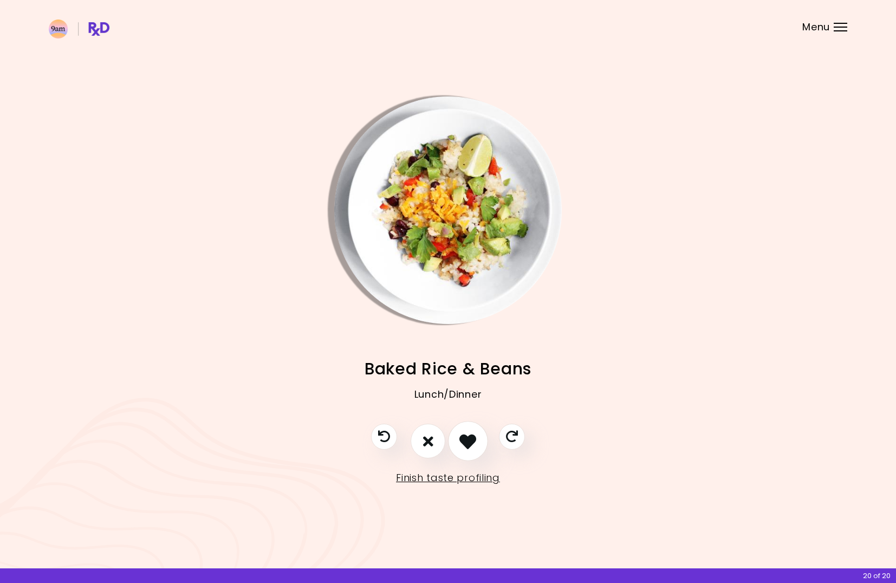
click at [467, 442] on icon "I like this recipe" at bounding box center [467, 441] width 17 height 17
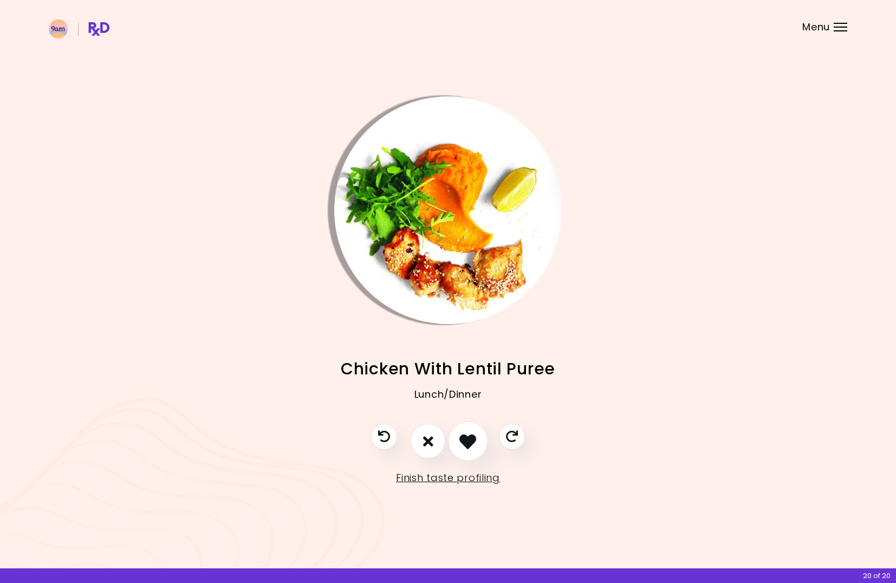
click at [467, 442] on icon "I like this recipe" at bounding box center [467, 441] width 17 height 17
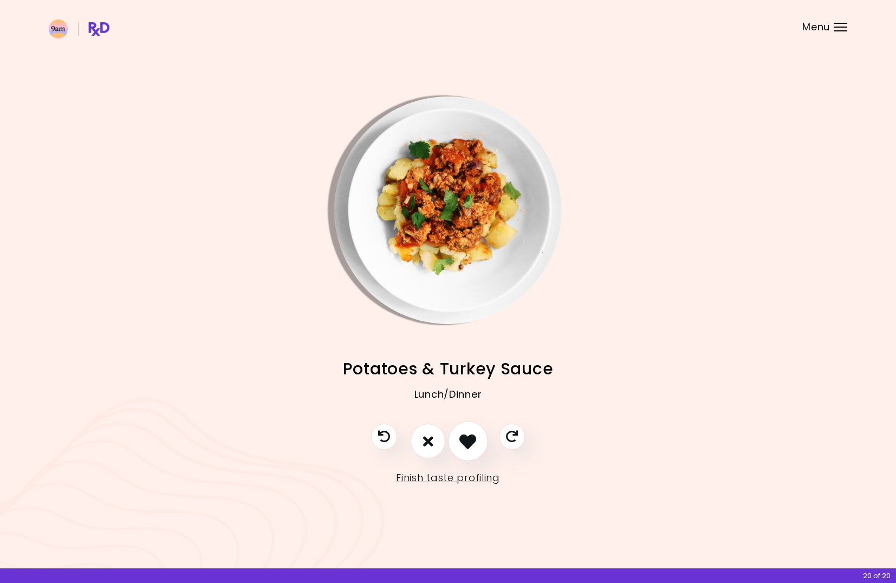
click at [467, 442] on icon "I like this recipe" at bounding box center [467, 441] width 17 height 17
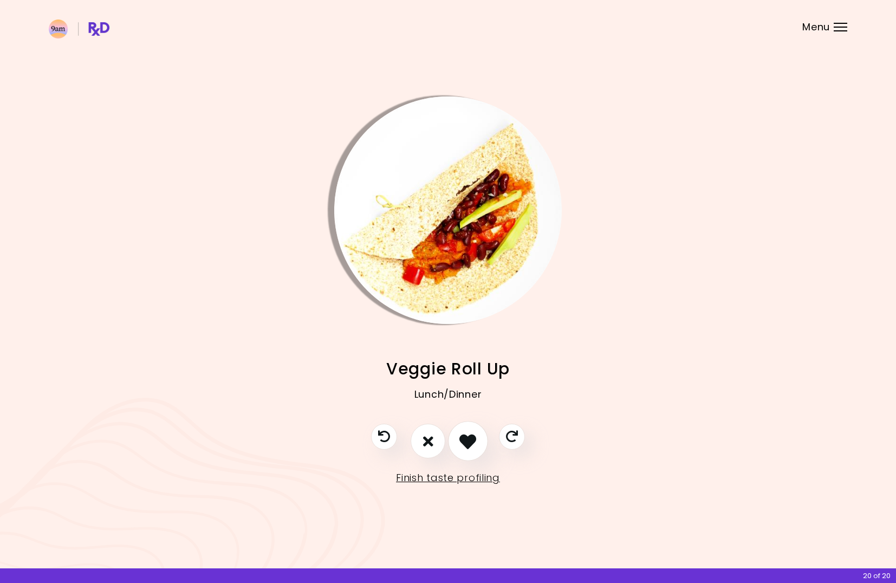
click at [467, 442] on icon "I like this recipe" at bounding box center [467, 441] width 17 height 17
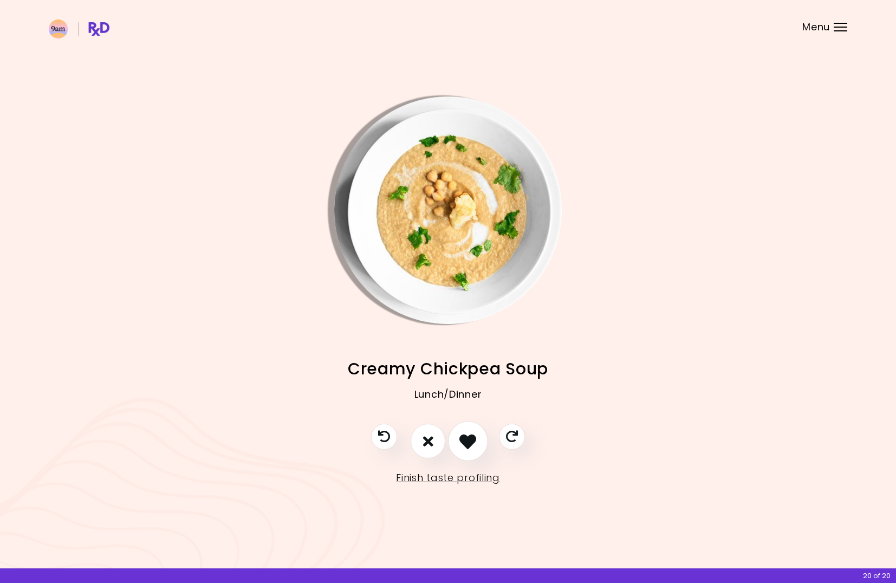
click at [467, 442] on icon "I like this recipe" at bounding box center [467, 441] width 17 height 17
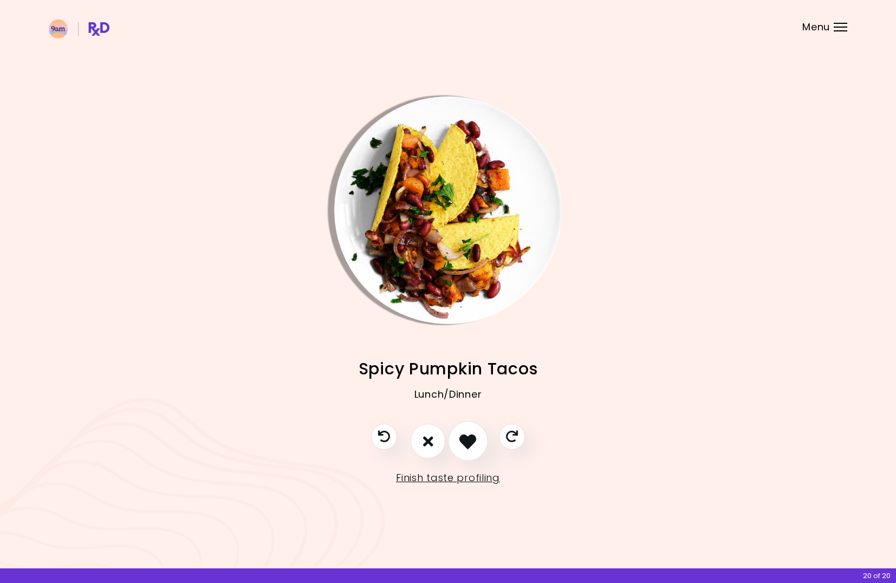
click at [467, 442] on icon "I like this recipe" at bounding box center [467, 441] width 17 height 17
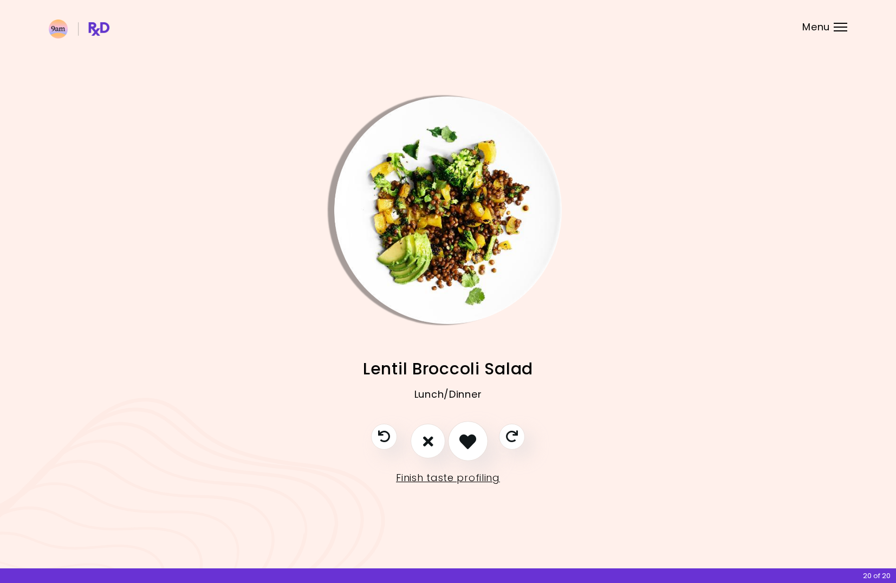
click at [467, 442] on icon "I like this recipe" at bounding box center [467, 441] width 17 height 17
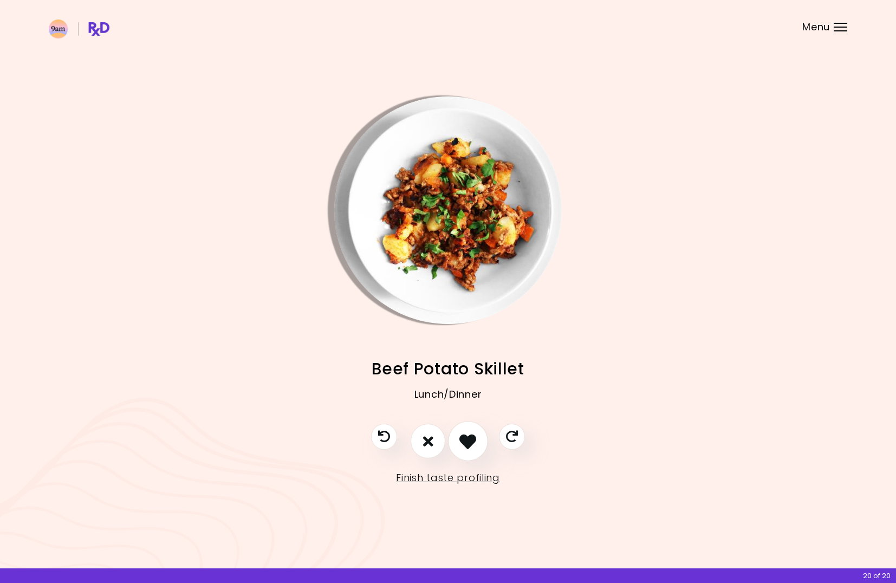
click at [467, 442] on icon "I like this recipe" at bounding box center [467, 441] width 17 height 17
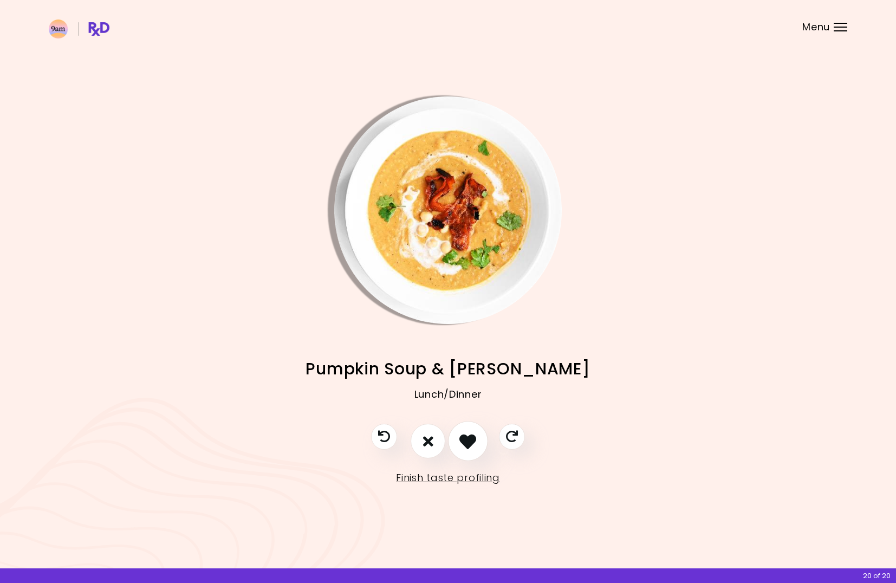
click at [467, 442] on icon "I like this recipe" at bounding box center [467, 441] width 17 height 17
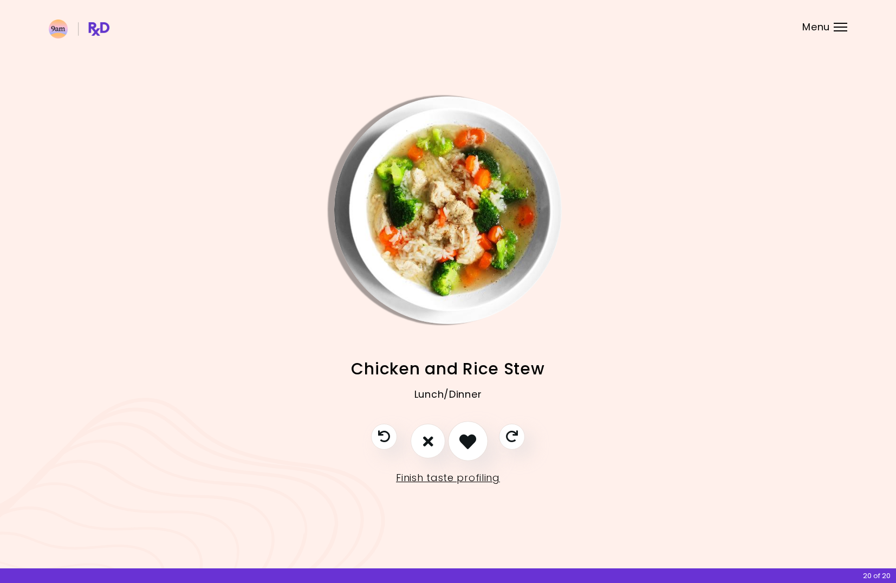
click at [467, 442] on icon "I like this recipe" at bounding box center [467, 441] width 17 height 17
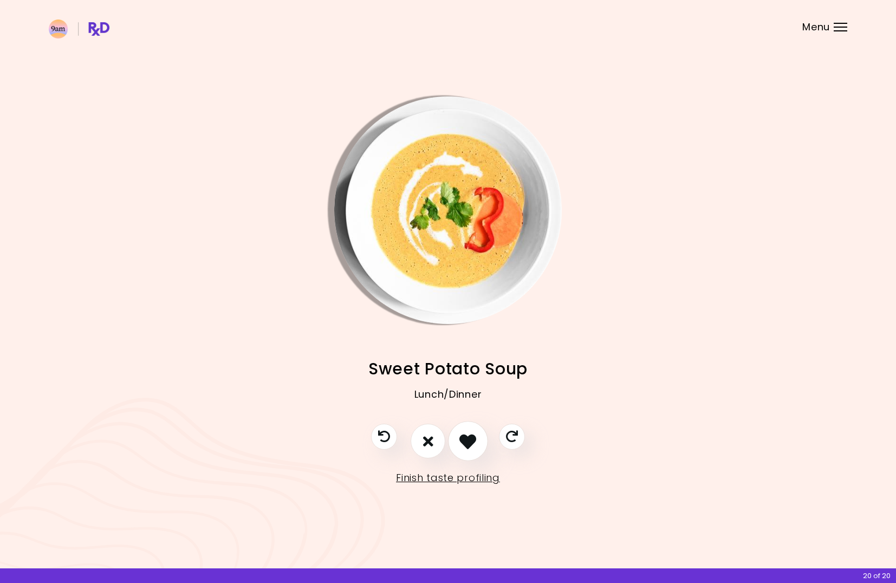
click at [467, 442] on icon "I like this recipe" at bounding box center [467, 441] width 17 height 17
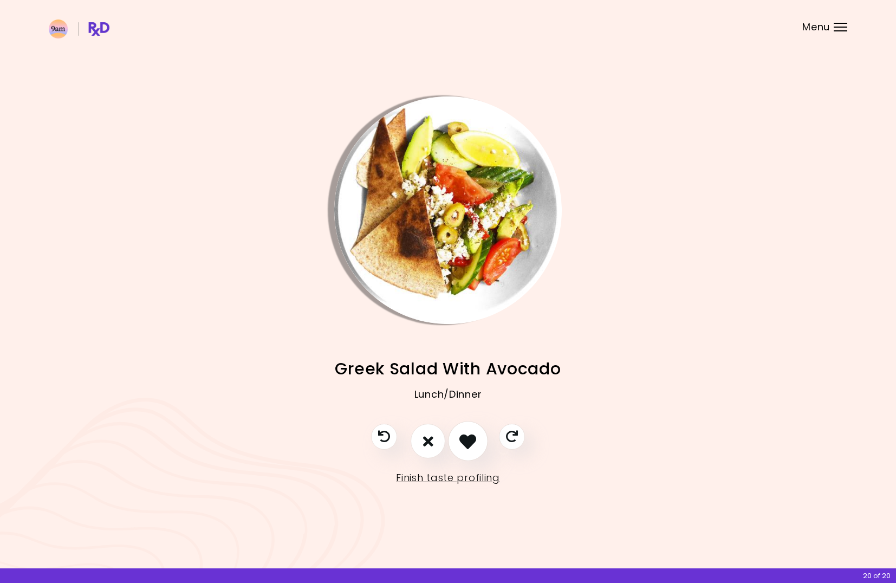
click at [467, 442] on icon "I like this recipe" at bounding box center [467, 441] width 17 height 17
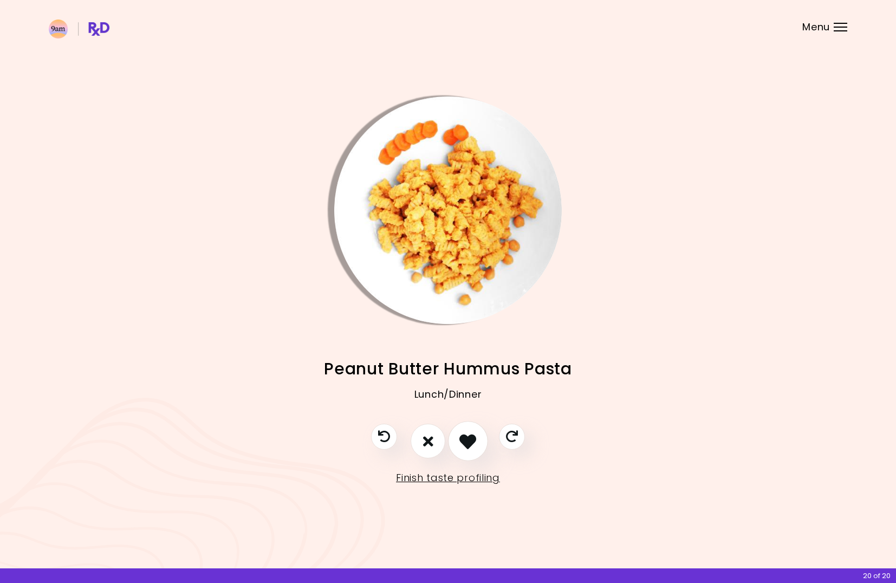
click at [467, 442] on icon "I like this recipe" at bounding box center [467, 441] width 17 height 17
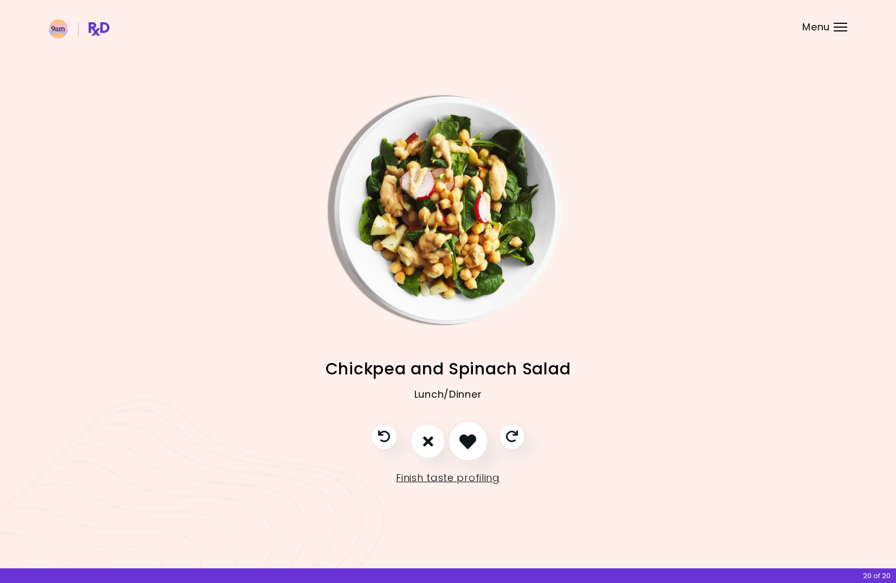
click at [467, 442] on icon "I like this recipe" at bounding box center [467, 441] width 17 height 17
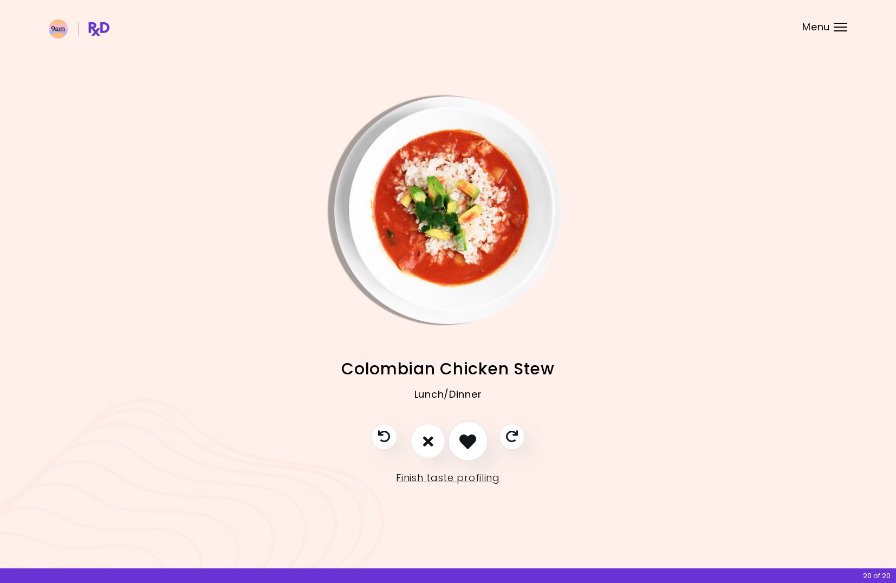
click at [467, 442] on icon "I like this recipe" at bounding box center [467, 441] width 17 height 17
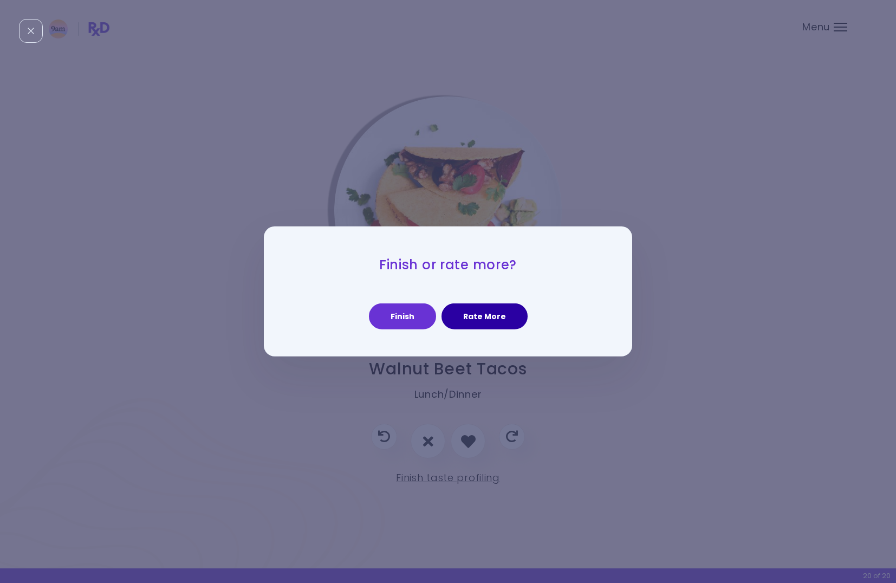
click at [472, 315] on button "Rate More" at bounding box center [484, 316] width 86 height 26
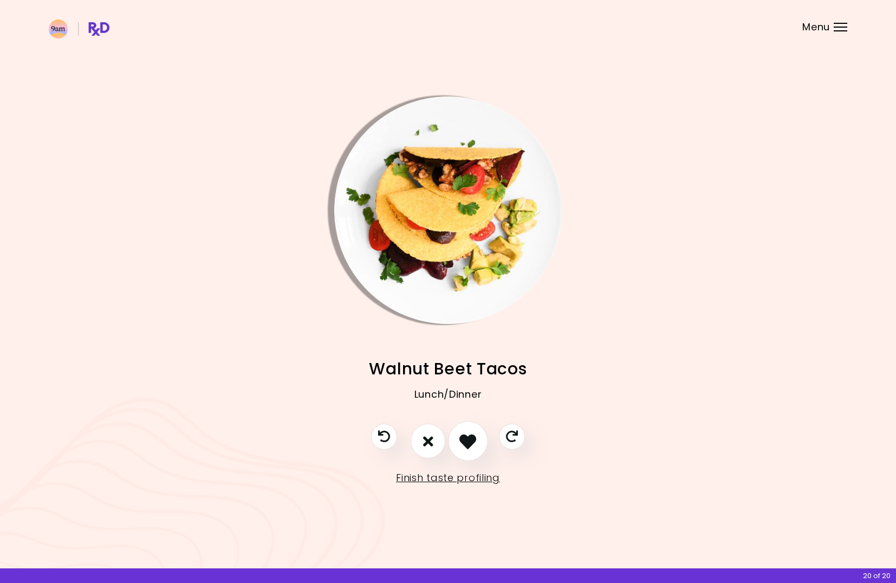
click at [473, 434] on icon "I like this recipe" at bounding box center [467, 441] width 17 height 17
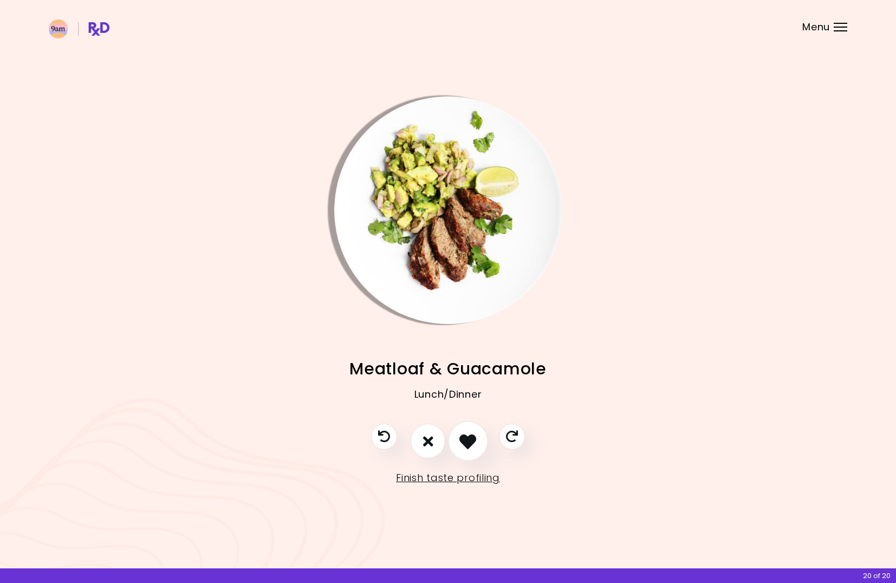
click at [473, 436] on icon "I like this recipe" at bounding box center [467, 441] width 17 height 17
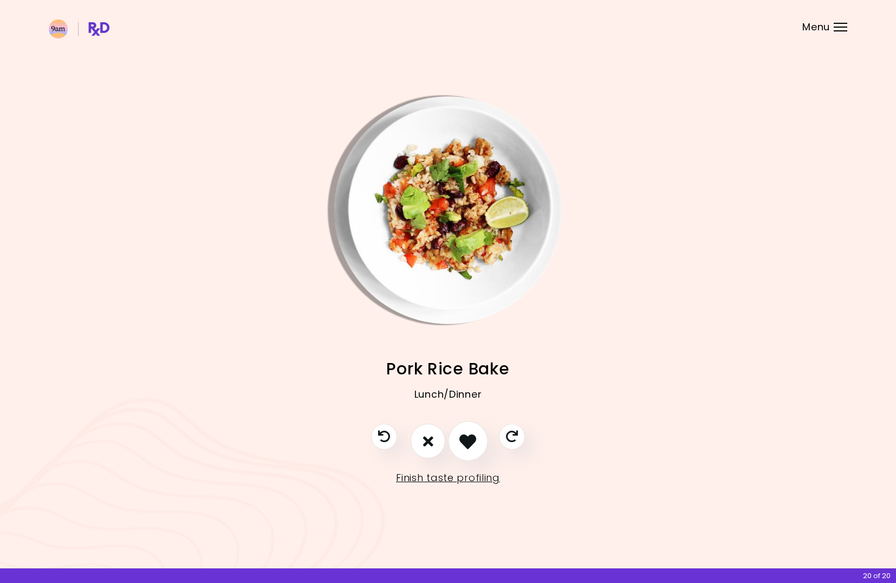
click at [473, 439] on icon "I like this recipe" at bounding box center [467, 441] width 17 height 17
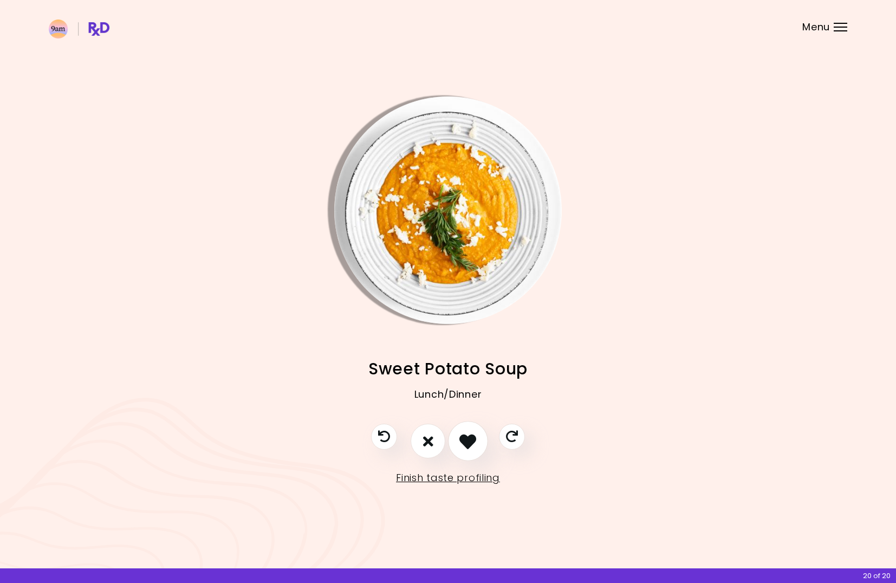
click at [473, 439] on icon "I like this recipe" at bounding box center [467, 441] width 17 height 17
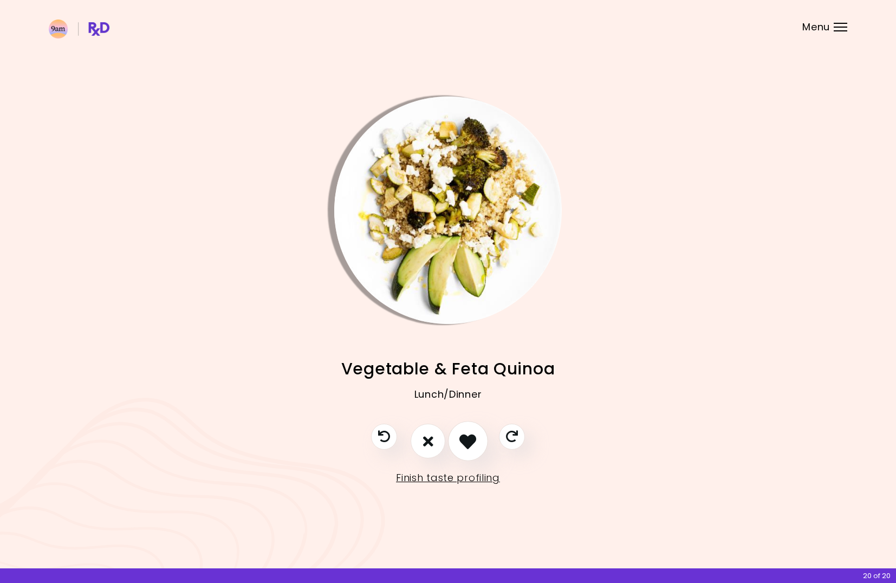
click at [473, 439] on icon "I like this recipe" at bounding box center [467, 441] width 17 height 17
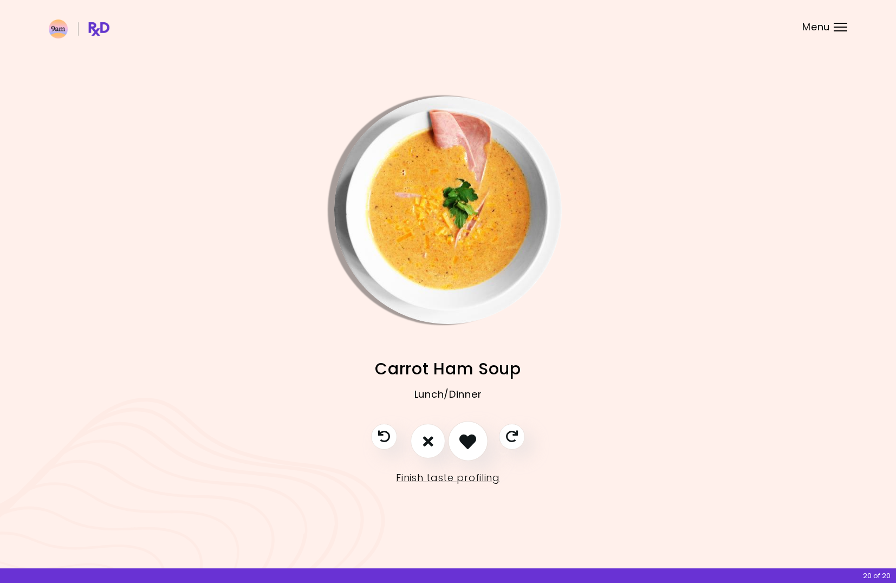
click at [473, 439] on icon "I like this recipe" at bounding box center [467, 441] width 17 height 17
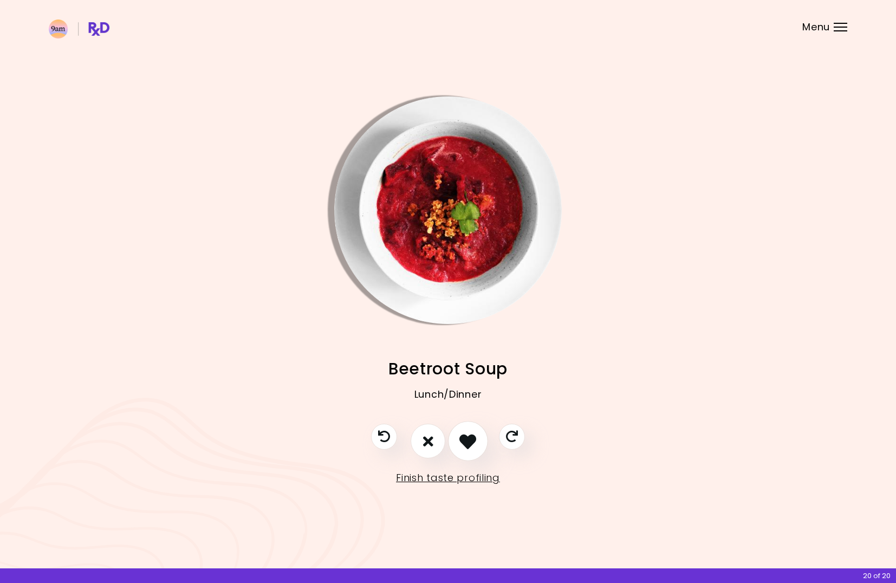
click at [473, 439] on icon "I like this recipe" at bounding box center [467, 441] width 17 height 17
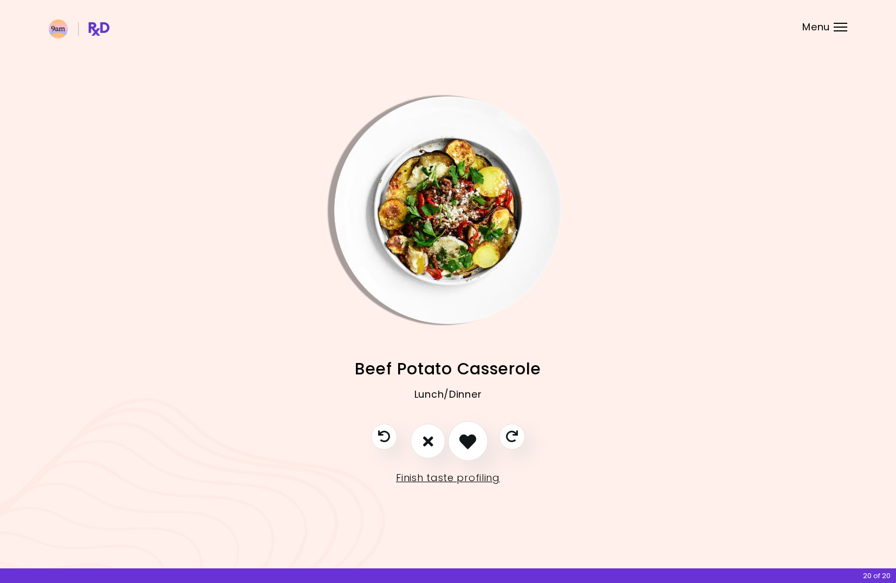
click at [473, 439] on icon "I like this recipe" at bounding box center [467, 441] width 17 height 17
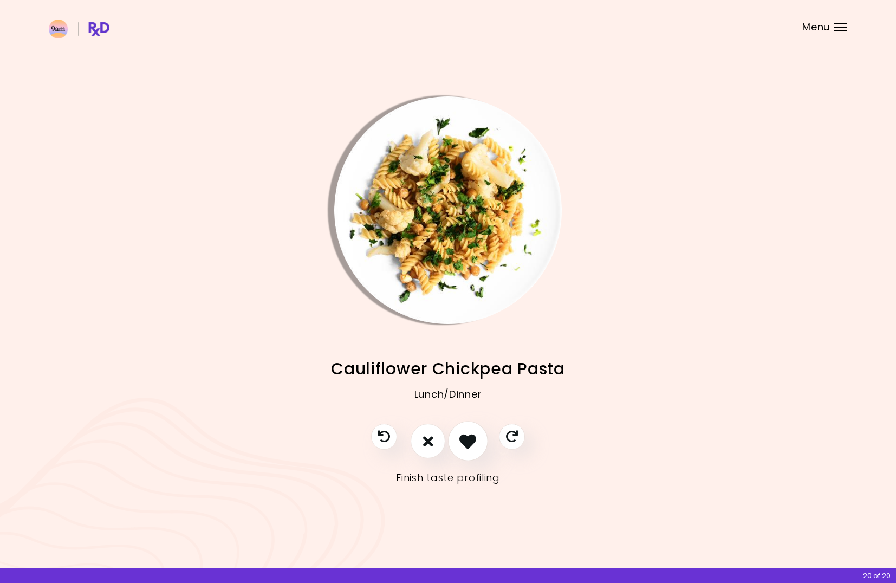
click at [473, 439] on icon "I like this recipe" at bounding box center [467, 441] width 17 height 17
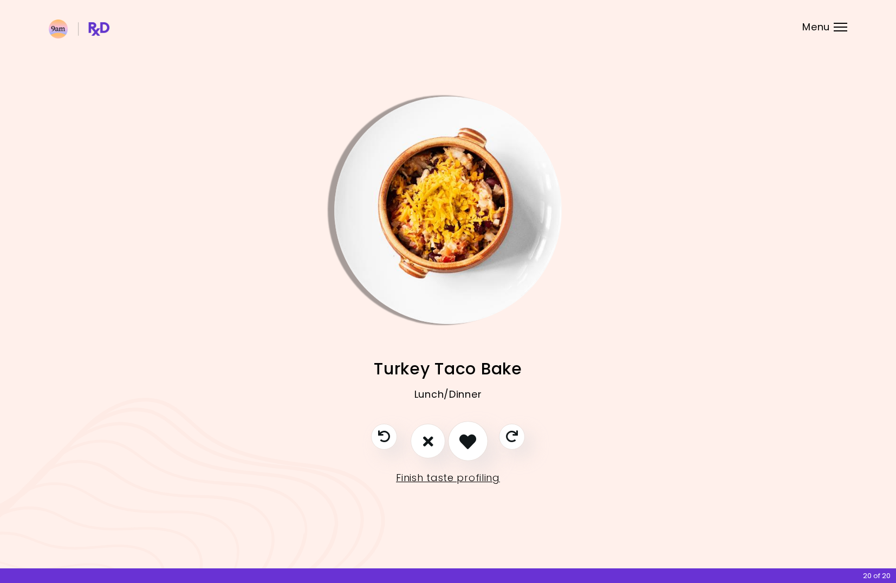
click at [468, 442] on icon "I like this recipe" at bounding box center [467, 441] width 17 height 17
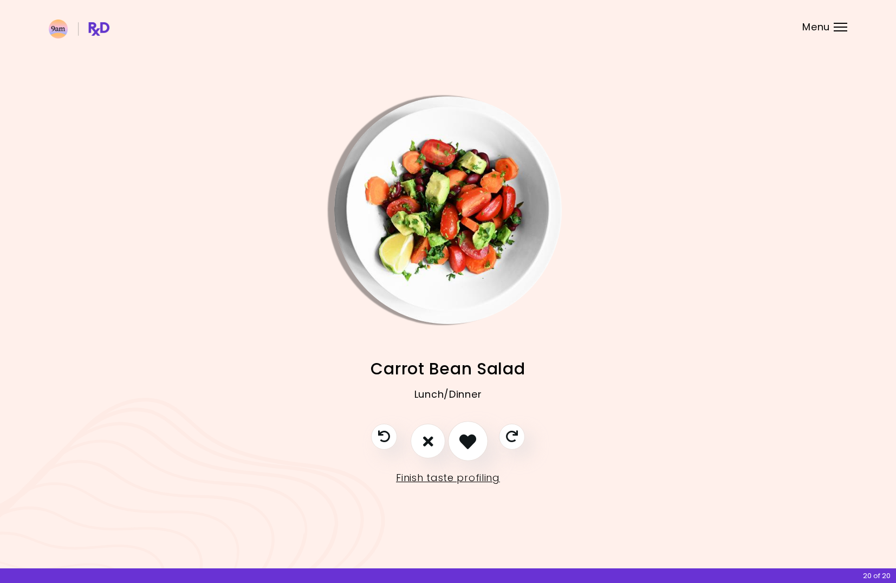
click at [468, 442] on icon "I like this recipe" at bounding box center [467, 441] width 17 height 17
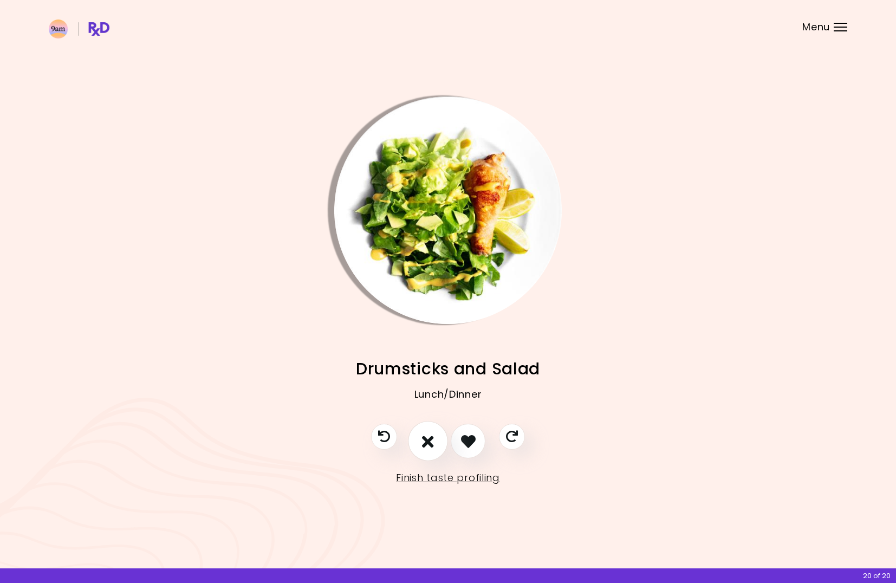
click at [424, 441] on icon "I don't like this recipe" at bounding box center [428, 441] width 12 height 17
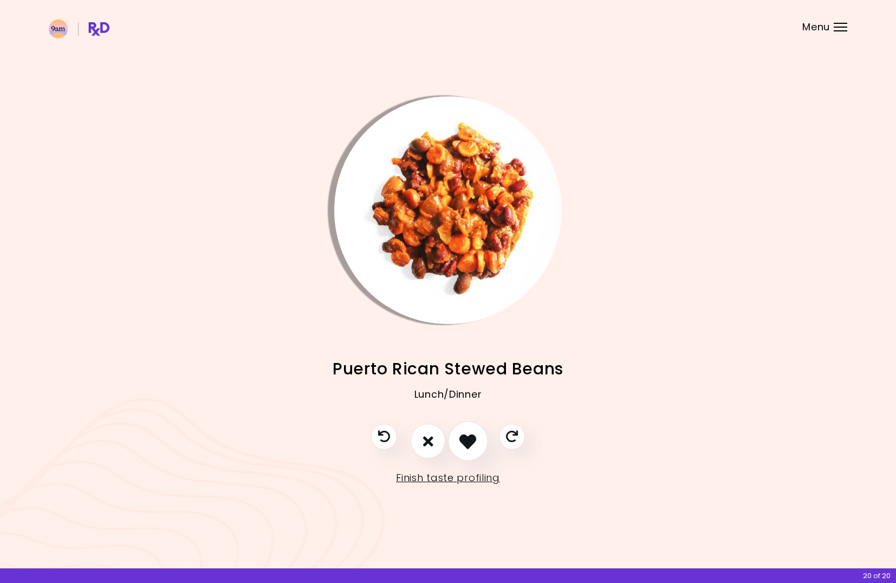
click at [468, 441] on icon "I like this recipe" at bounding box center [467, 441] width 17 height 17
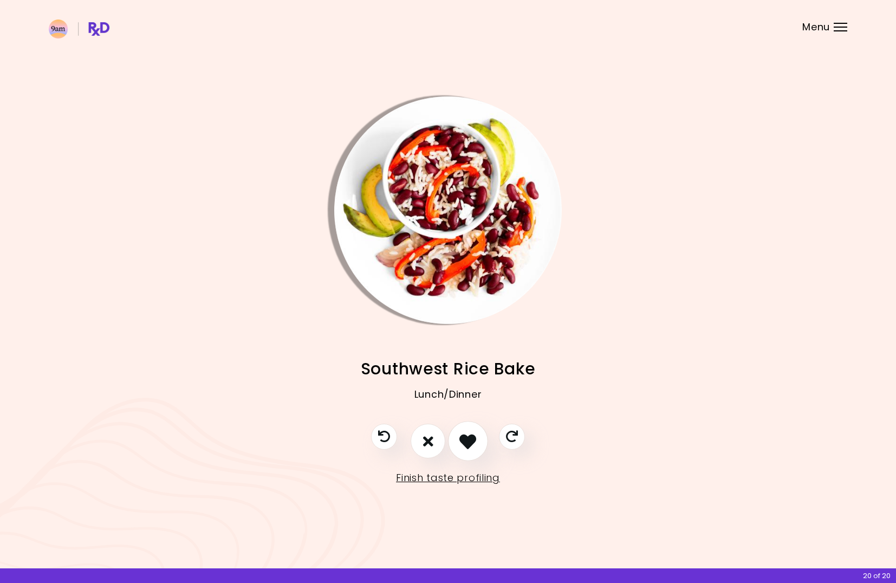
click at [468, 441] on icon "I like this recipe" at bounding box center [467, 441] width 17 height 17
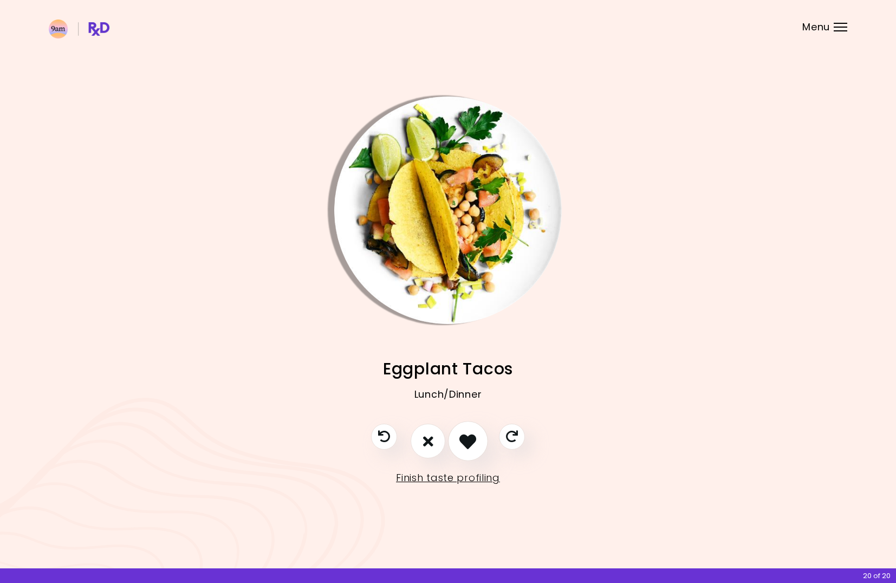
click at [468, 441] on icon "I like this recipe" at bounding box center [467, 441] width 17 height 17
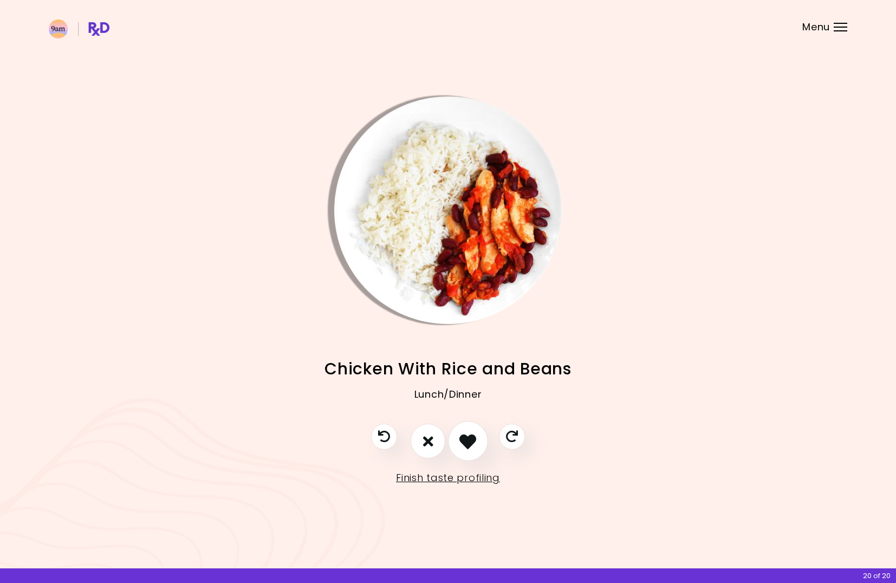
click at [468, 441] on icon "I like this recipe" at bounding box center [467, 441] width 17 height 17
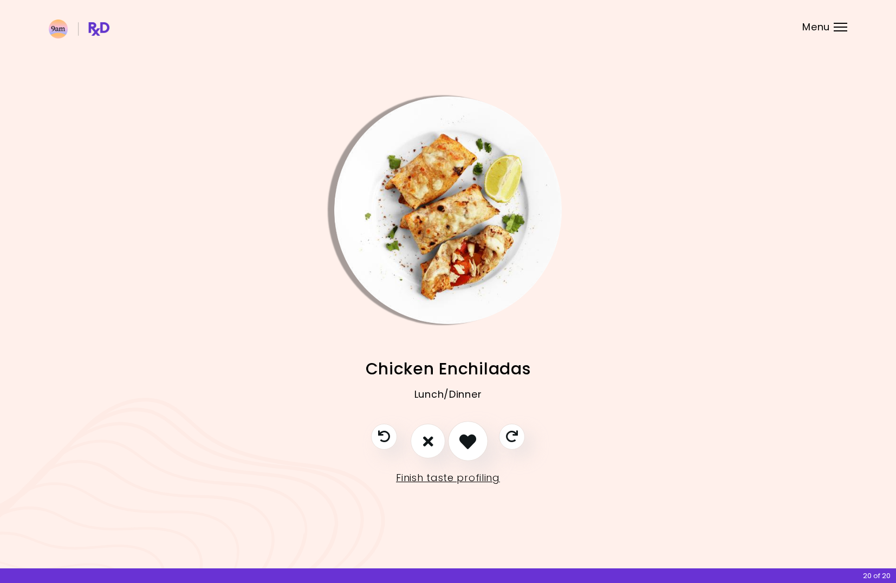
click at [468, 441] on icon "I like this recipe" at bounding box center [467, 441] width 17 height 17
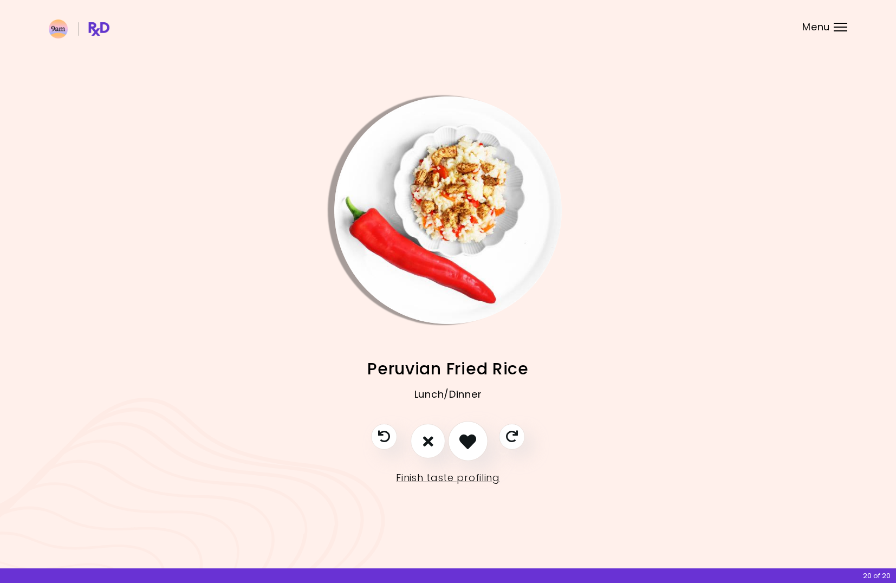
click at [468, 441] on icon "I like this recipe" at bounding box center [467, 441] width 17 height 17
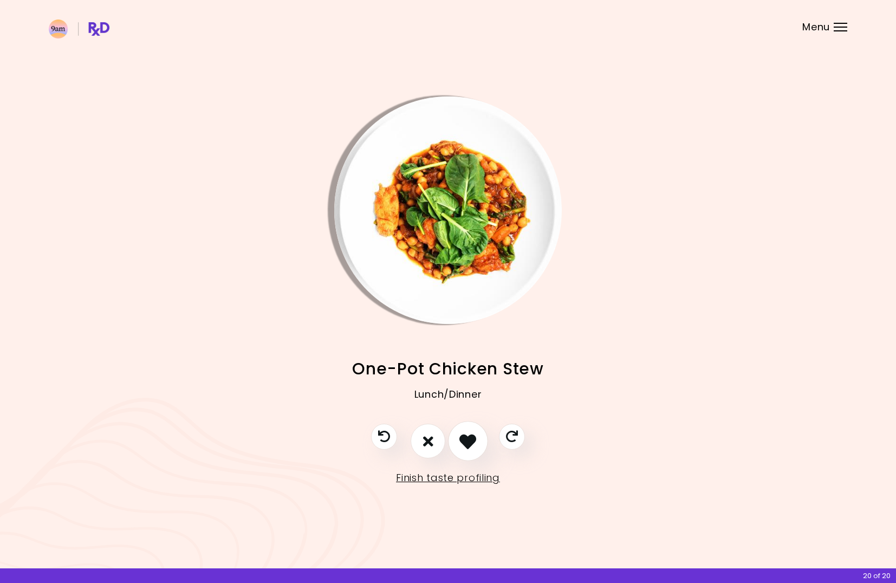
click at [468, 441] on icon "I like this recipe" at bounding box center [467, 441] width 17 height 17
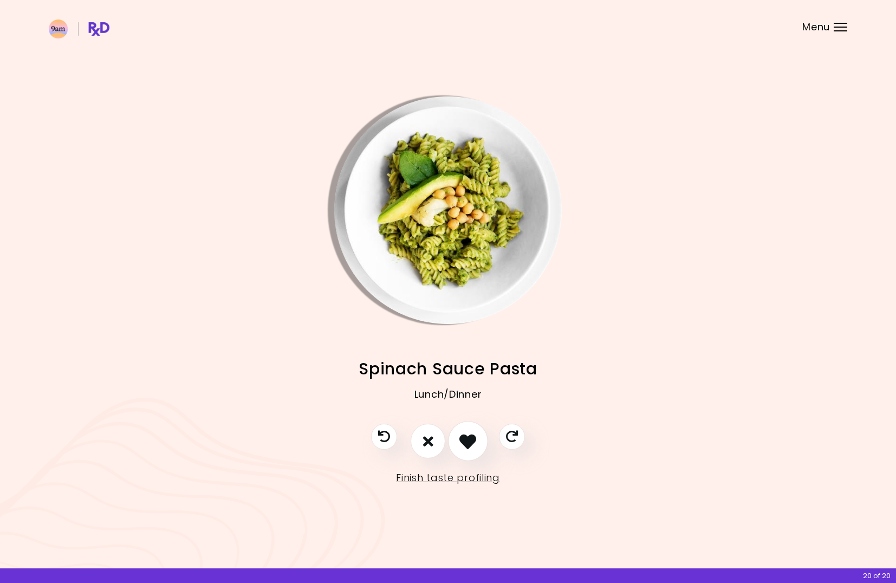
click at [468, 441] on icon "I like this recipe" at bounding box center [467, 441] width 17 height 17
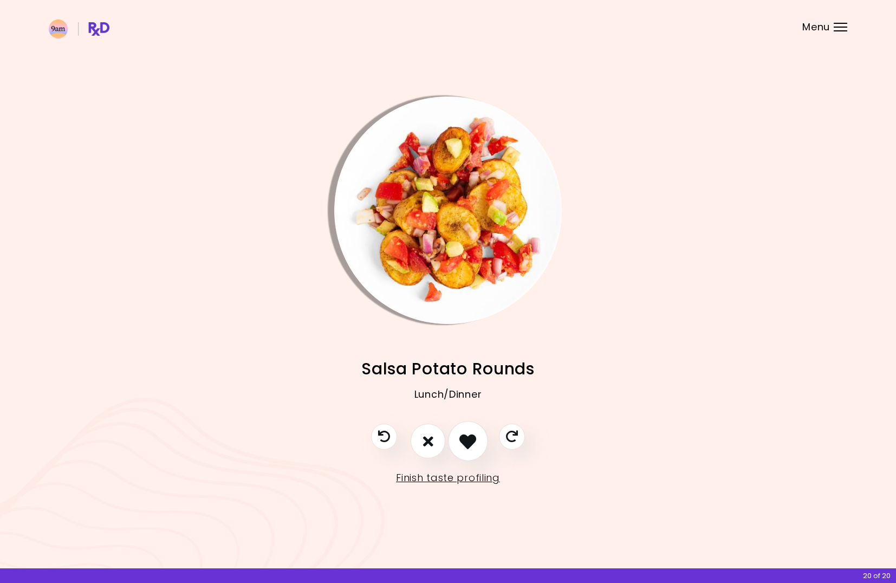
click at [468, 441] on icon "I like this recipe" at bounding box center [467, 441] width 17 height 17
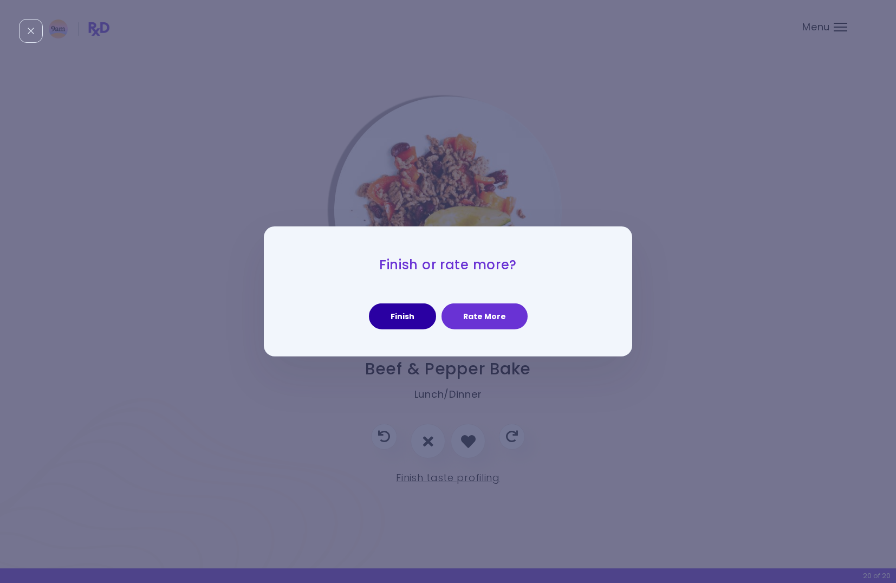
click at [414, 316] on button "Finish" at bounding box center [402, 316] width 67 height 26
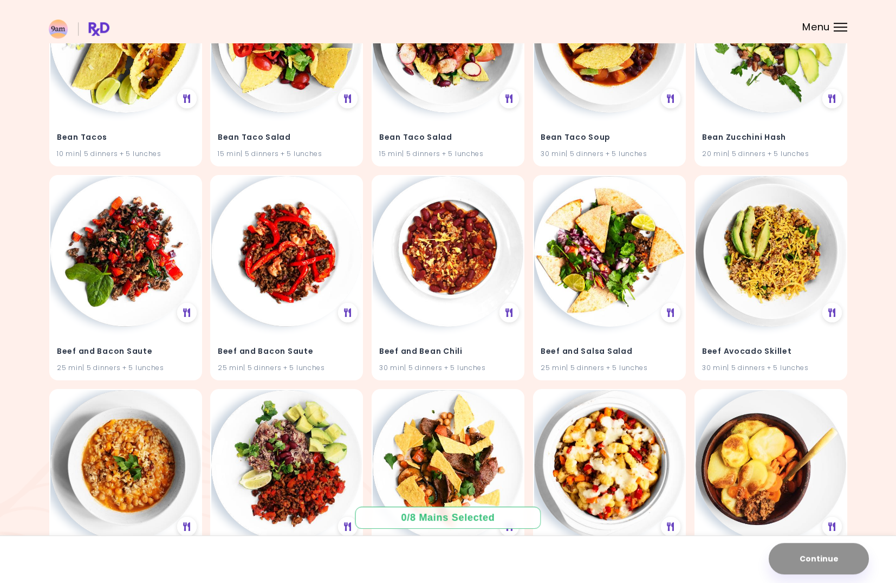
scroll to position [1933, 0]
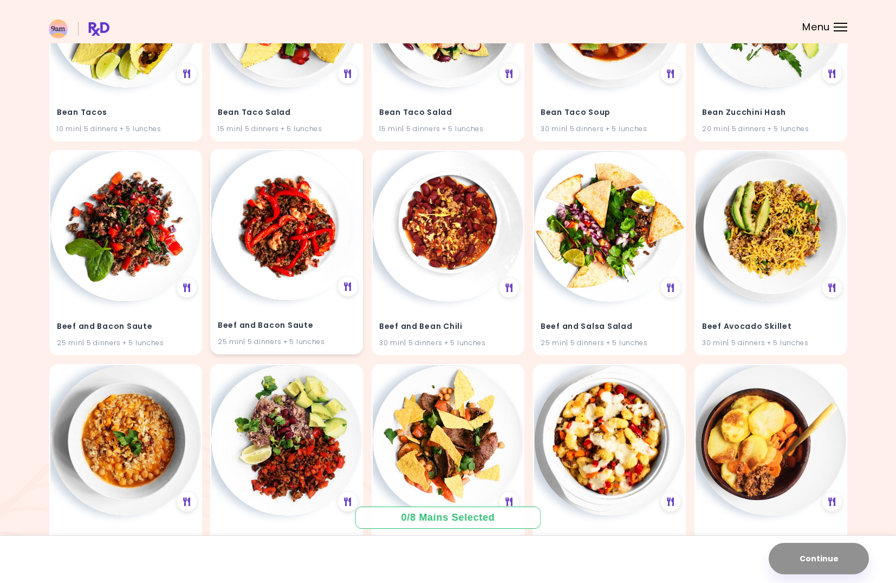
click at [284, 238] on img at bounding box center [286, 225] width 151 height 151
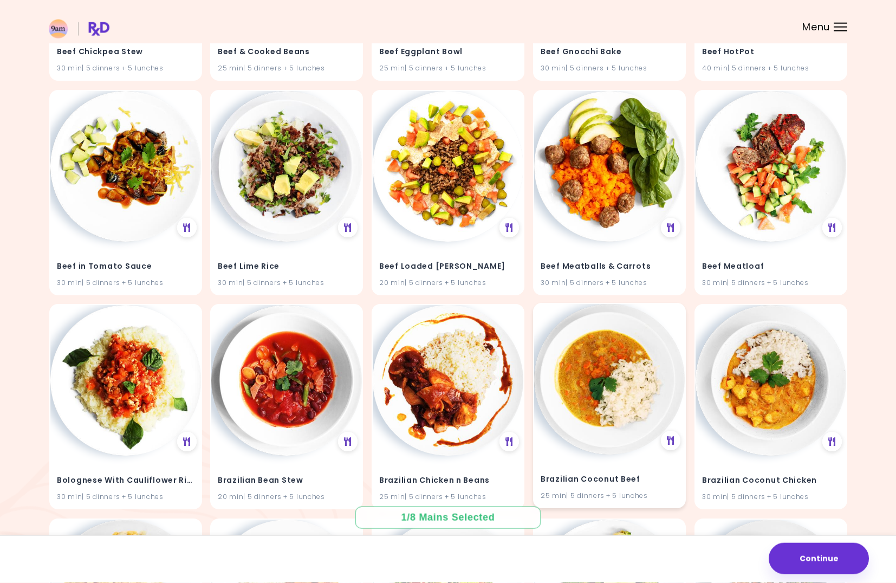
scroll to position [2430, 0]
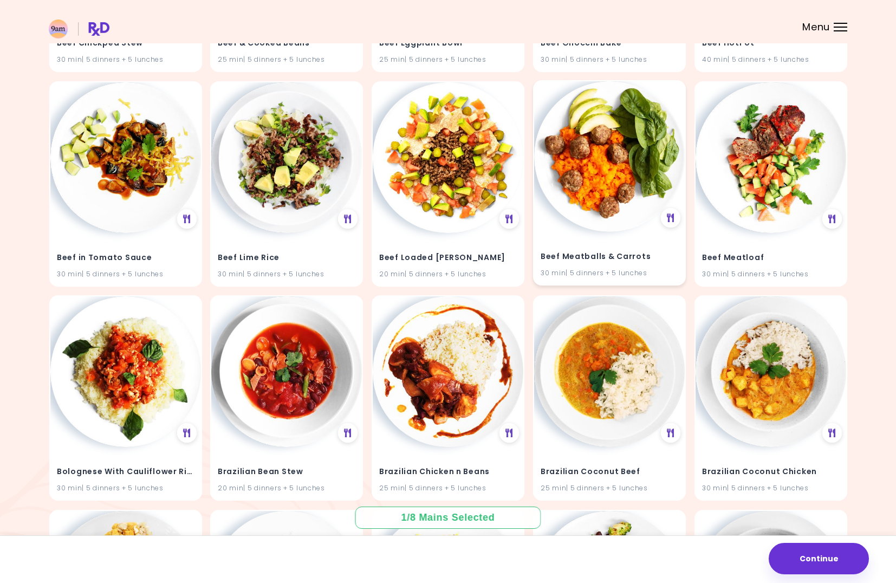
click at [607, 181] on img at bounding box center [609, 156] width 151 height 151
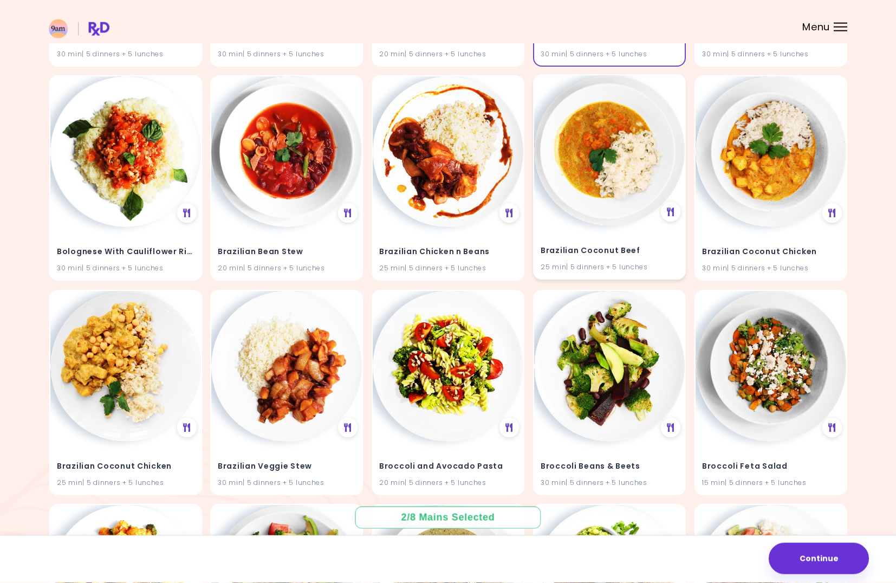
scroll to position [2706, 0]
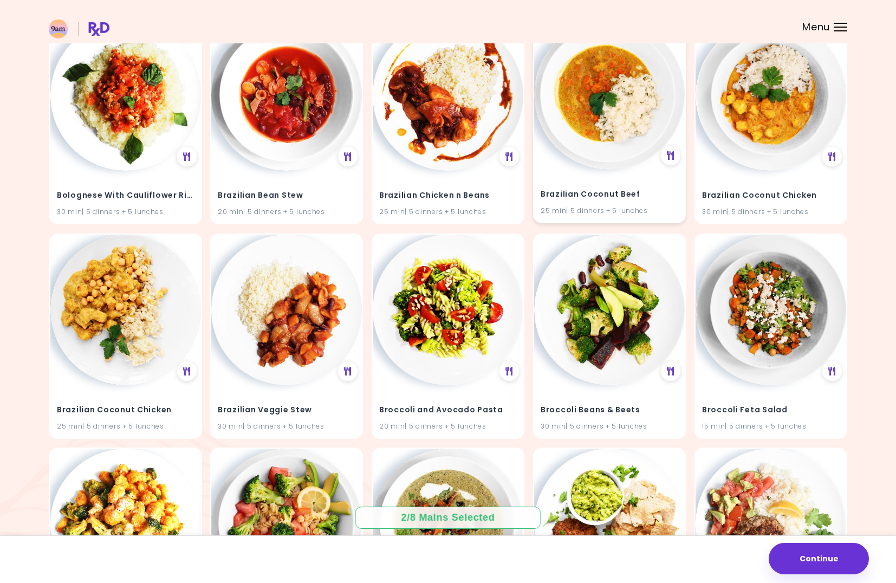
click at [611, 101] on img at bounding box center [609, 94] width 151 height 151
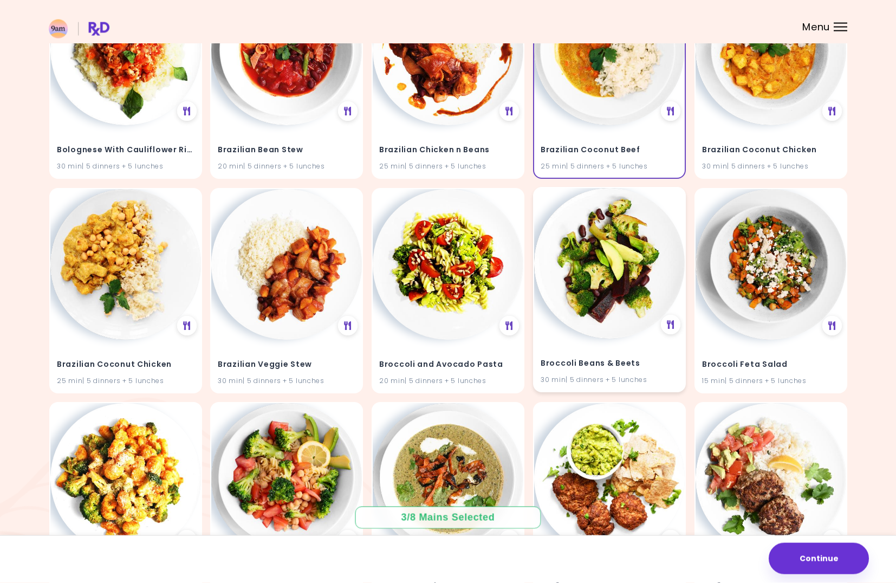
scroll to position [2872, 0]
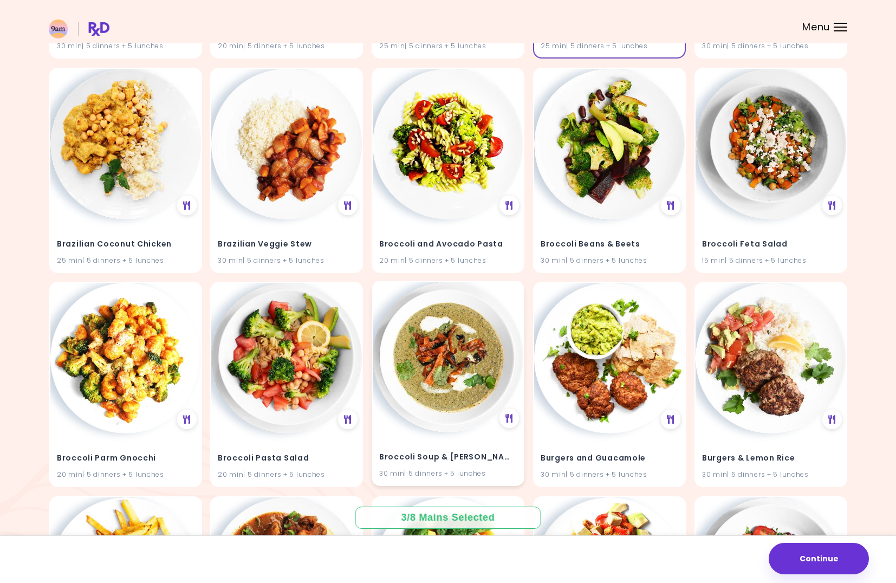
click at [455, 373] on img at bounding box center [448, 357] width 151 height 151
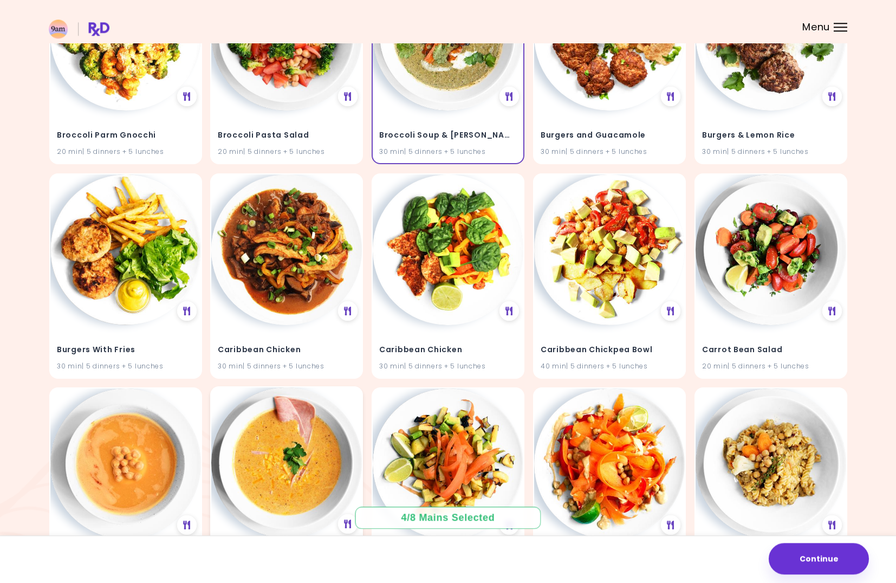
scroll to position [3219, 0]
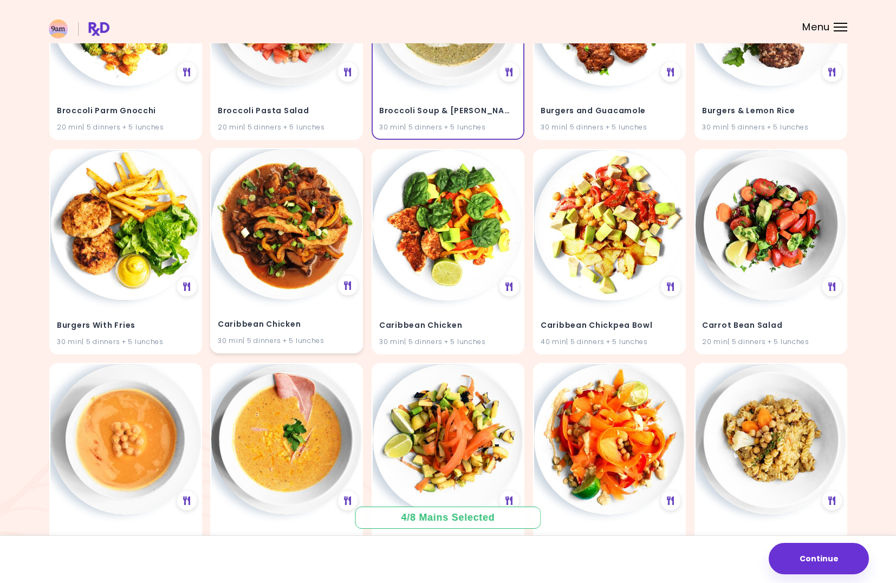
click at [292, 254] on img at bounding box center [286, 224] width 151 height 151
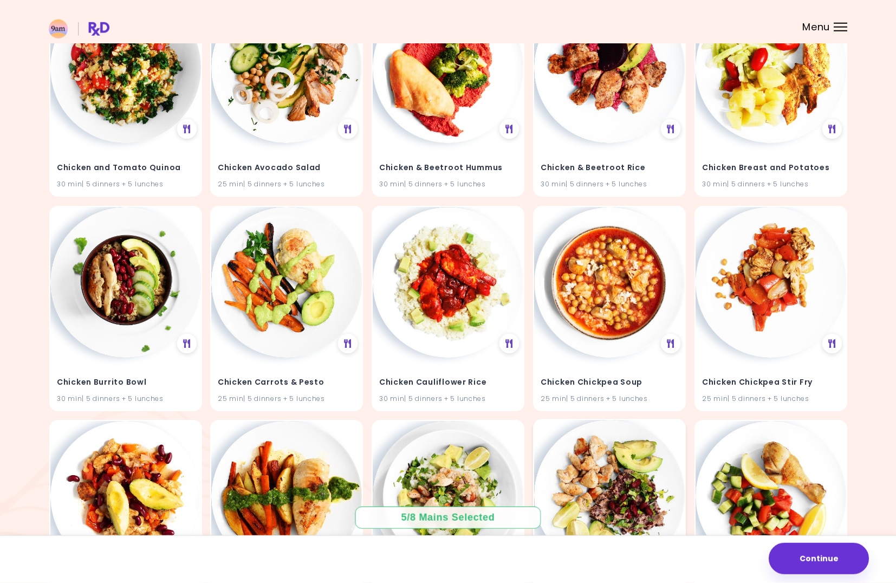
scroll to position [4876, 0]
click at [609, 95] on img at bounding box center [609, 66] width 151 height 151
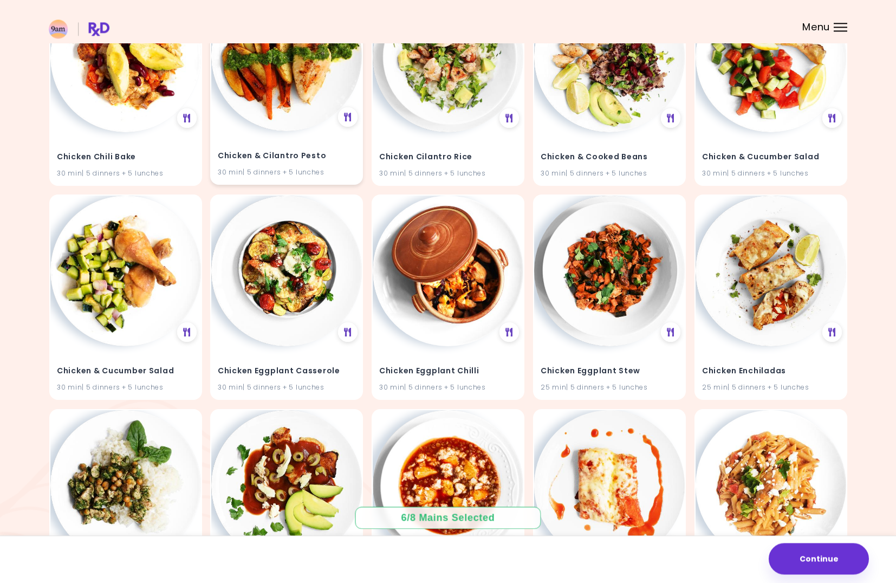
scroll to position [5428, 0]
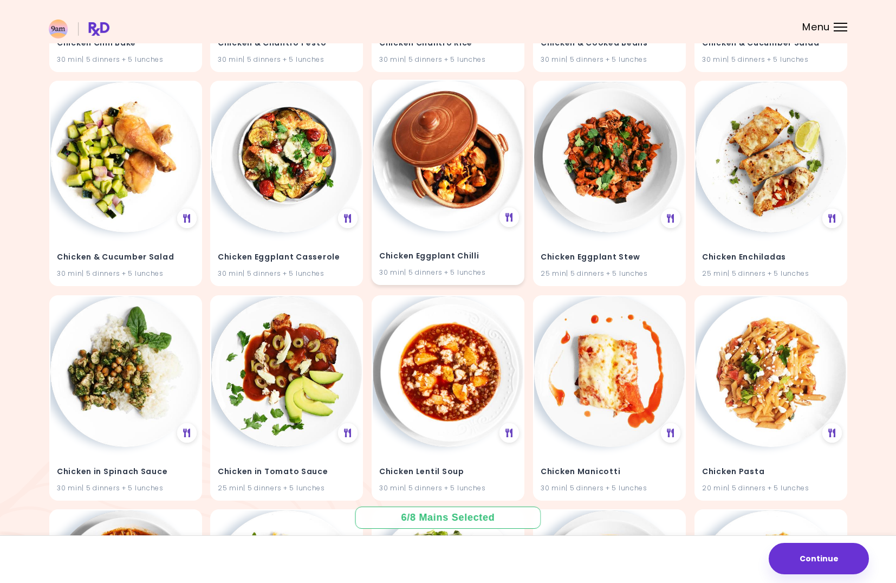
click at [448, 184] on img at bounding box center [448, 156] width 151 height 151
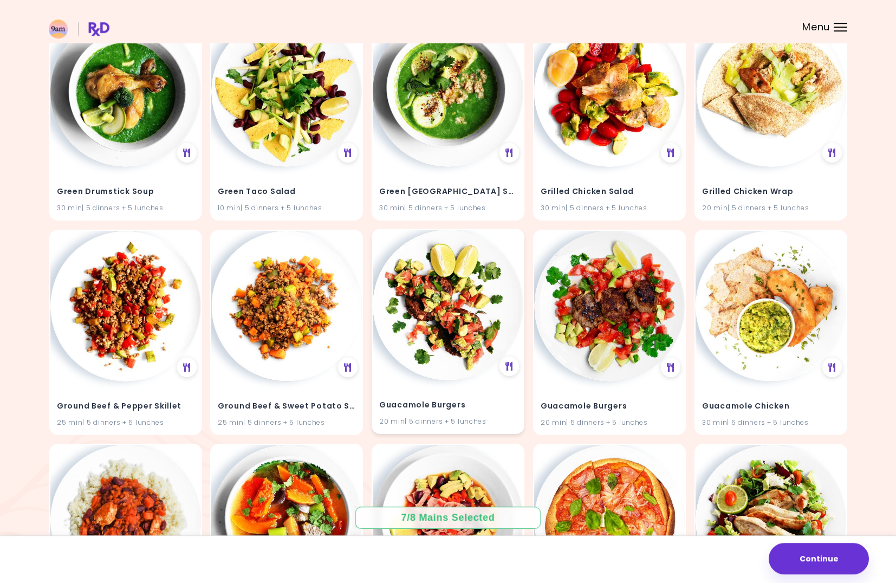
scroll to position [9996, 0]
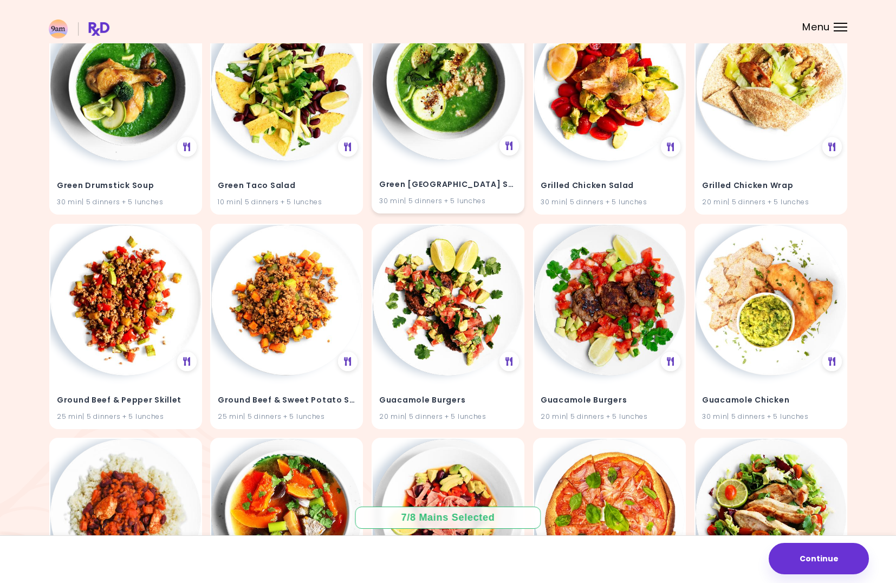
click at [466, 106] on img at bounding box center [448, 84] width 151 height 151
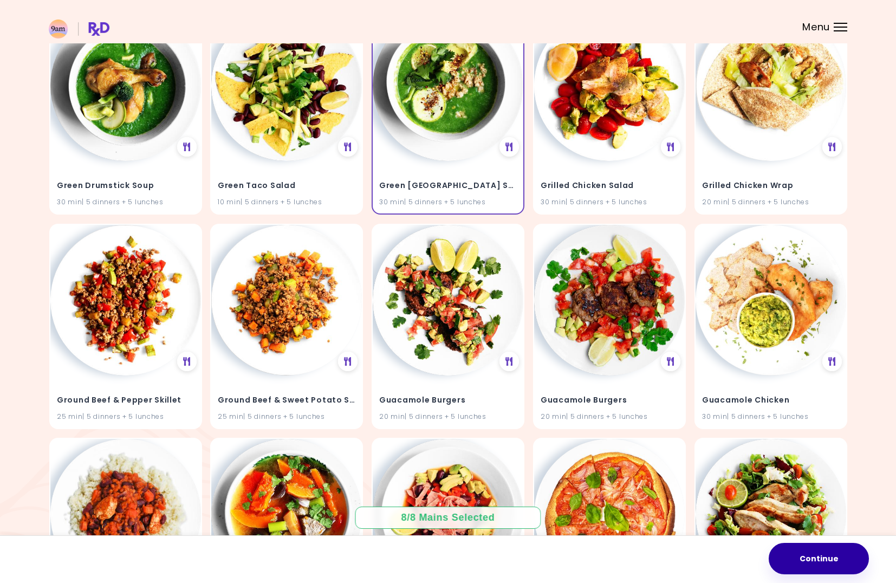
click at [834, 557] on button "Continue" at bounding box center [818, 558] width 100 height 31
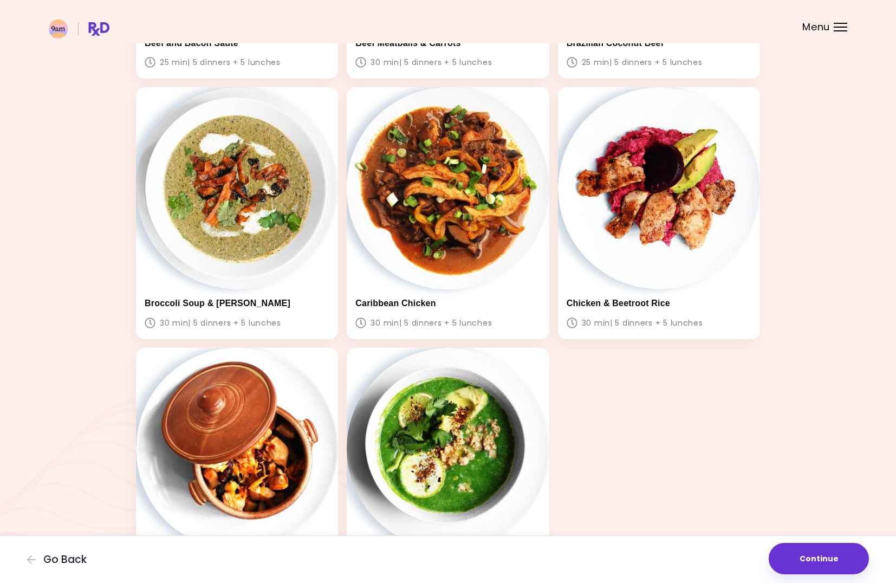
scroll to position [390, 0]
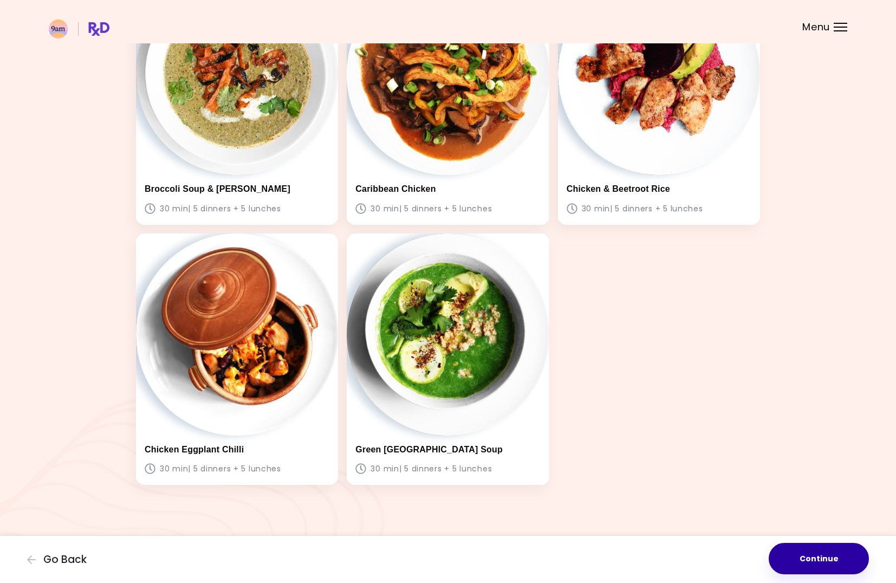
click at [838, 557] on button "Continue" at bounding box center [818, 558] width 100 height 31
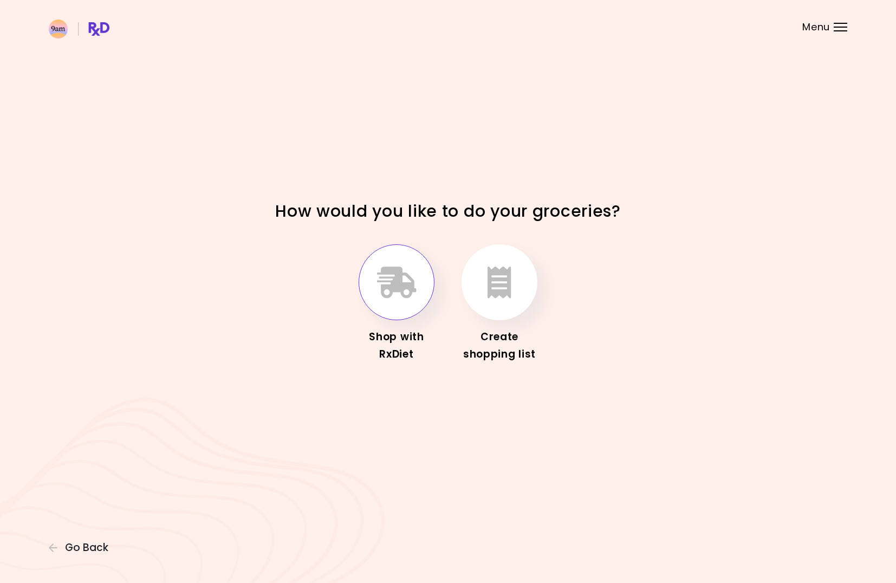
click at [394, 289] on icon "button" at bounding box center [397, 281] width 40 height 31
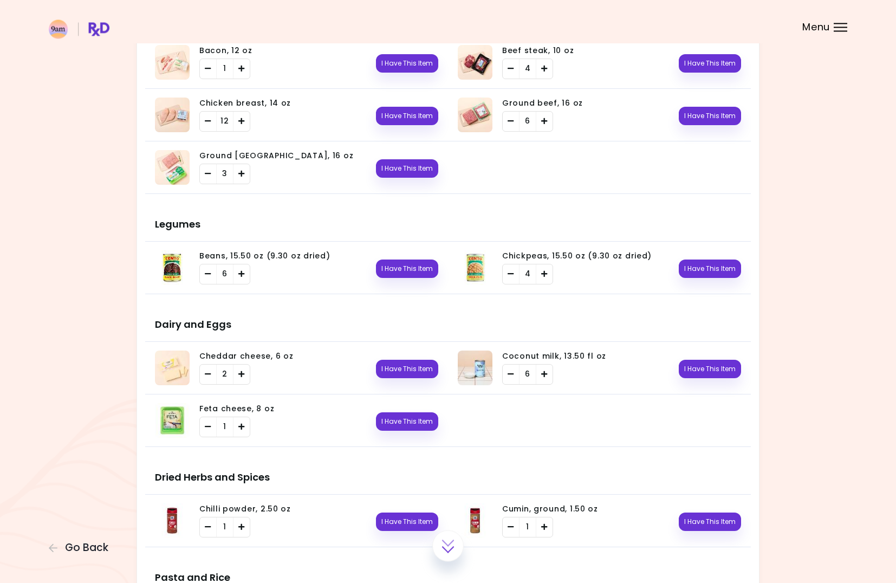
scroll to position [696, 0]
